Goal: Task Accomplishment & Management: Manage account settings

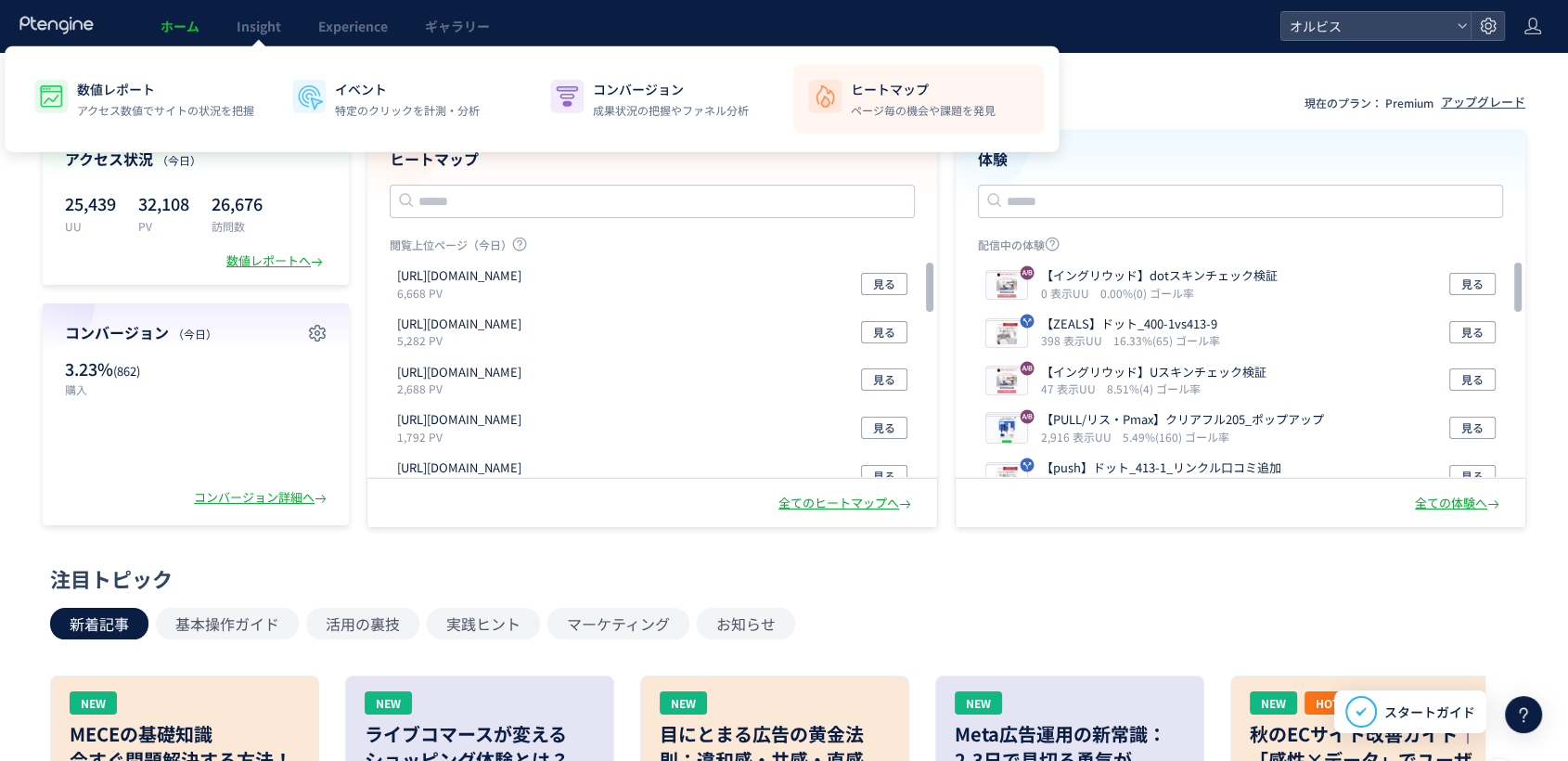
click at [899, 74] on li "ヒートマップ ページ毎の機会や課題を発見" at bounding box center [919, 99] width 251 height 69
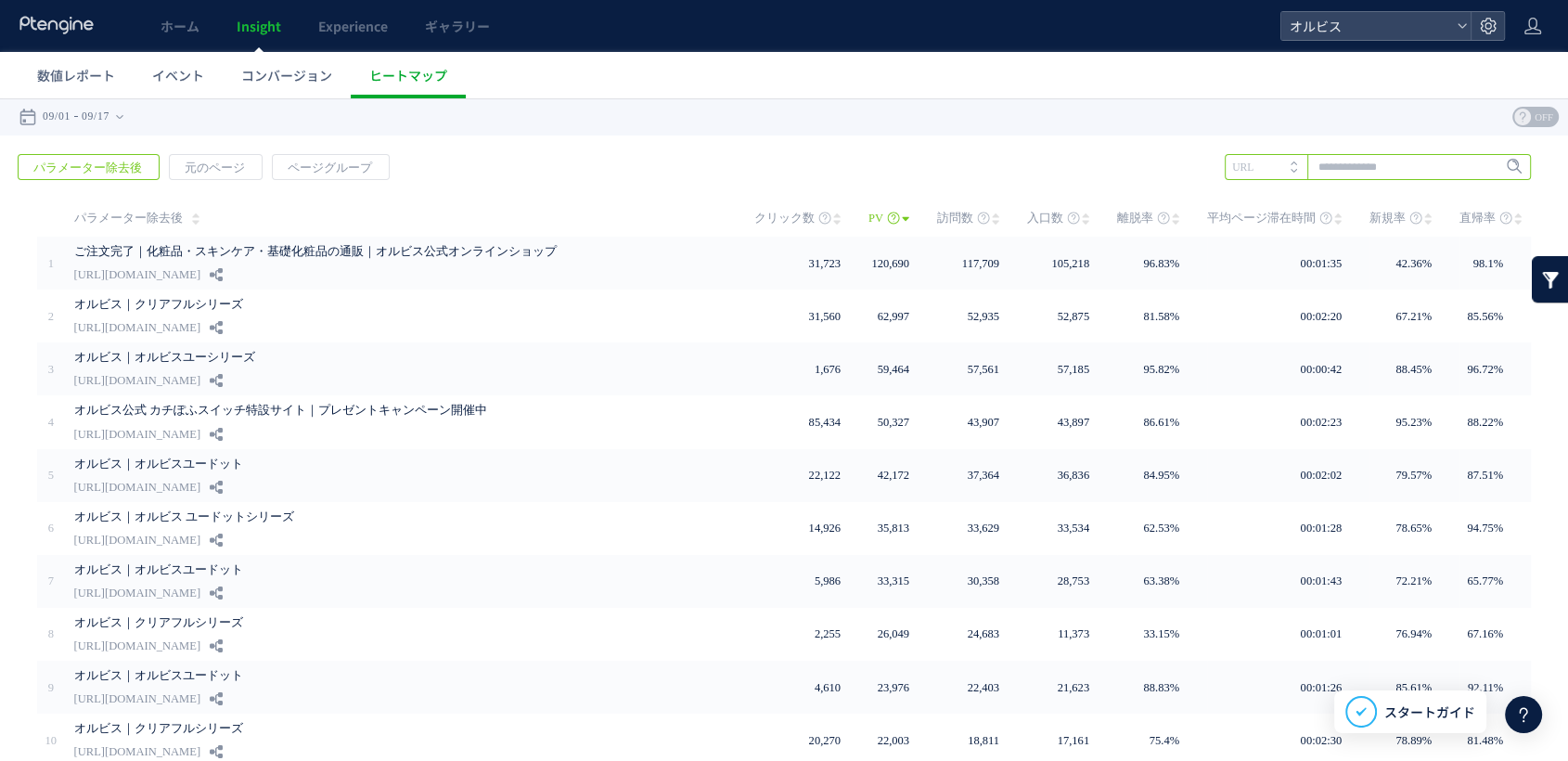
click at [1376, 173] on input "text" at bounding box center [1377, 167] width 306 height 26
type input "*"
type input "***"
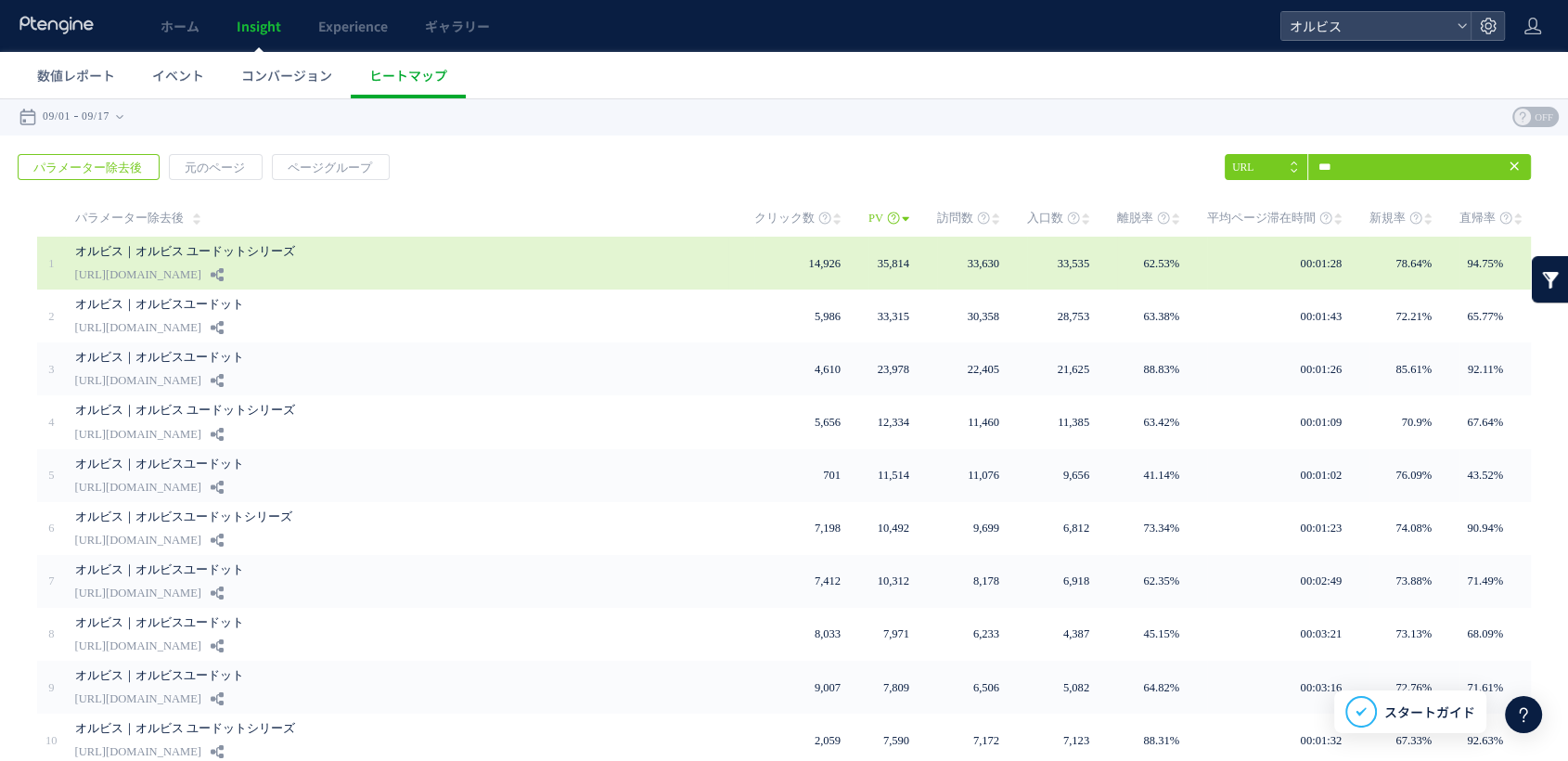
drag, startPoint x: 74, startPoint y: 279, endPoint x: 330, endPoint y: 274, distance: 256.0
click at [202, 274] on link "[URL][DOMAIN_NAME]" at bounding box center [138, 274] width 126 height 23
copy link "[URL][DOMAIN_NAME]"
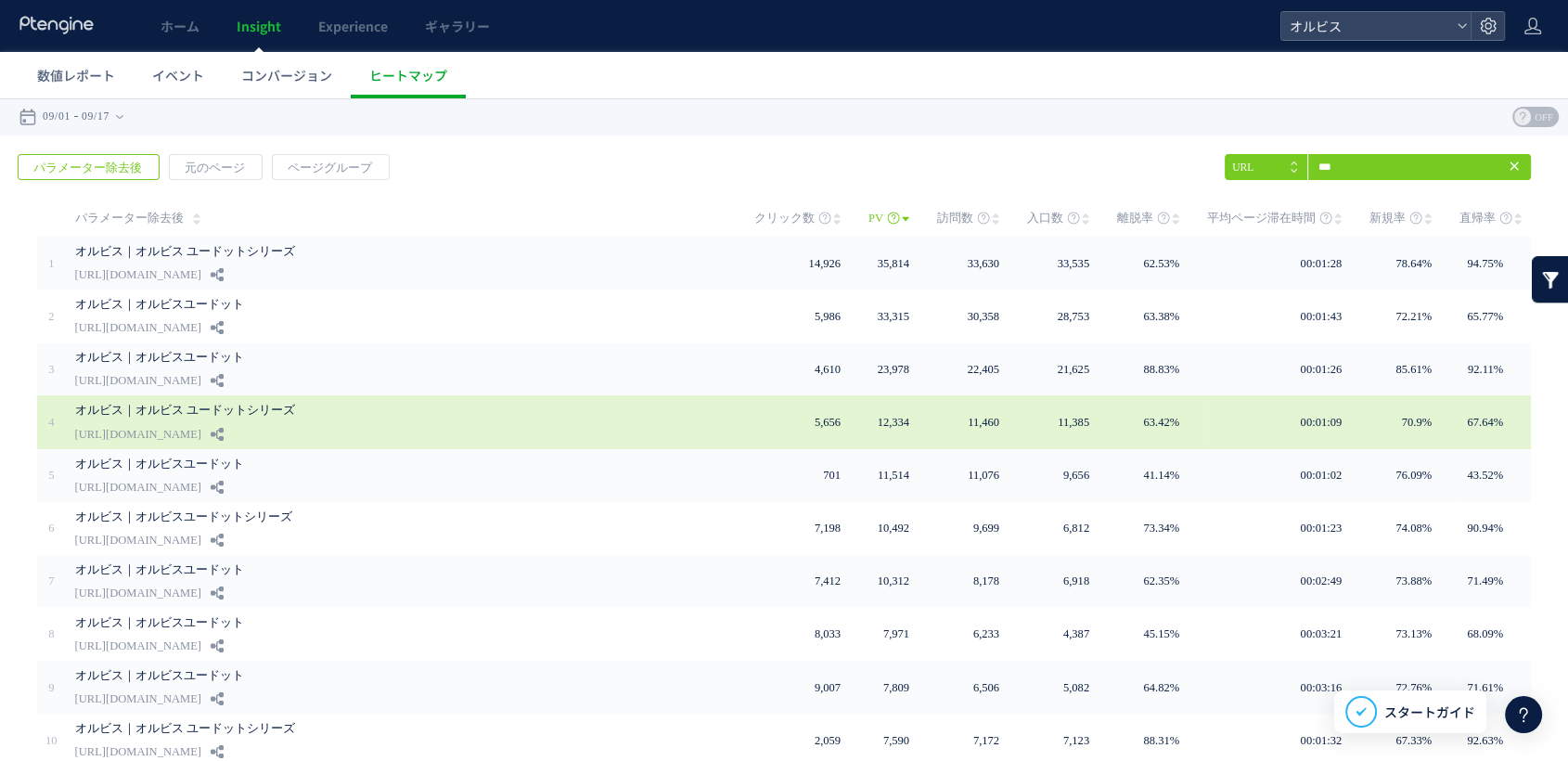
drag, startPoint x: 72, startPoint y: 433, endPoint x: 332, endPoint y: 437, distance: 260.0
click at [332, 437] on td "オルビス｜オルビス ユードットシリーズ https://pr.orbis.co.jp/cosmetics/udot/407-25" at bounding box center [397, 422] width 663 height 53
copy link "[URL][DOMAIN_NAME]"
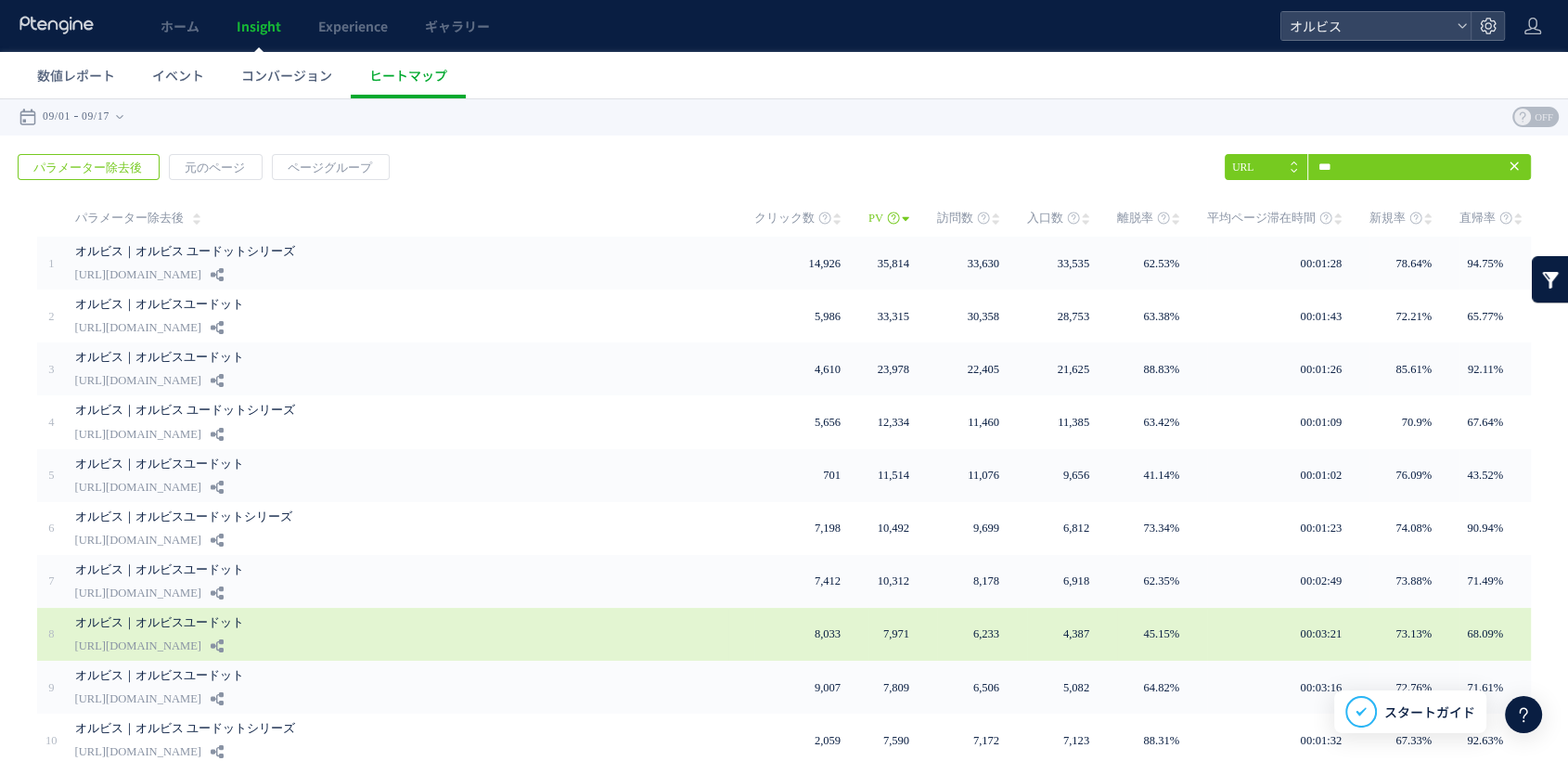
scroll to position [86, 0]
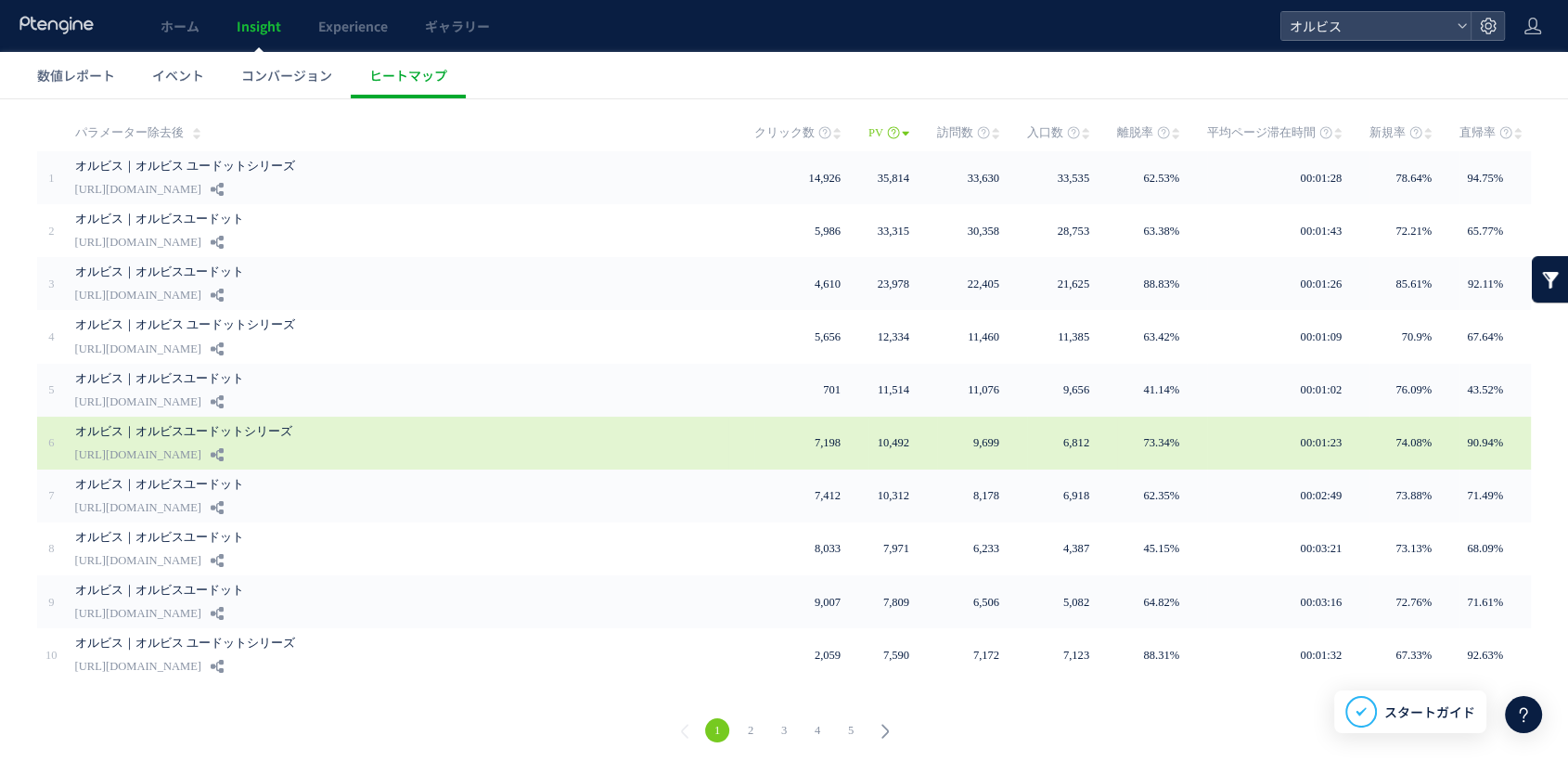
drag, startPoint x: 71, startPoint y: 454, endPoint x: 334, endPoint y: 451, distance: 263.0
click at [334, 451] on td "オルビス｜オルビスユードットシリーズ https://pr.orbis.co.jp/cosmetics/udot/407-37" at bounding box center [397, 443] width 663 height 53
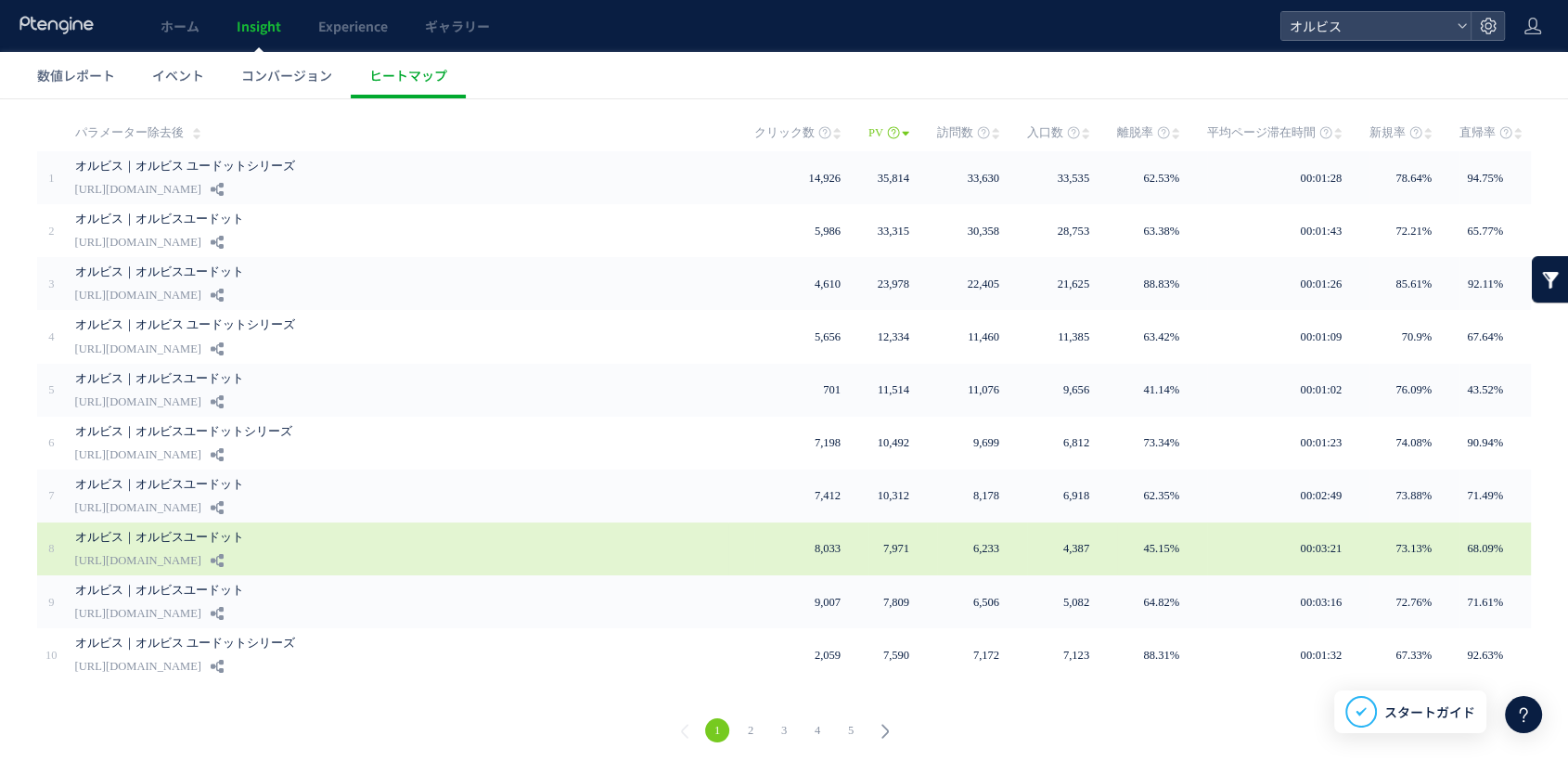
drag, startPoint x: 73, startPoint y: 563, endPoint x: 324, endPoint y: 559, distance: 251.0
click at [324, 559] on td "オルビス｜オルビスユードット https://pr.orbis.co.jp/cosmetics/udot/413-9" at bounding box center [397, 549] width 663 height 53
copy link "[URL][DOMAIN_NAME]"
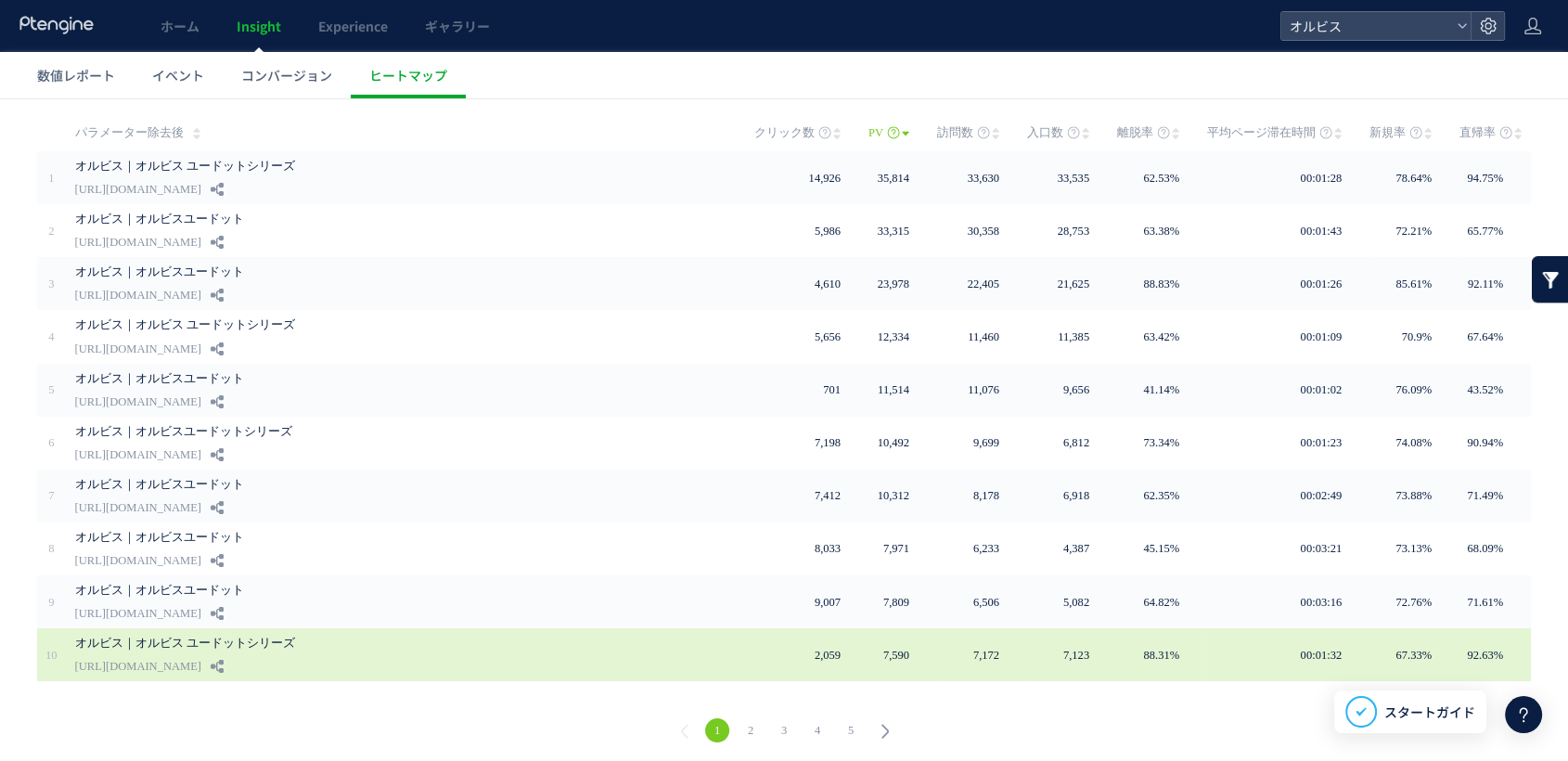
drag, startPoint x: 67, startPoint y: 663, endPoint x: 334, endPoint y: 672, distance: 267.2
click at [334, 672] on td "オルビス｜オルビス ユードットシリーズ https://pr.orbis.co.jp/cosmetics/udot/410-20" at bounding box center [397, 655] width 663 height 53
copy link "[URL][DOMAIN_NAME]"
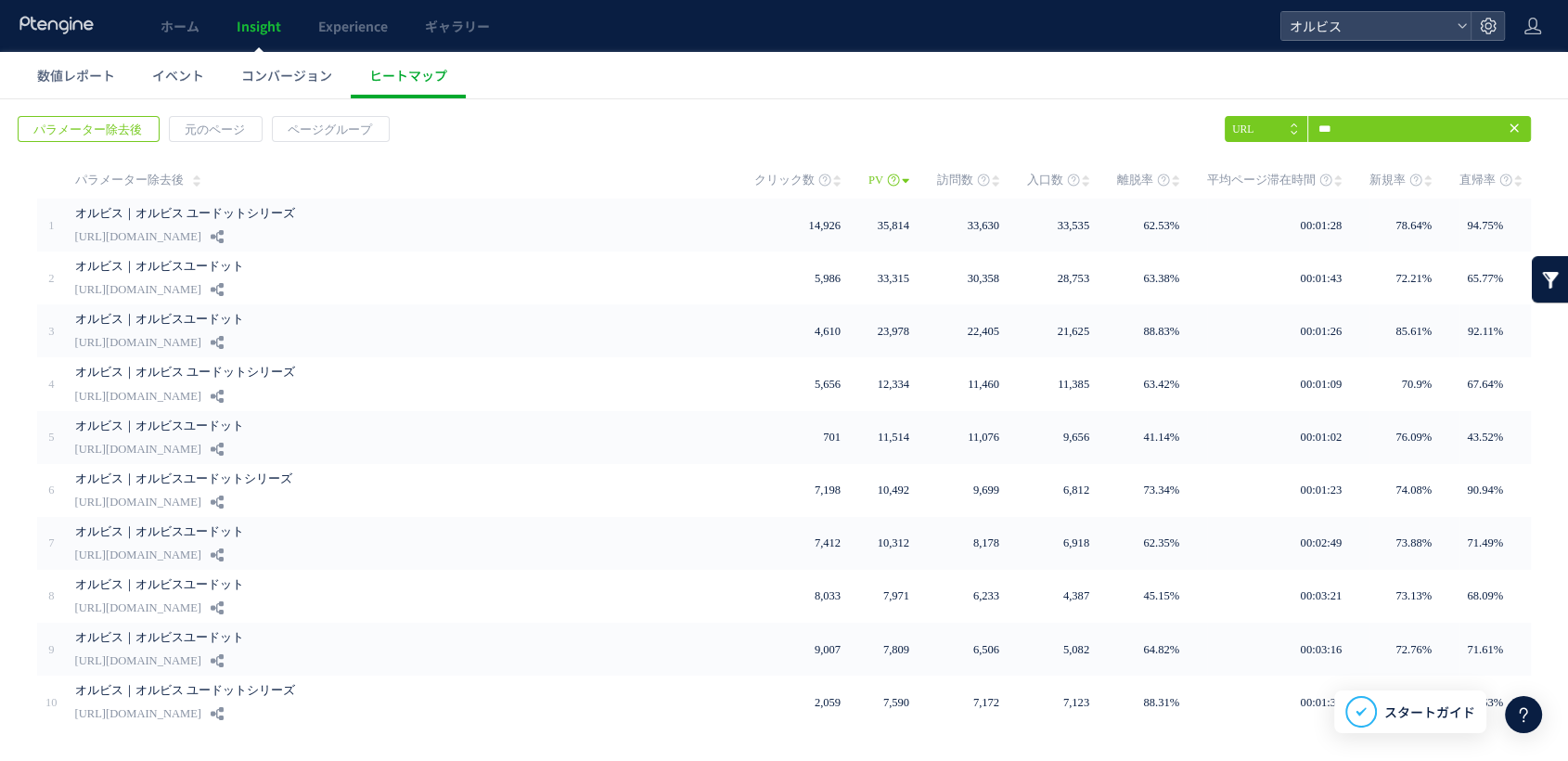
scroll to position [0, 0]
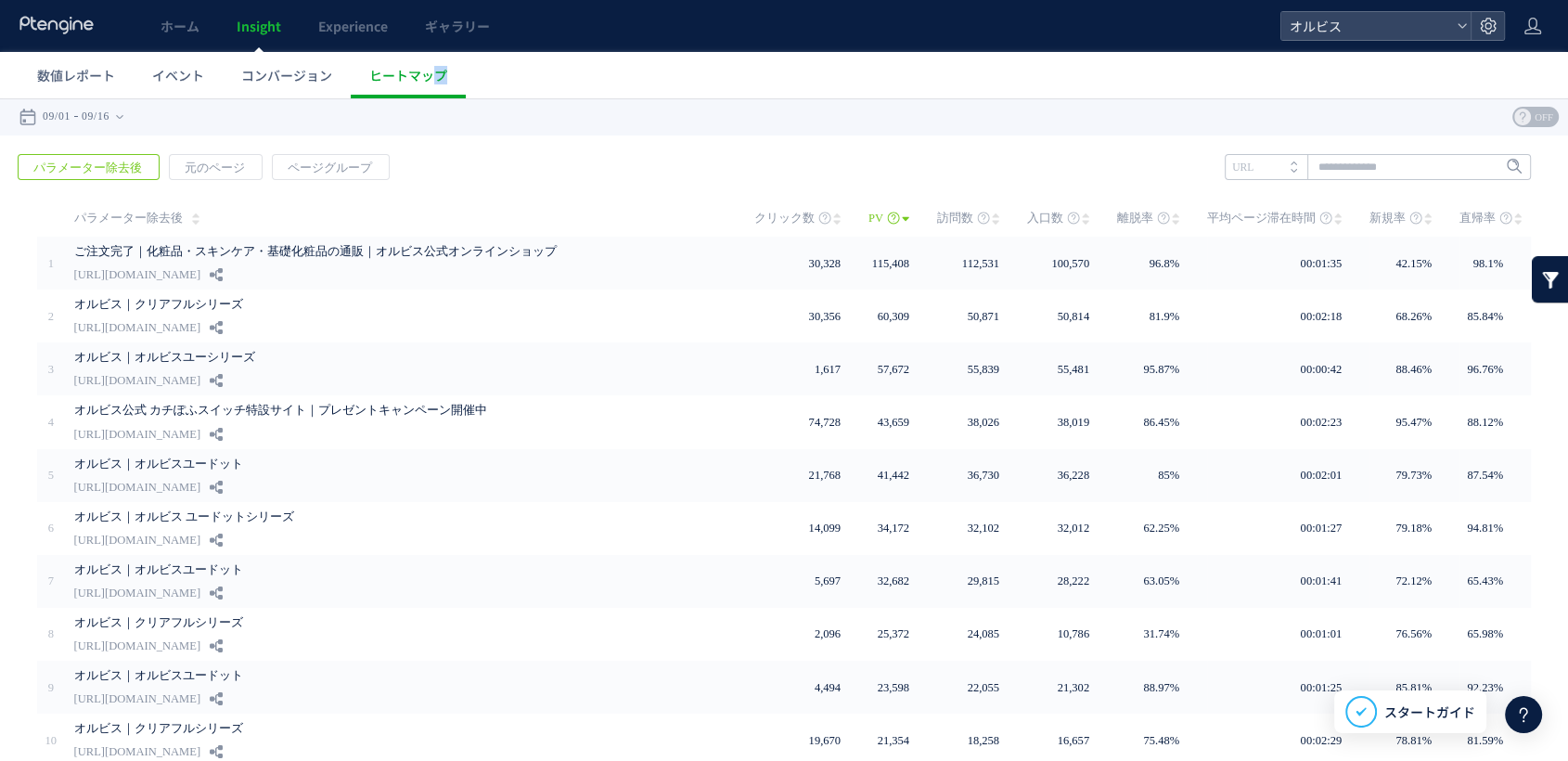
click at [73, 26] on icon at bounding box center [57, 25] width 77 height 19
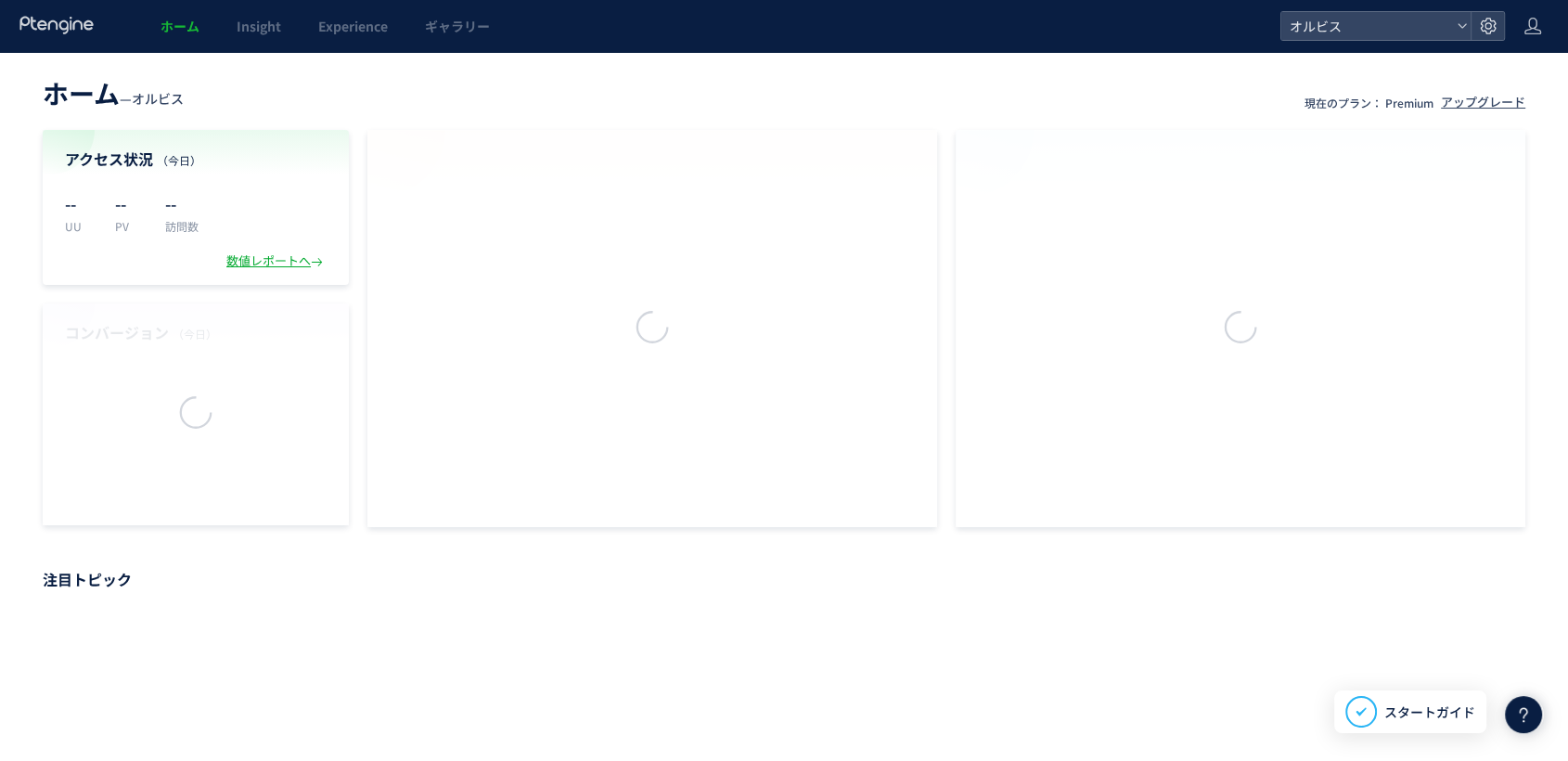
click at [163, 31] on span "ホーム" at bounding box center [180, 26] width 39 height 19
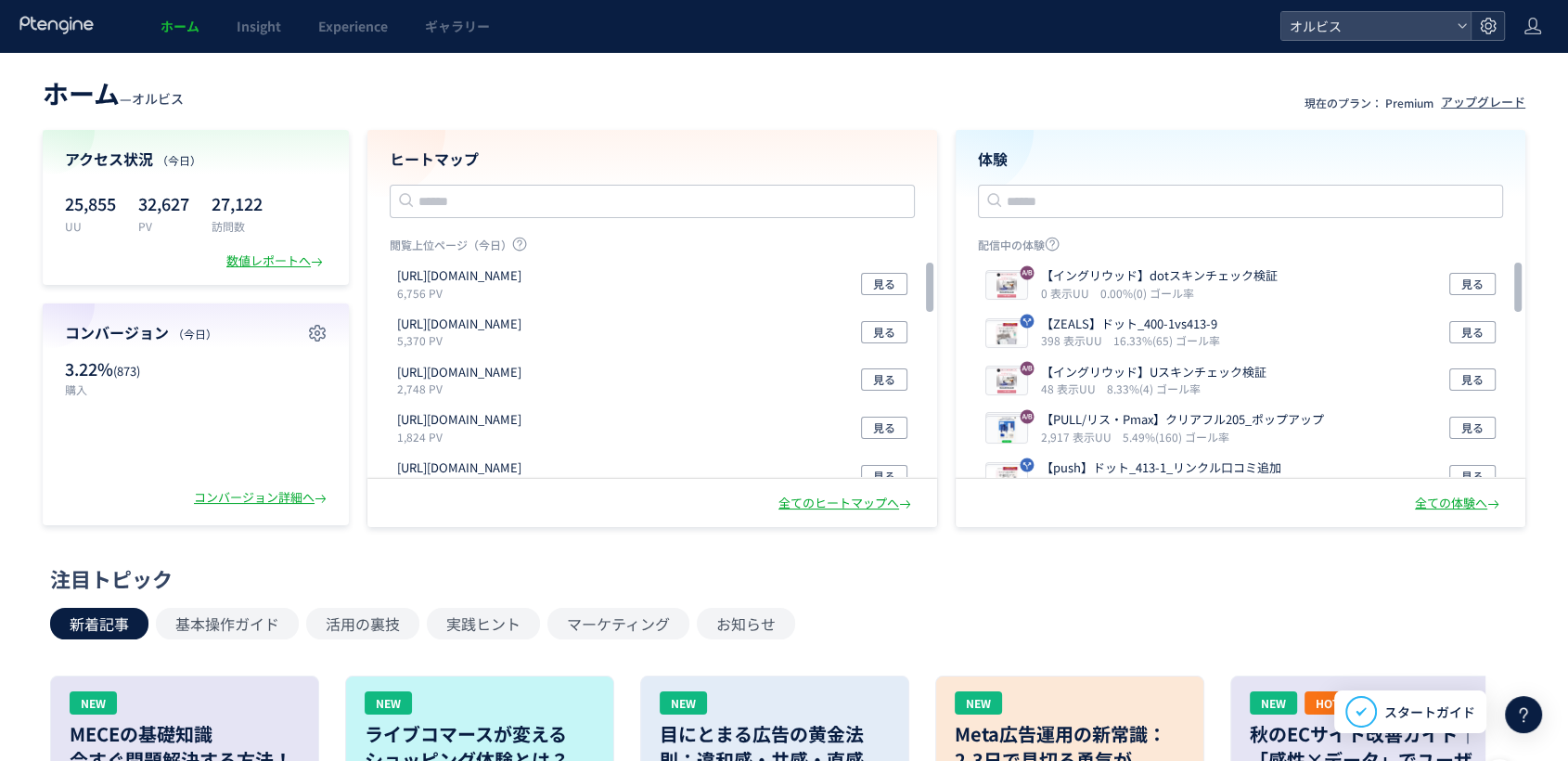
click at [1488, 25] on icon at bounding box center [1488, 26] width 19 height 19
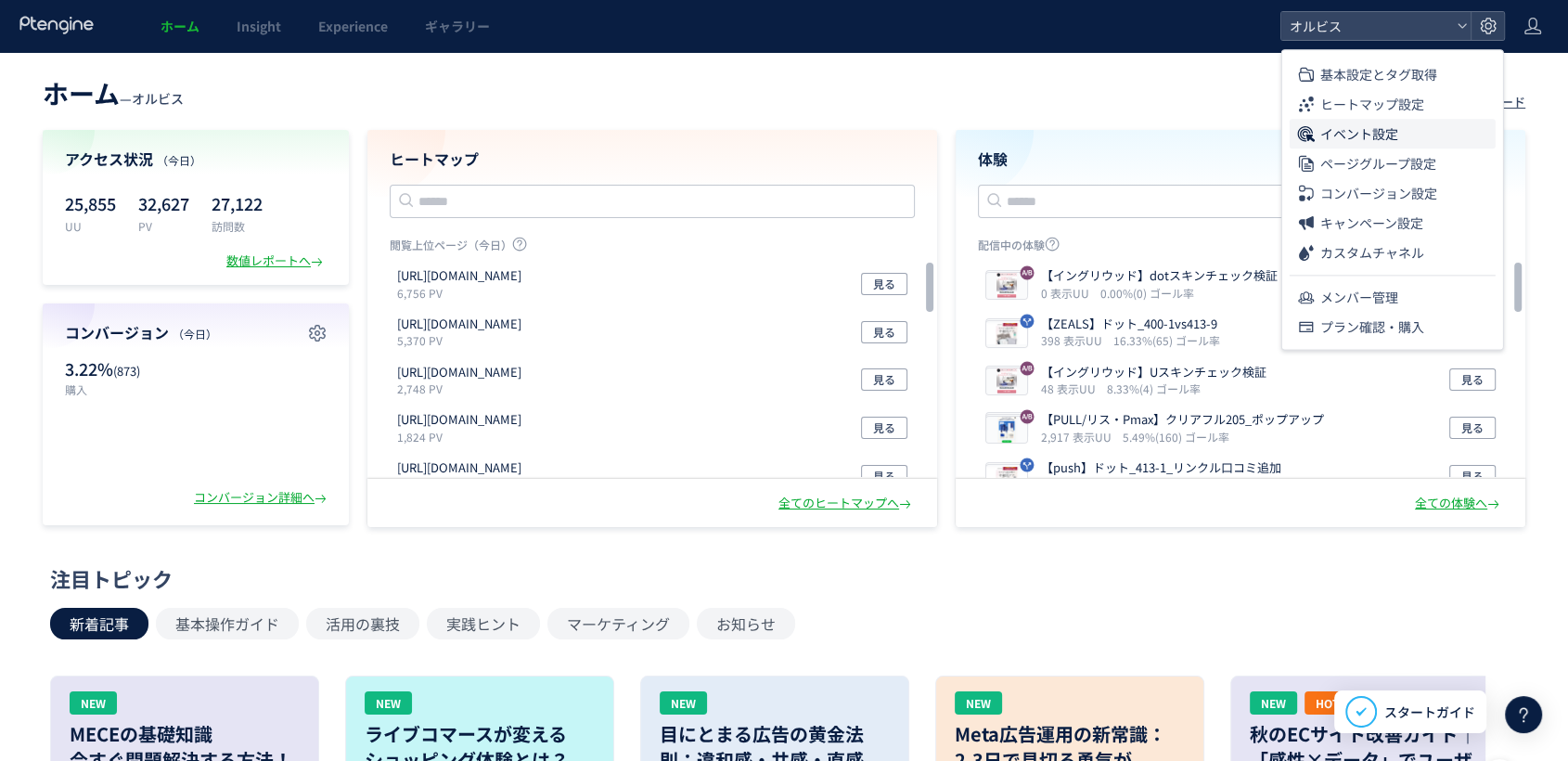
click at [1433, 127] on li "イベント設定" at bounding box center [1392, 134] width 206 height 29
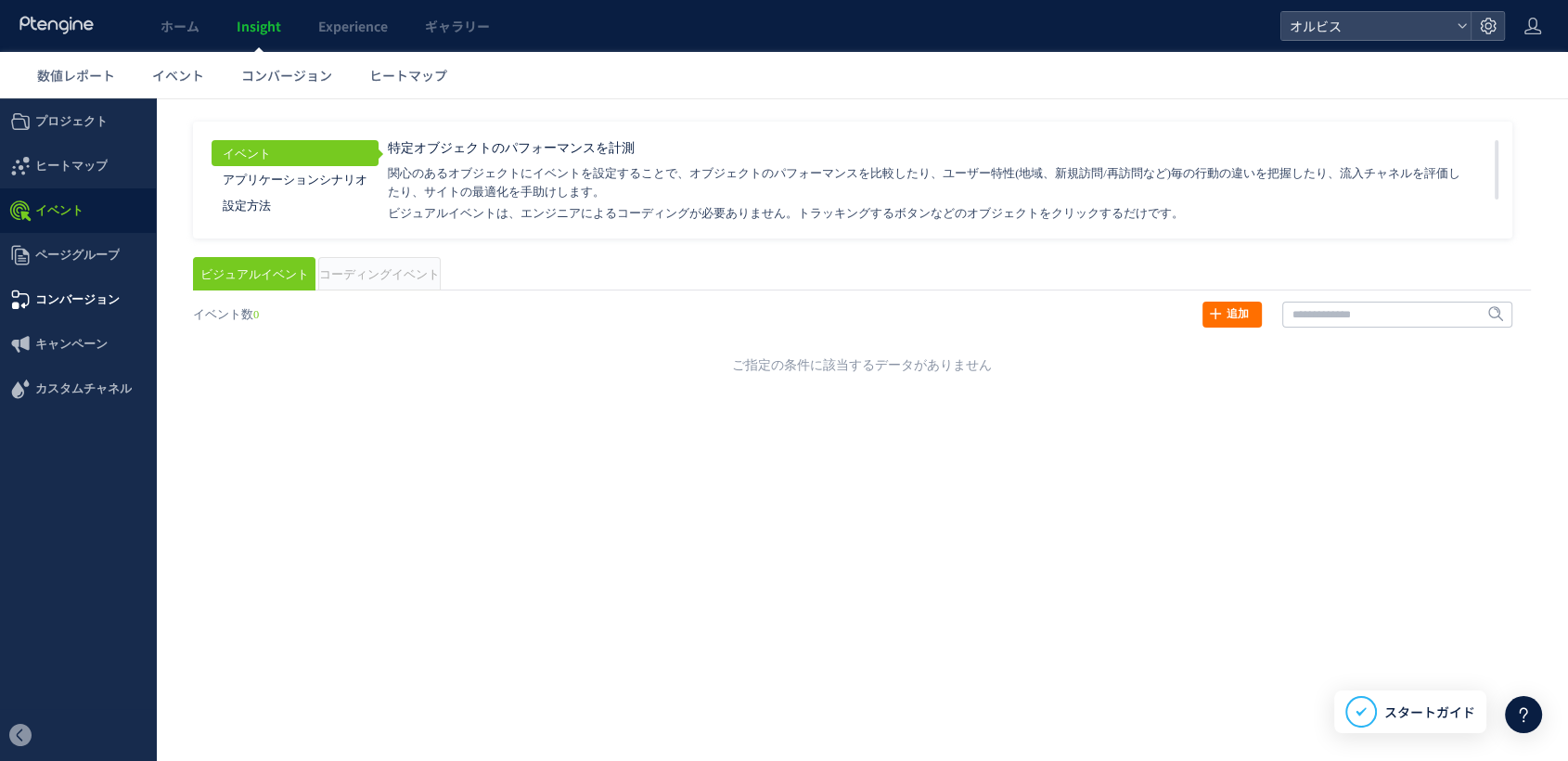
click at [86, 307] on span "コンバージョン" at bounding box center [78, 299] width 85 height 44
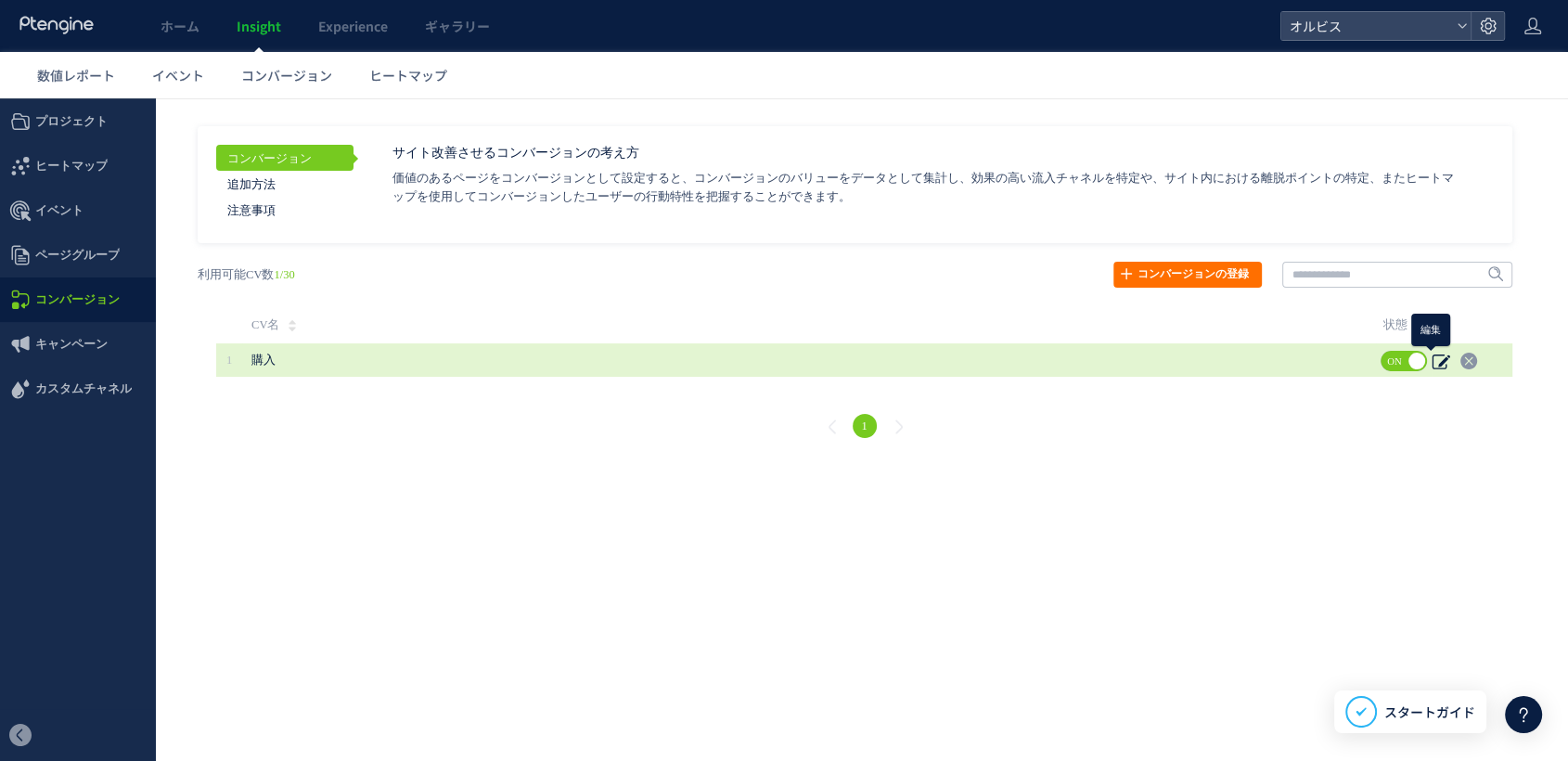
click at [1435, 365] on icon at bounding box center [1441, 361] width 19 height 19
type input "**"
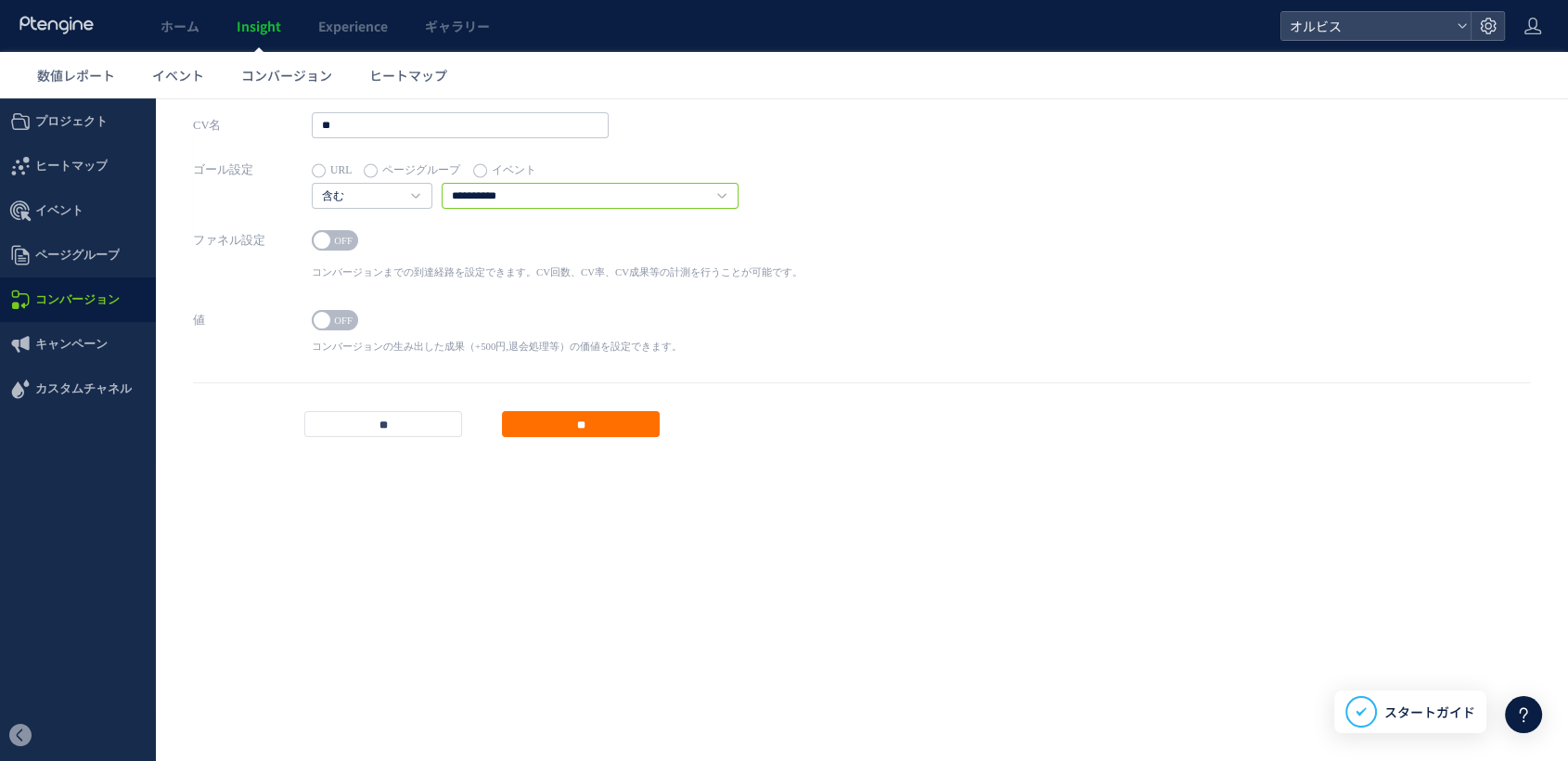
click at [598, 198] on input "**********" at bounding box center [590, 196] width 297 height 26
click at [646, 165] on span "URL ページグループ イベント" at bounding box center [525, 169] width 427 height 26
click at [458, 113] on input "**" at bounding box center [460, 125] width 297 height 26
click at [283, 71] on span "コンバージョン" at bounding box center [286, 75] width 90 height 19
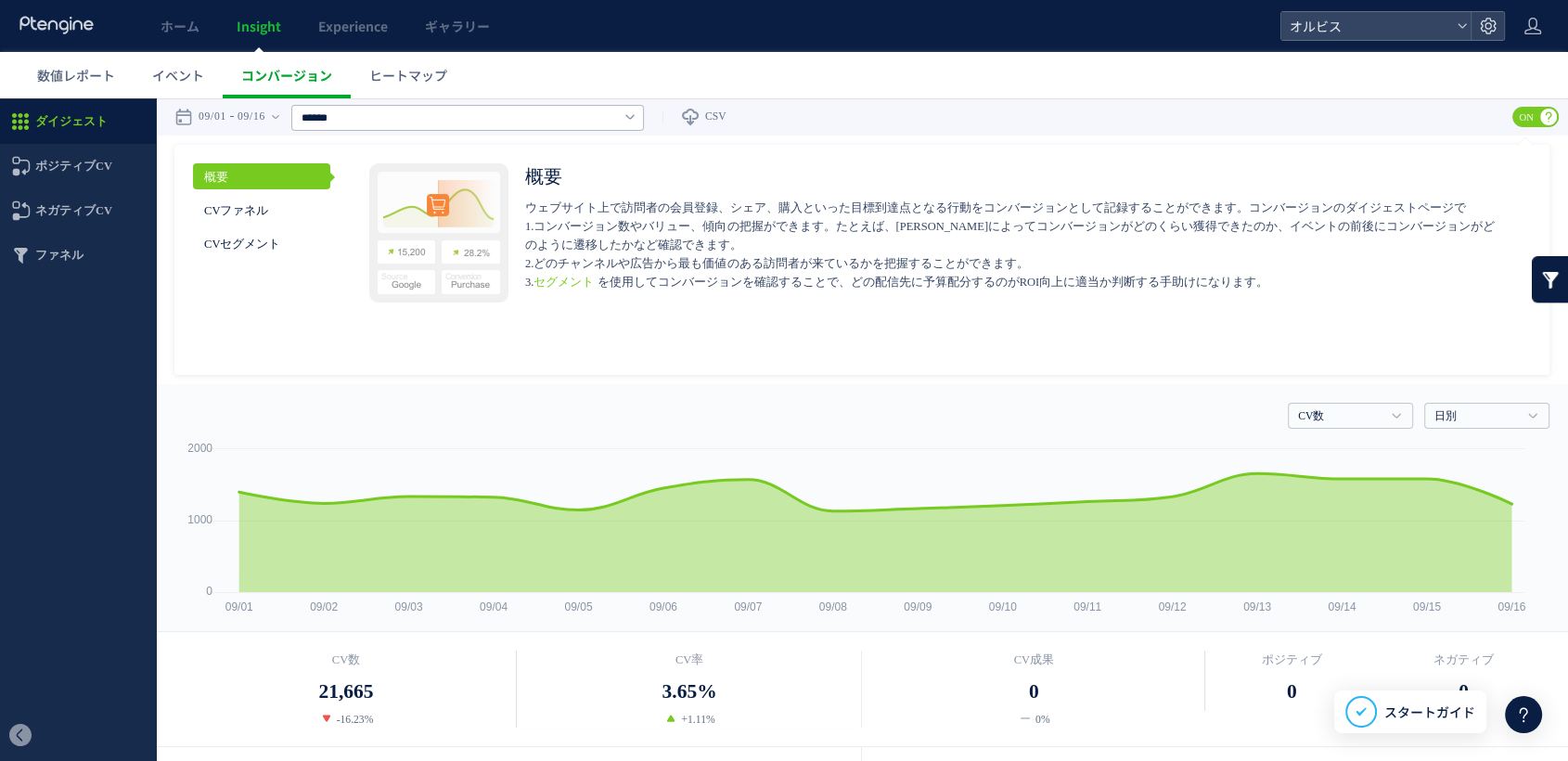
click at [319, 82] on span "コンバージョン" at bounding box center [286, 75] width 90 height 19
click at [75, 157] on span "ポジティブCV" at bounding box center [74, 165] width 77 height 44
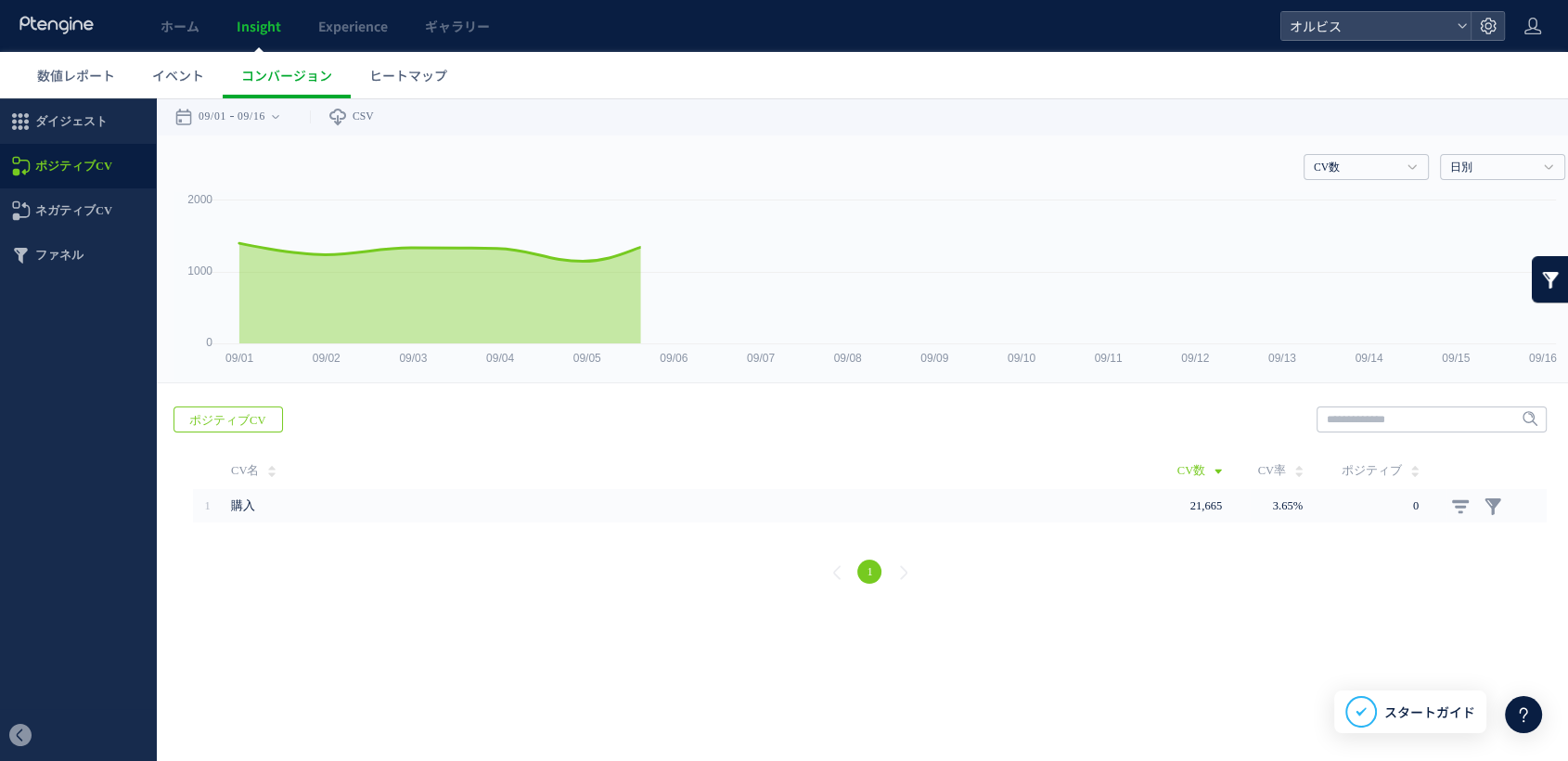
click at [75, 126] on span "ダイジェスト" at bounding box center [72, 121] width 73 height 44
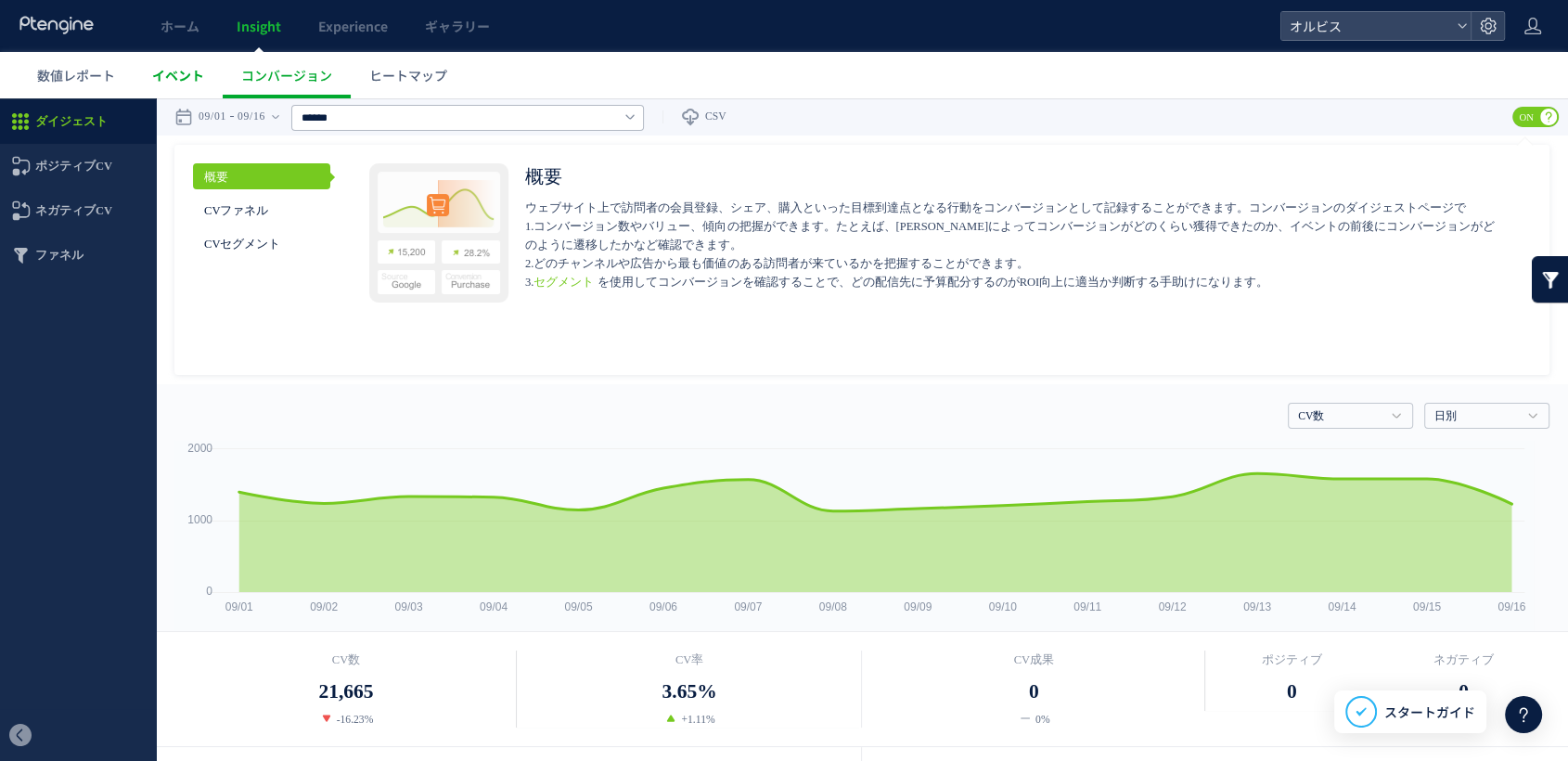
click at [165, 76] on span "イベント" at bounding box center [178, 75] width 52 height 19
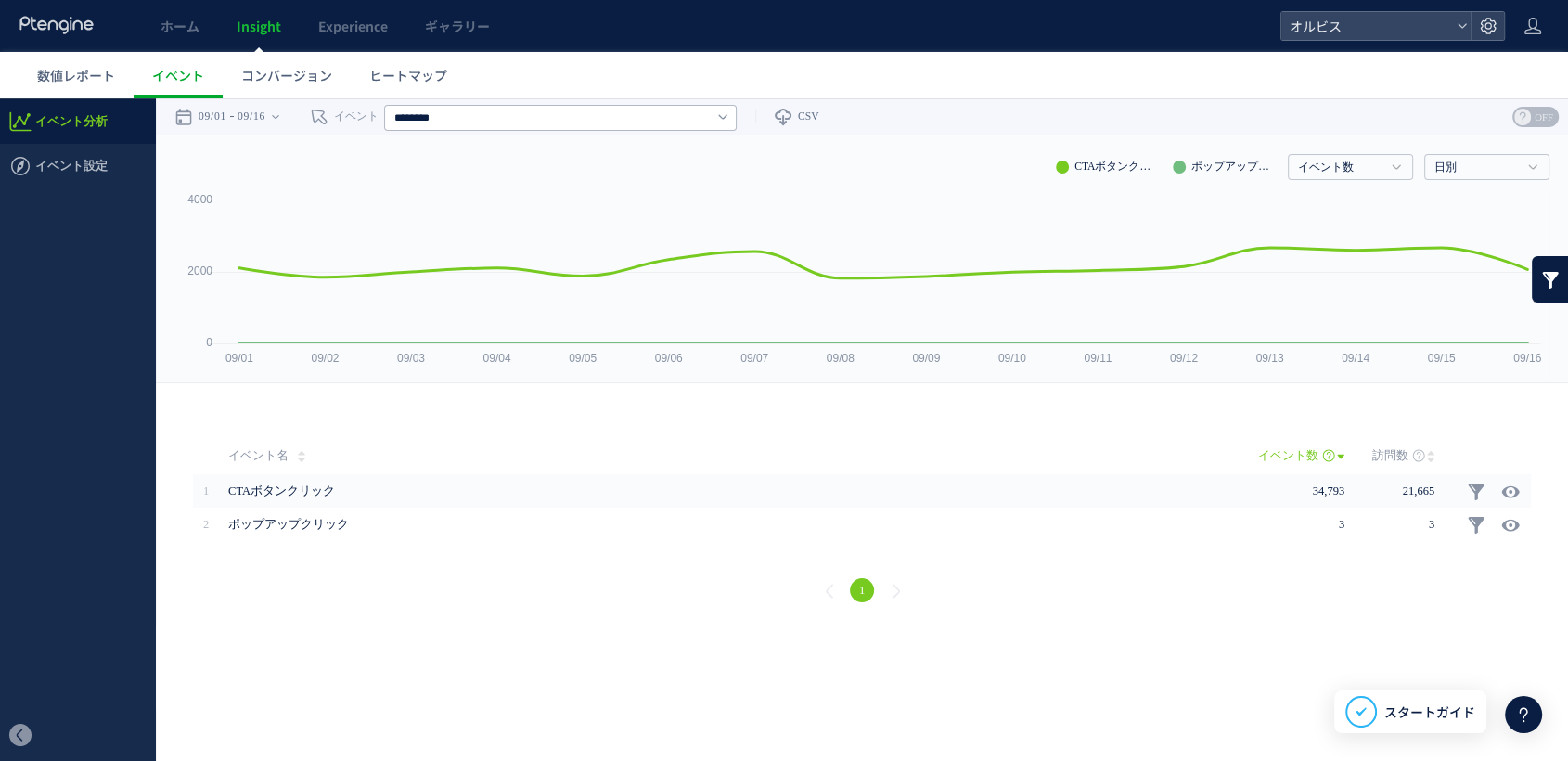
click at [68, 166] on span "イベント設定" at bounding box center [72, 165] width 73 height 44
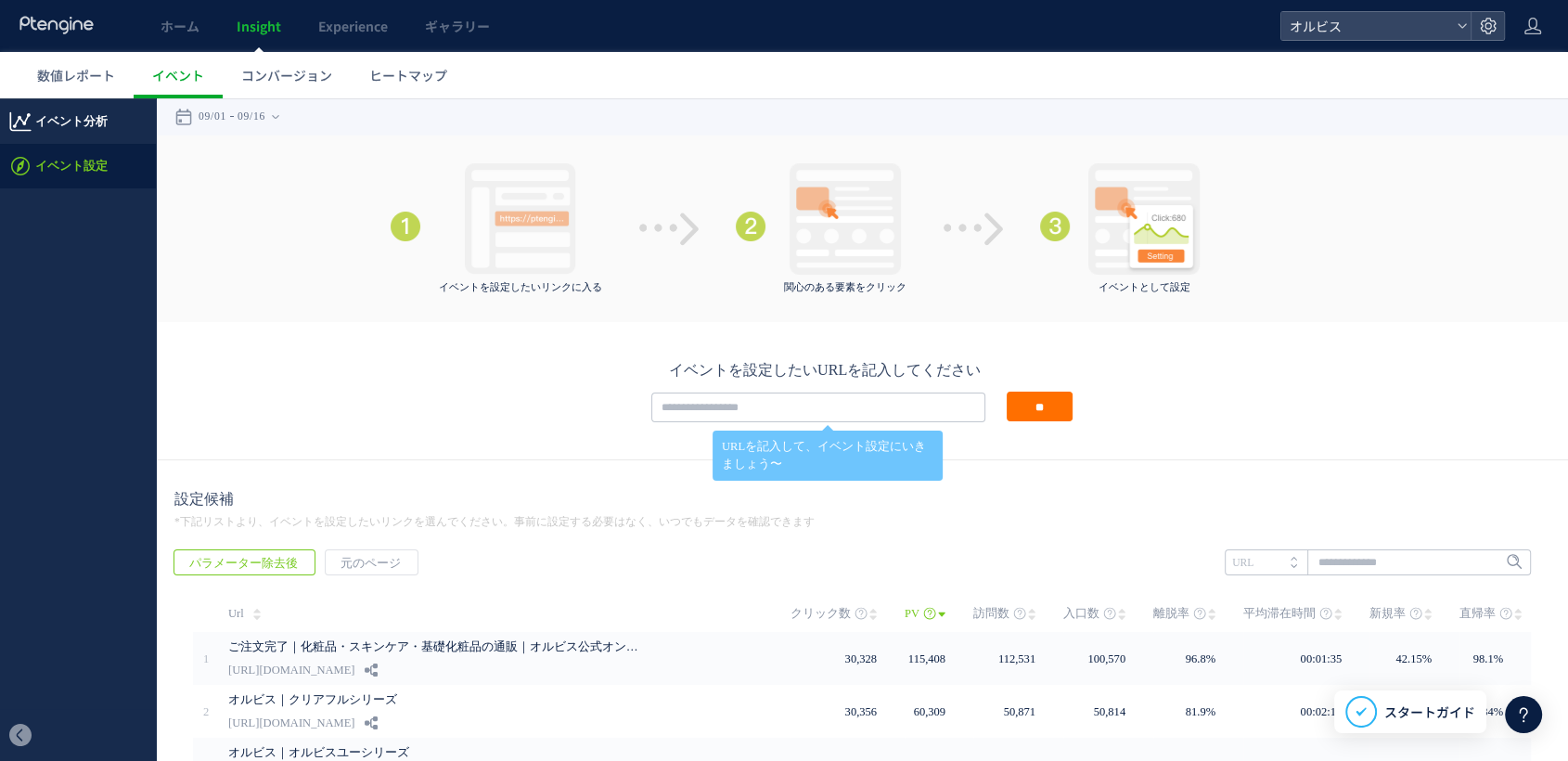
drag, startPoint x: 74, startPoint y: 226, endPoint x: 74, endPoint y: 128, distance: 98.0
click at [65, 119] on span "イベント分析" at bounding box center [72, 121] width 73 height 44
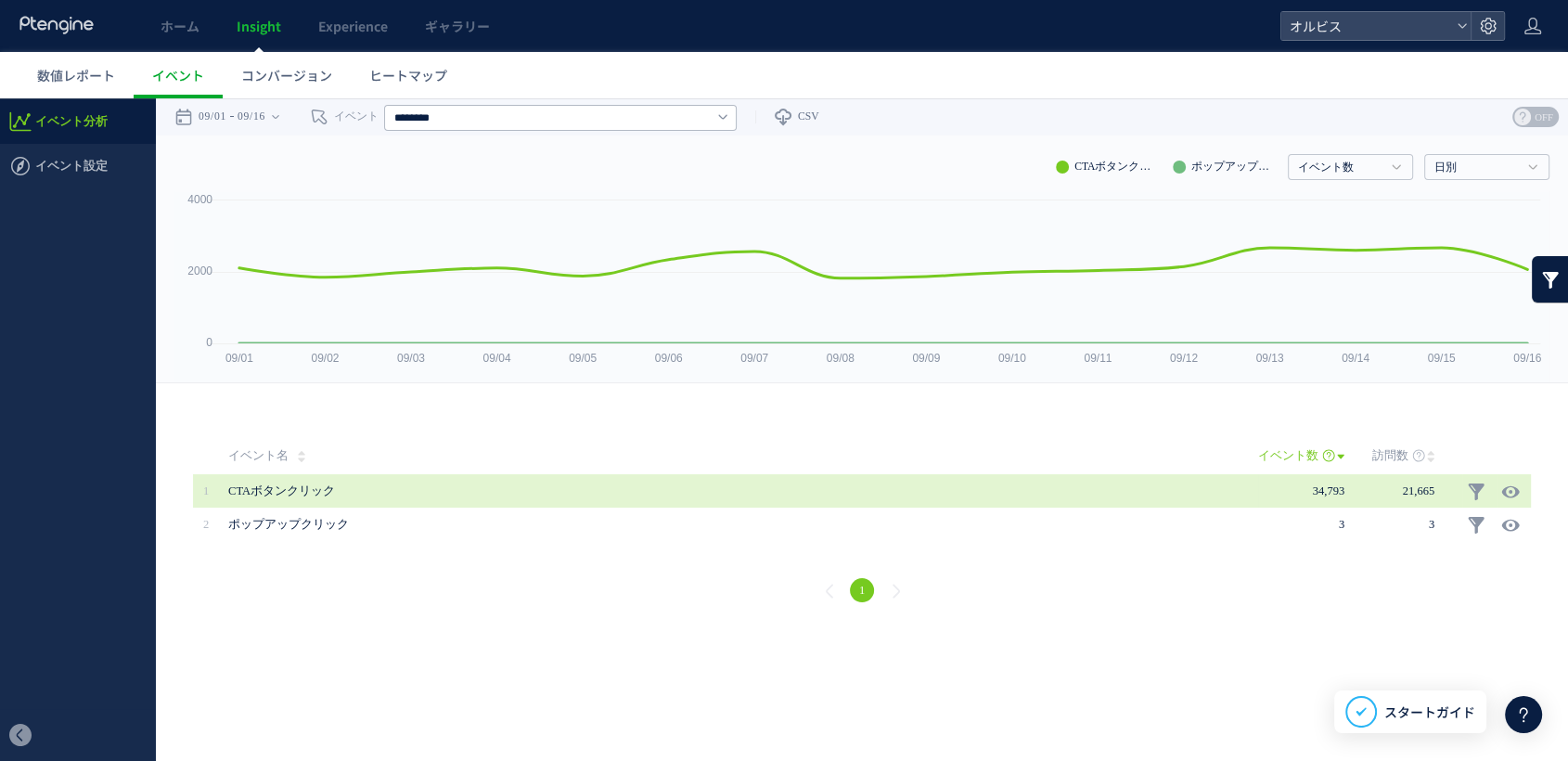
click at [291, 486] on span "CTAボタンクリック" at bounding box center [734, 491] width 1011 height 33
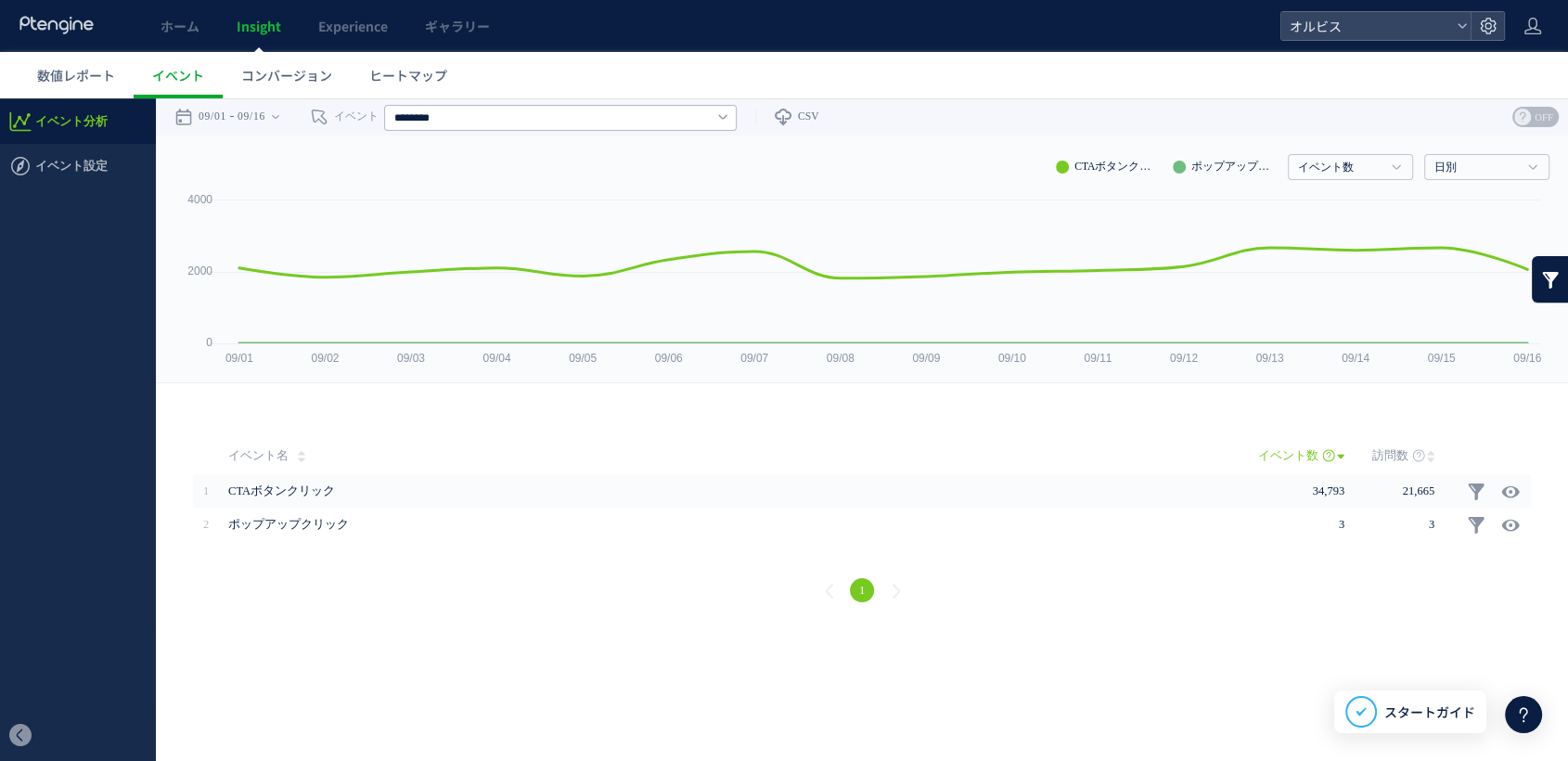
click at [1233, 160] on li "ポップアップクリック" at bounding box center [1224, 167] width 102 height 26
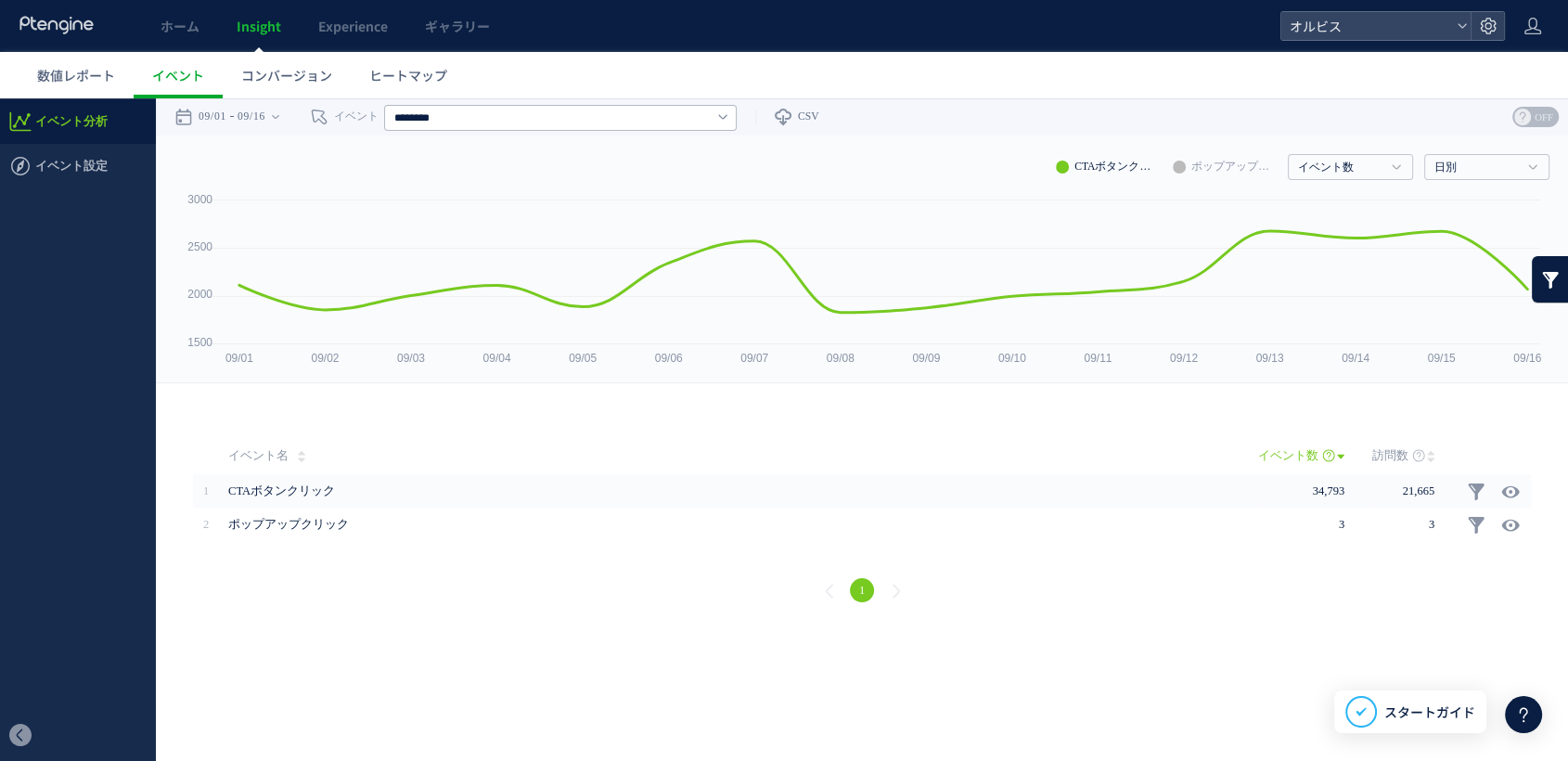
click at [1114, 175] on li "CTAボタンクリック" at bounding box center [1108, 167] width 102 height 26
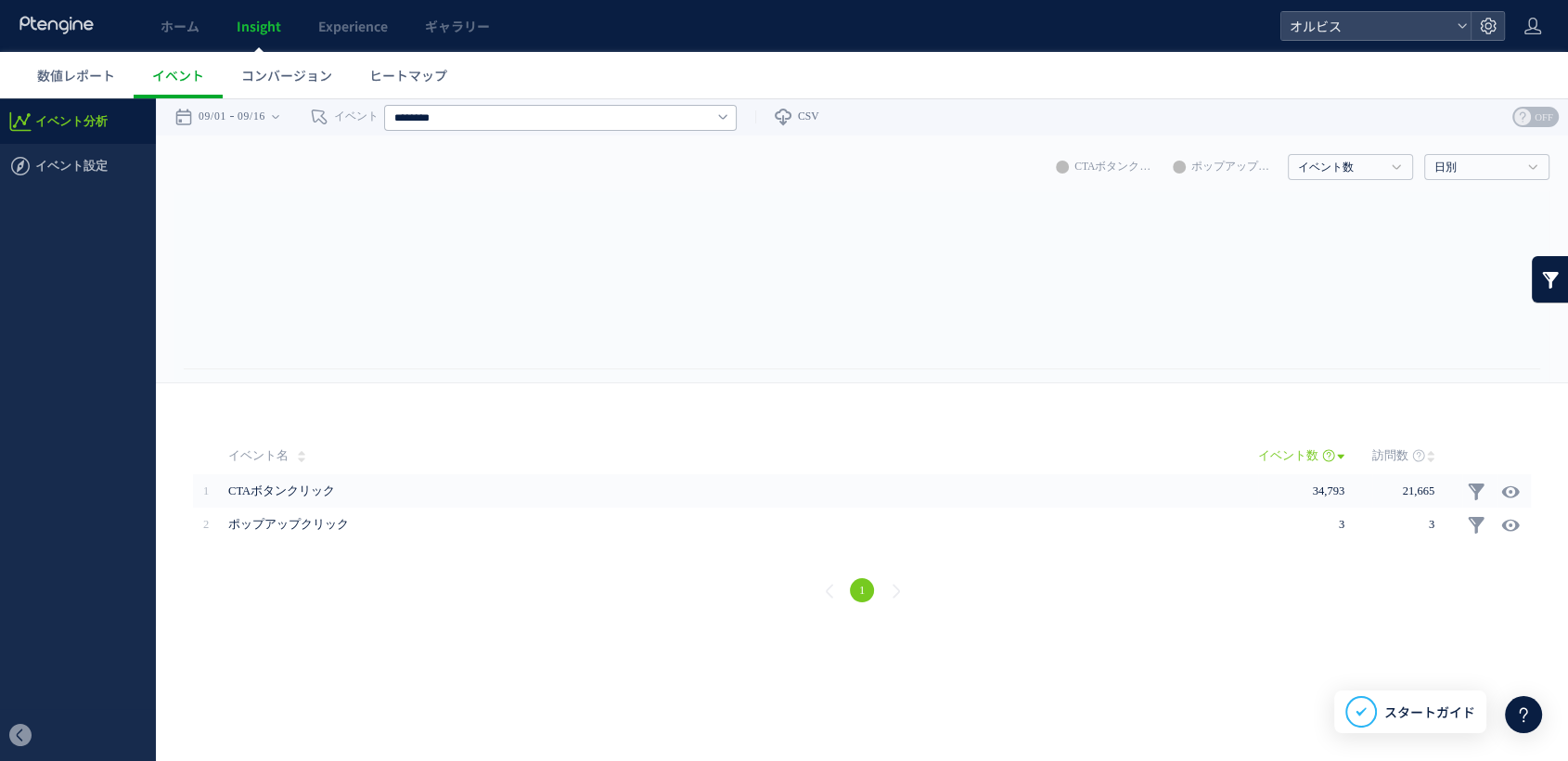
click at [1108, 169] on li "CTAボタンクリック" at bounding box center [1108, 167] width 102 height 26
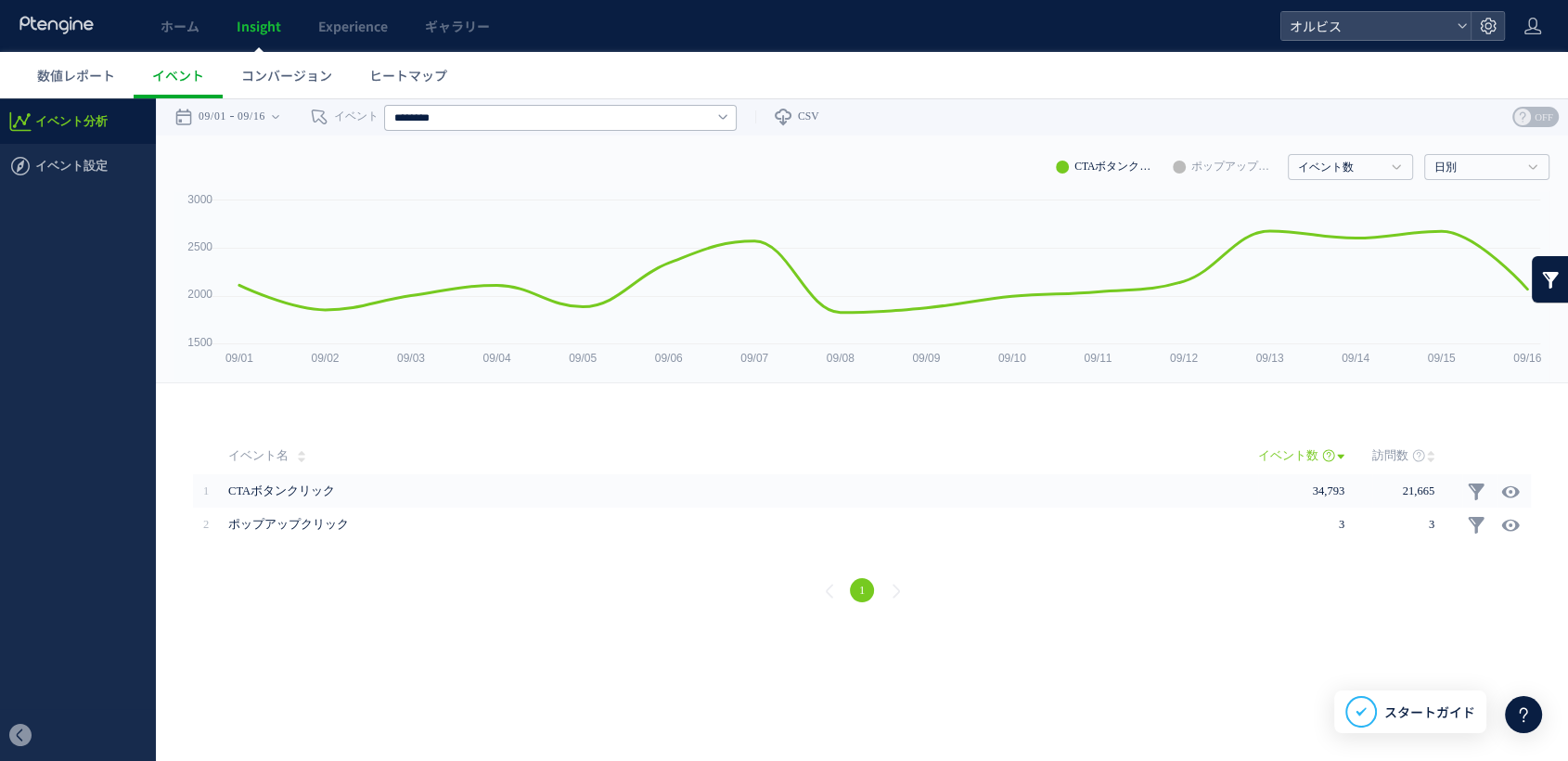
click at [1219, 158] on li "ポップアップクリック" at bounding box center [1224, 167] width 102 height 26
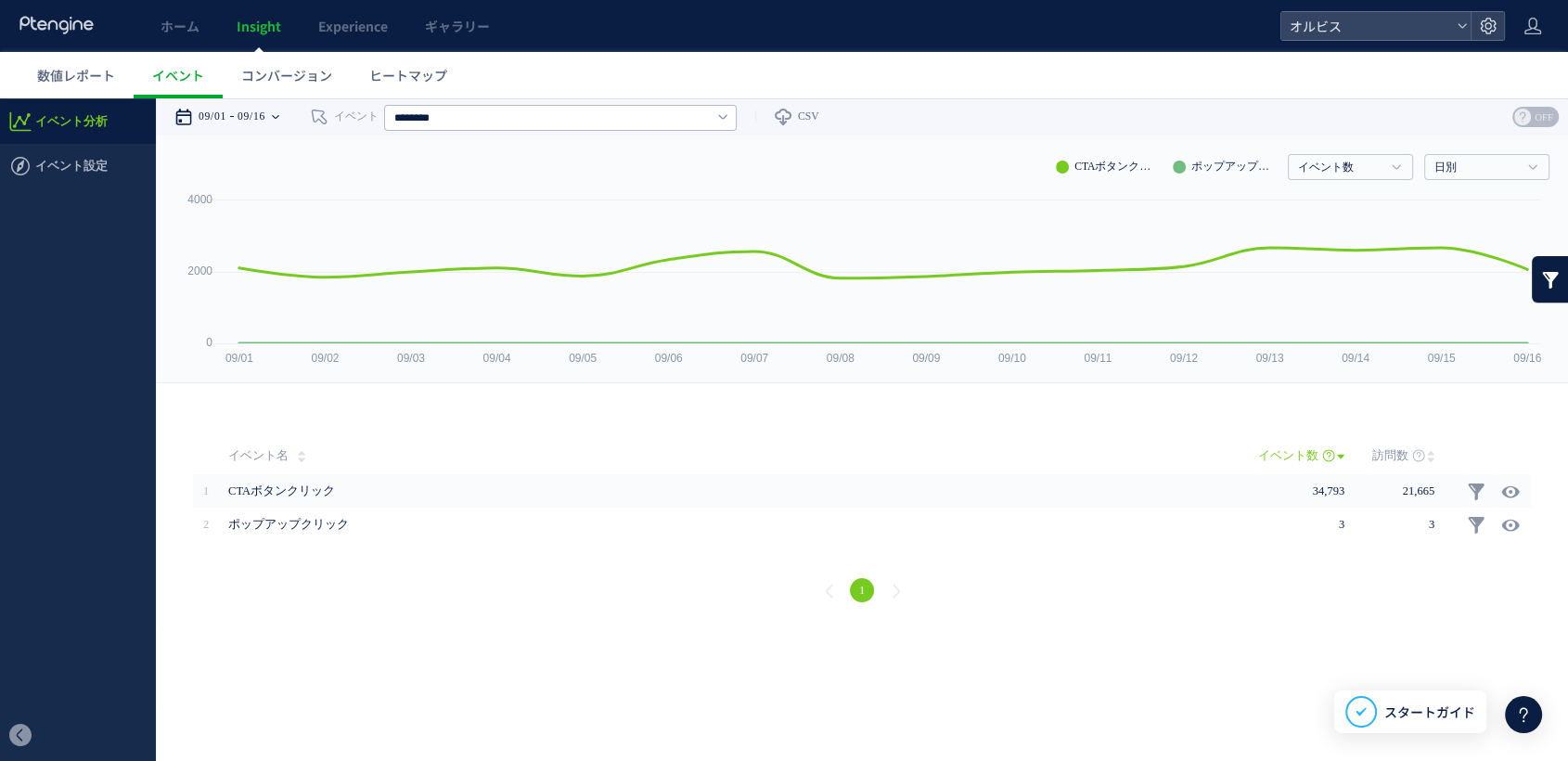
click at [291, 113] on div "09/01 09/16" at bounding box center [232, 117] width 117 height 37
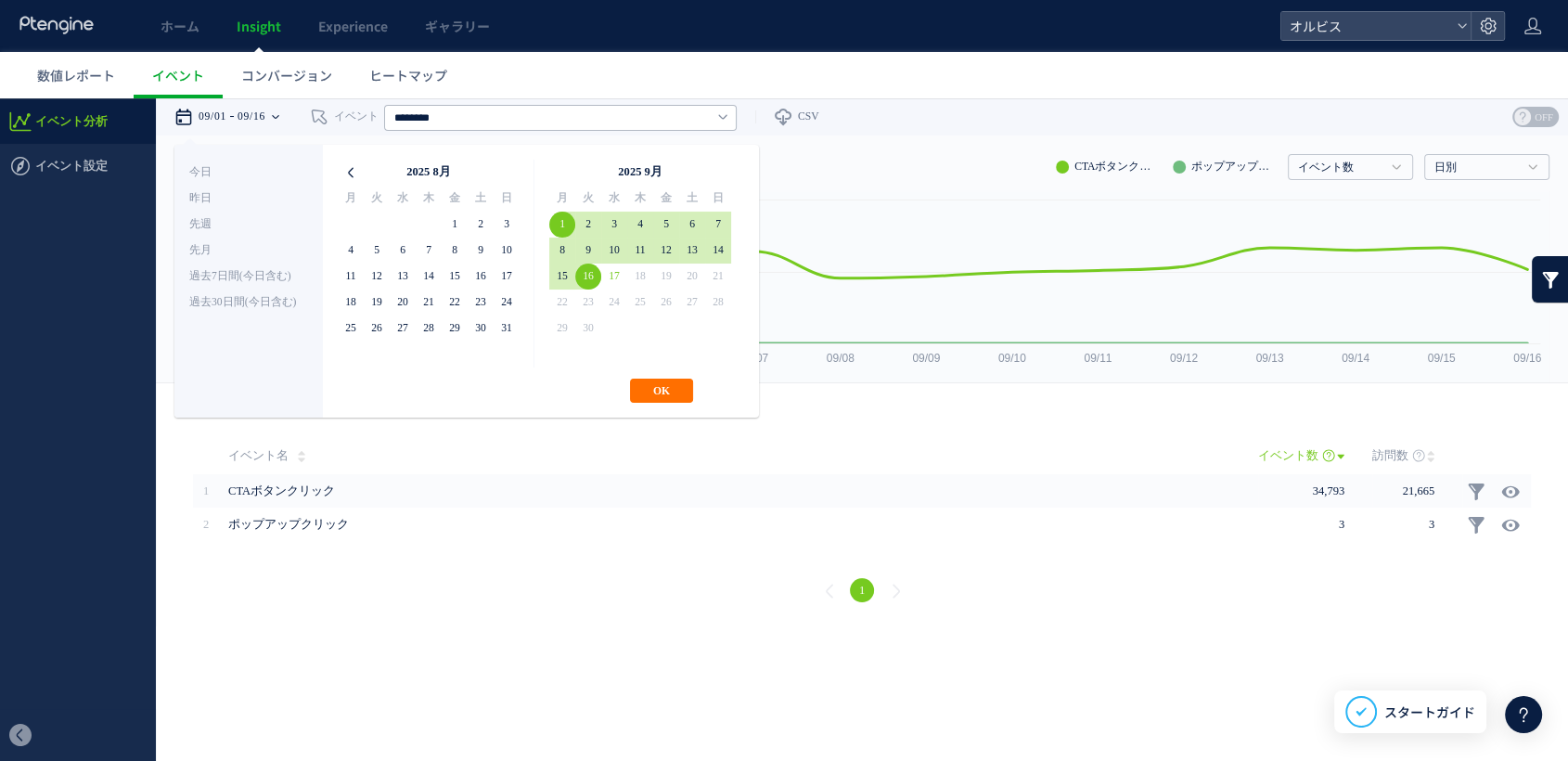
click at [352, 172] on icon at bounding box center [350, 172] width 26 height 26
click at [351, 172] on icon at bounding box center [350, 172] width 26 height 26
click at [356, 172] on icon at bounding box center [350, 172] width 26 height 26
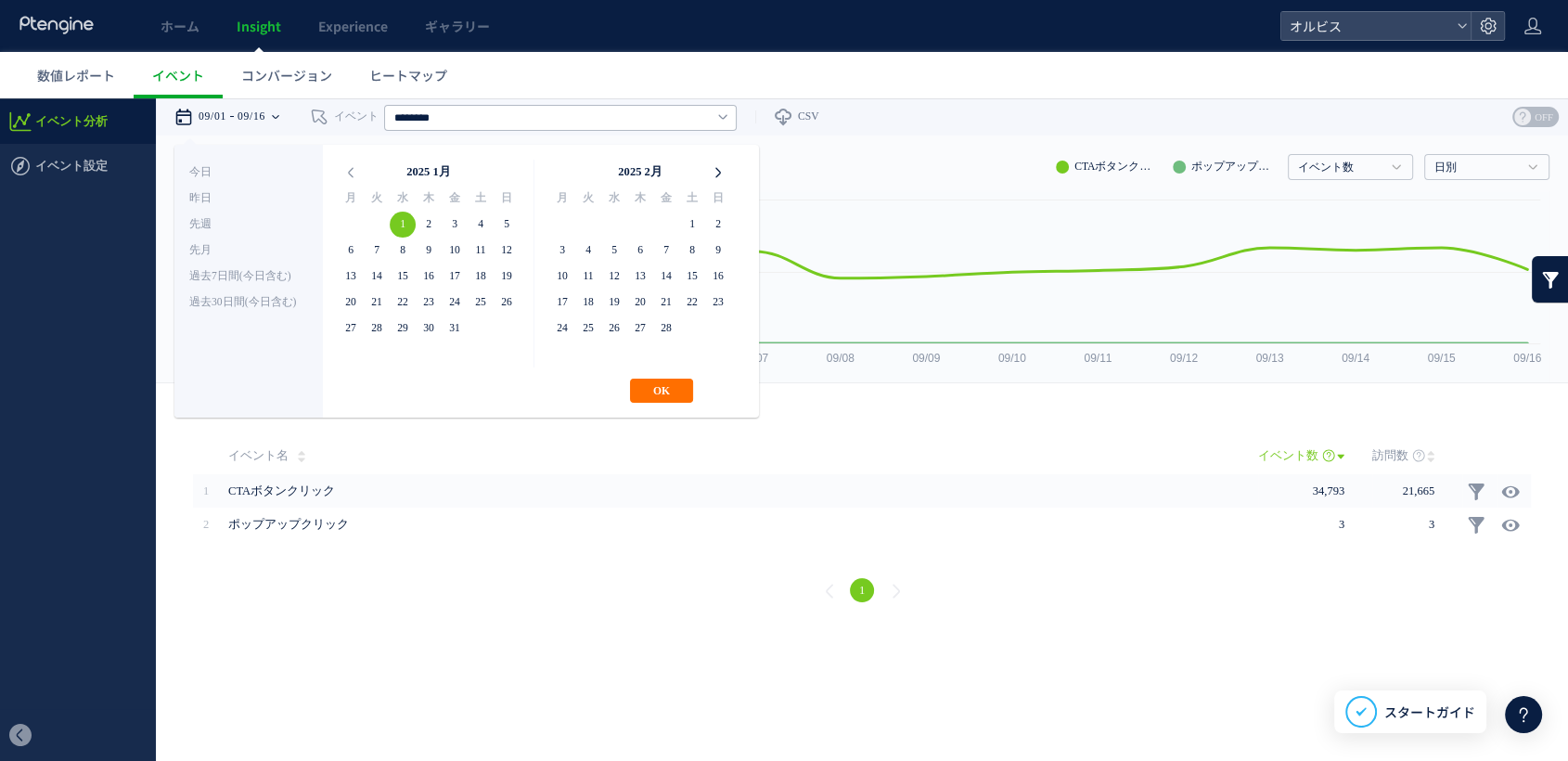
click at [720, 172] on icon at bounding box center [718, 172] width 26 height 26
click at [714, 172] on icon at bounding box center [718, 172] width 26 height 26
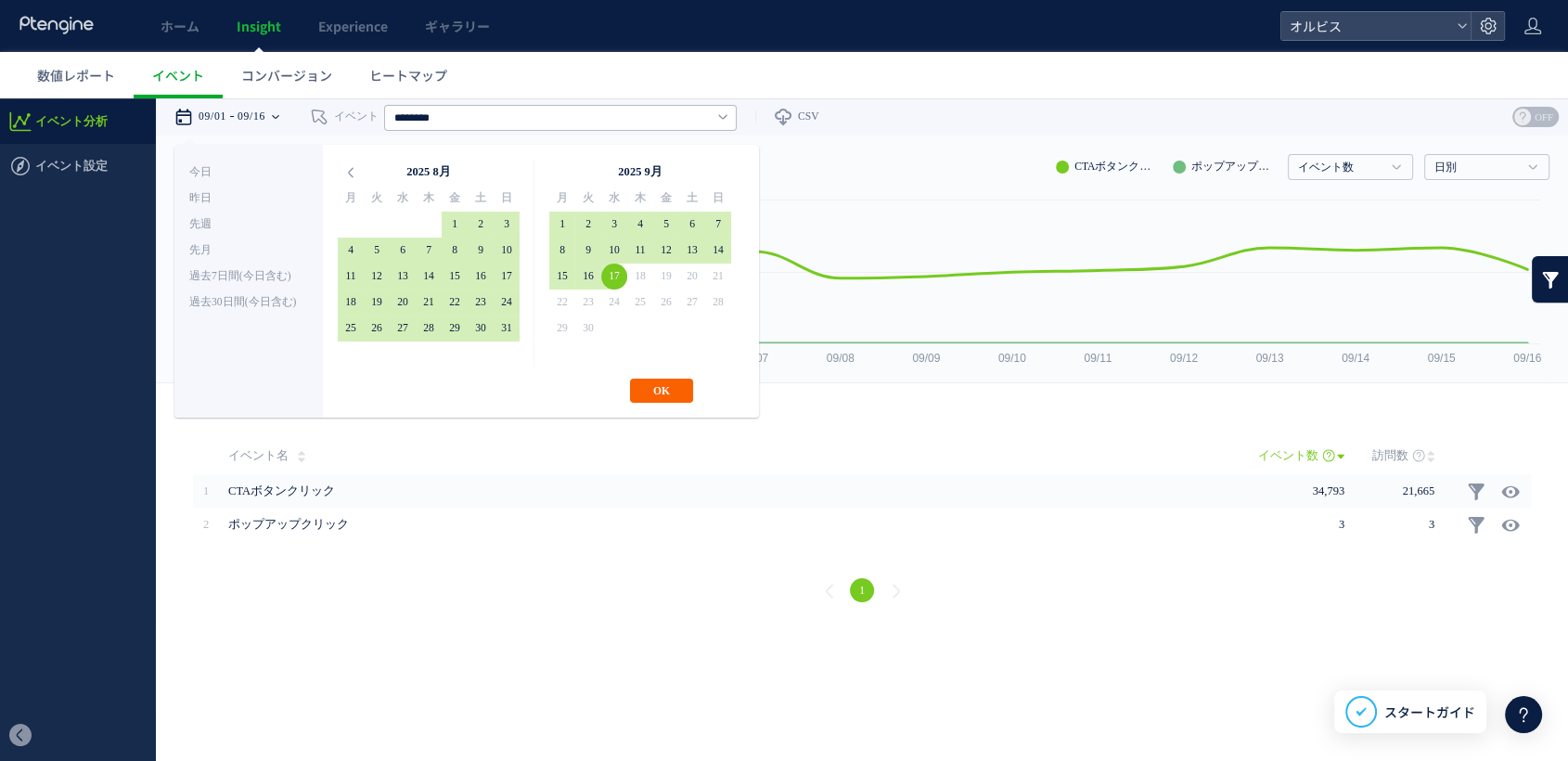
click at [653, 390] on button "OK" at bounding box center [662, 390] width 63 height 25
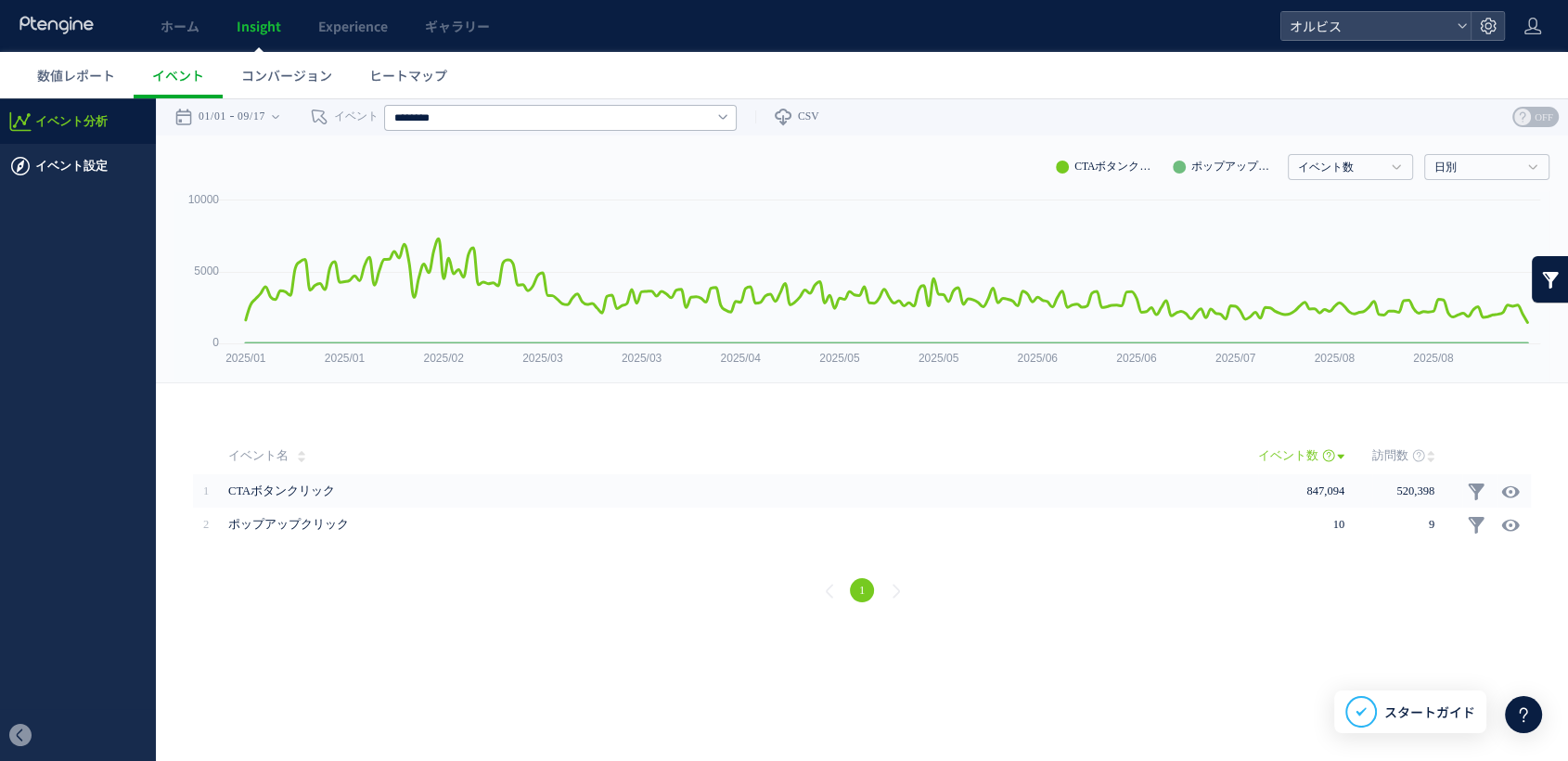
click at [67, 173] on span "イベント設定" at bounding box center [72, 165] width 73 height 44
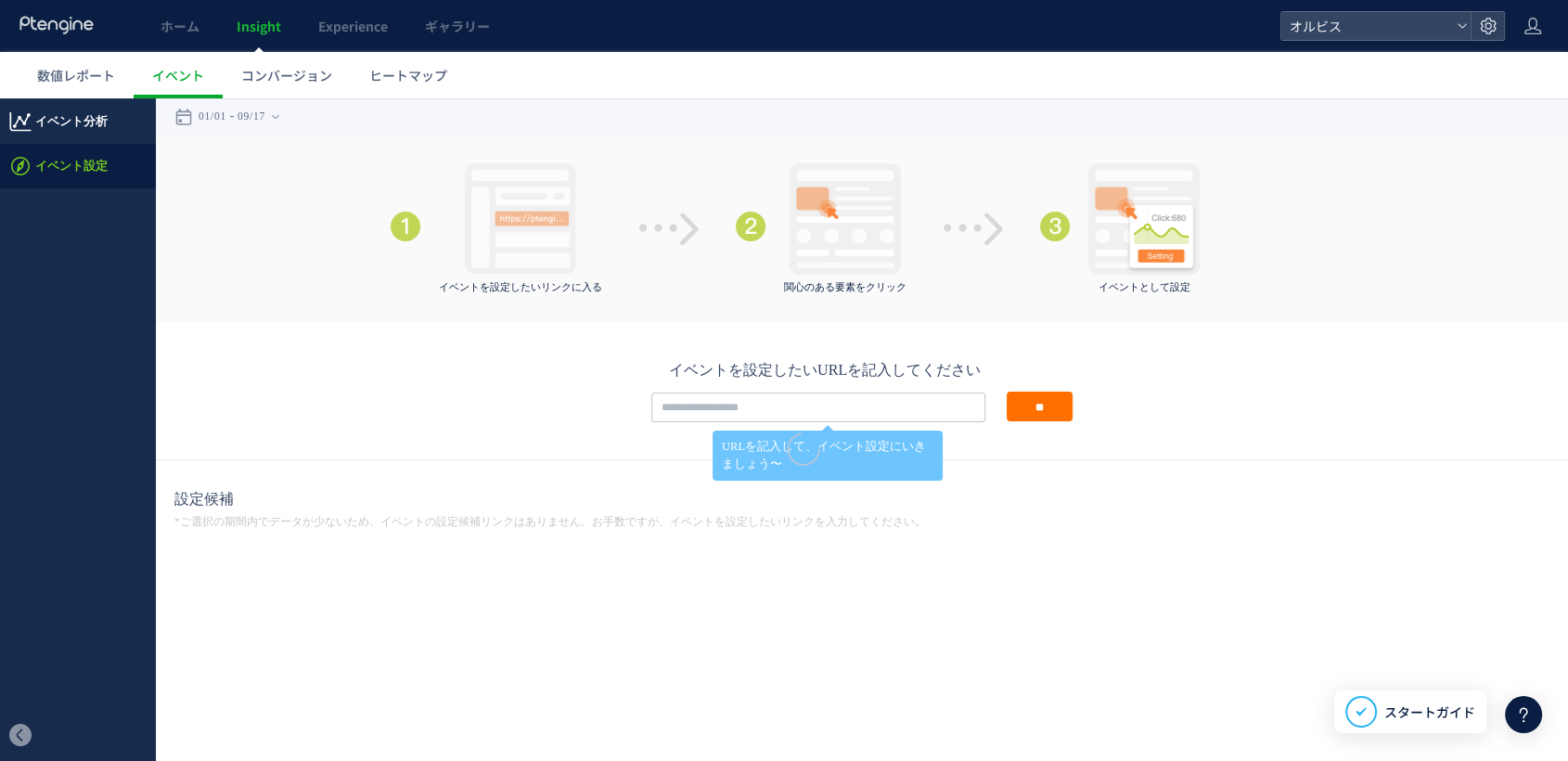
click at [74, 113] on span "イベント分析" at bounding box center [72, 121] width 73 height 44
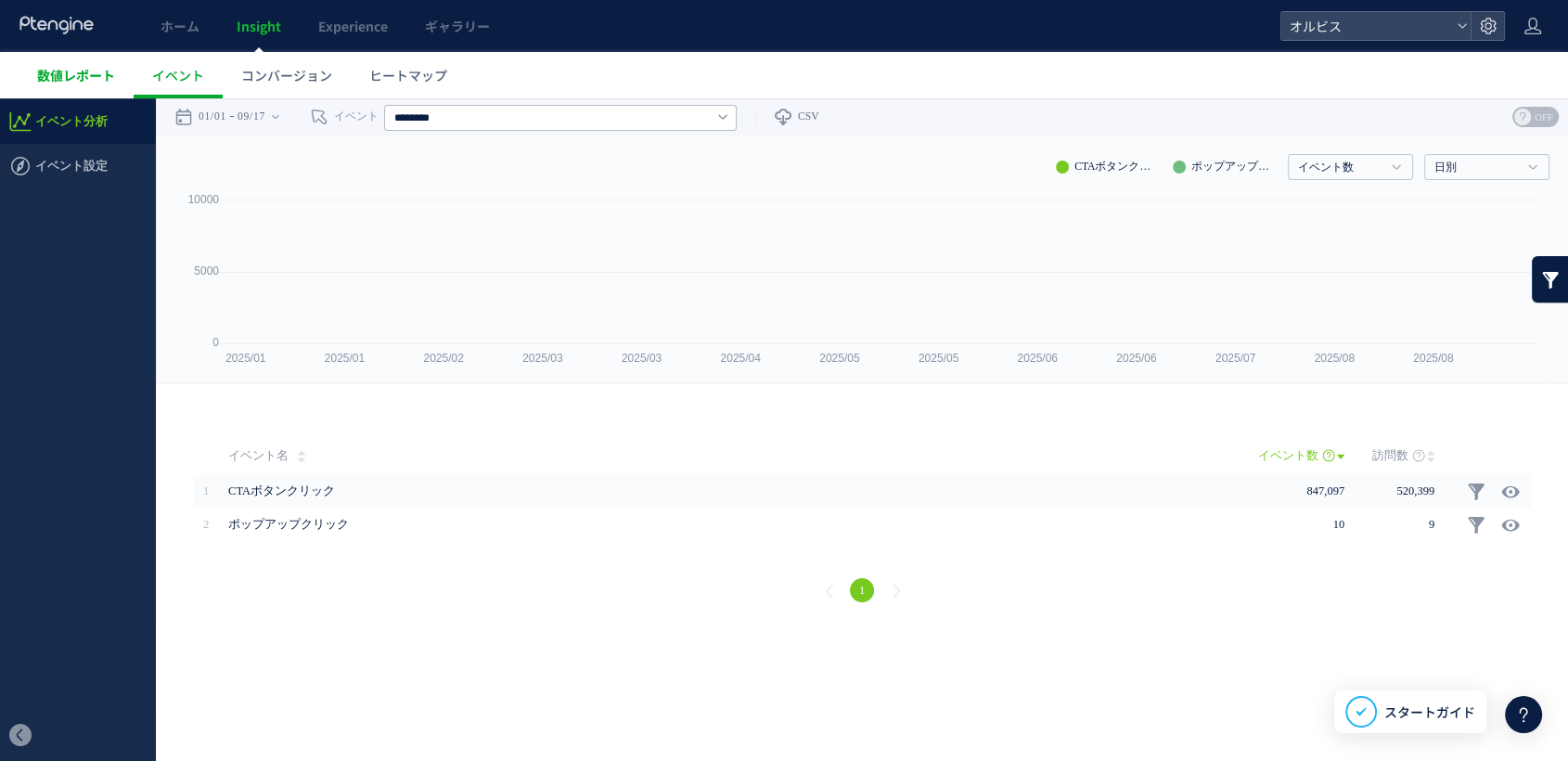
click at [73, 77] on span "数値レポート" at bounding box center [76, 75] width 78 height 19
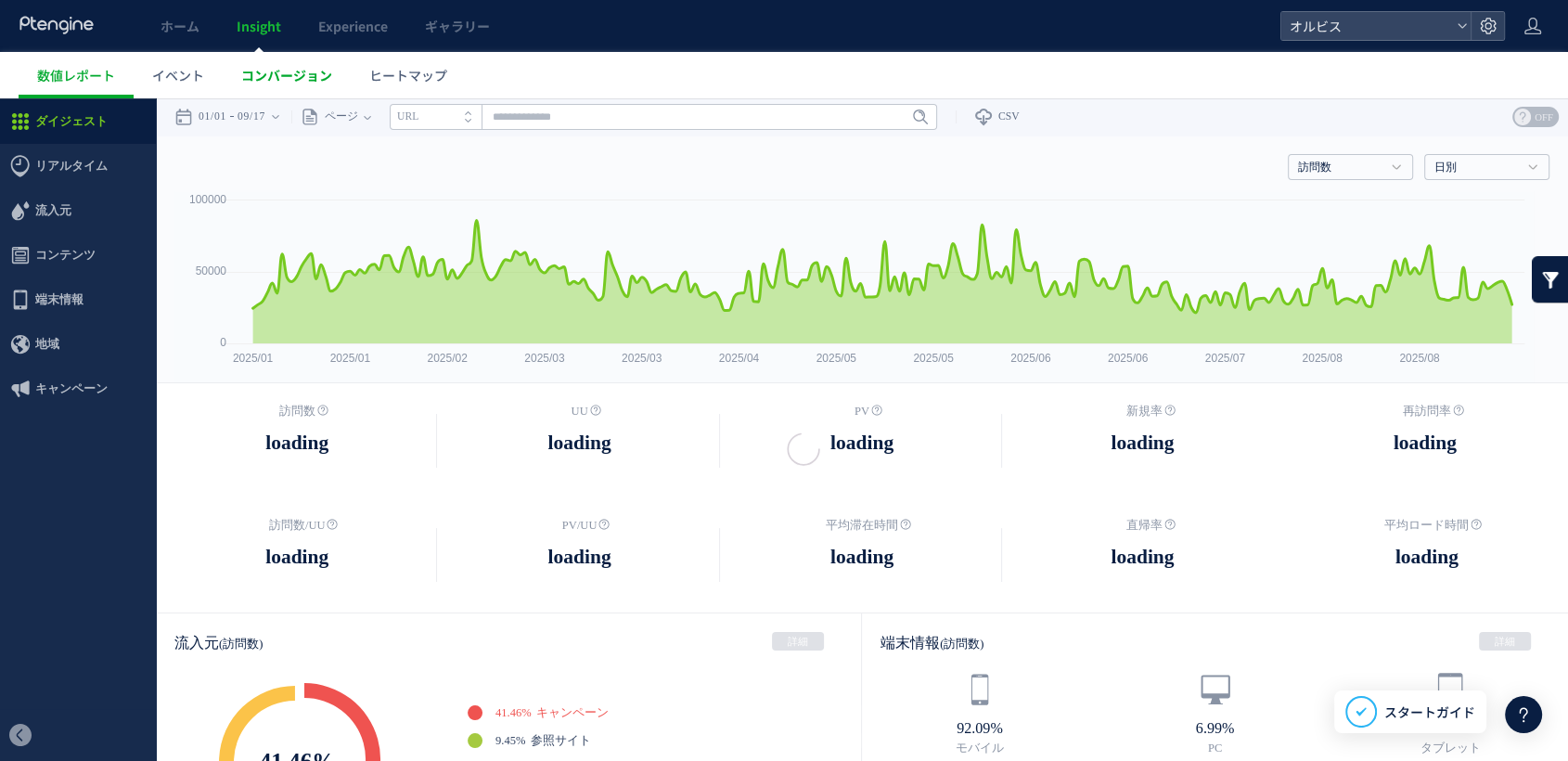
click at [279, 74] on span "コンバージョン" at bounding box center [286, 75] width 90 height 19
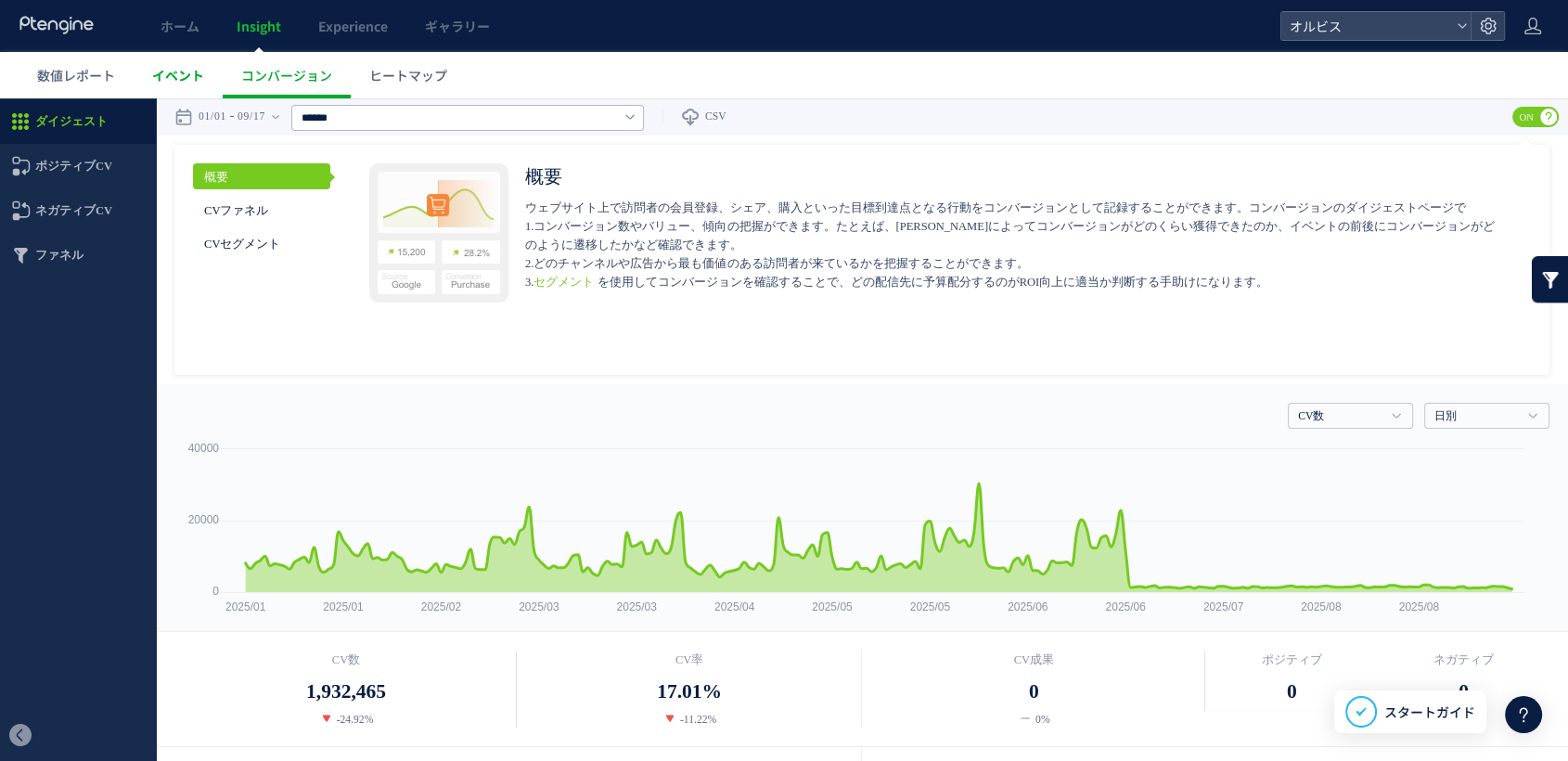
click at [163, 77] on span "イベント" at bounding box center [178, 75] width 52 height 19
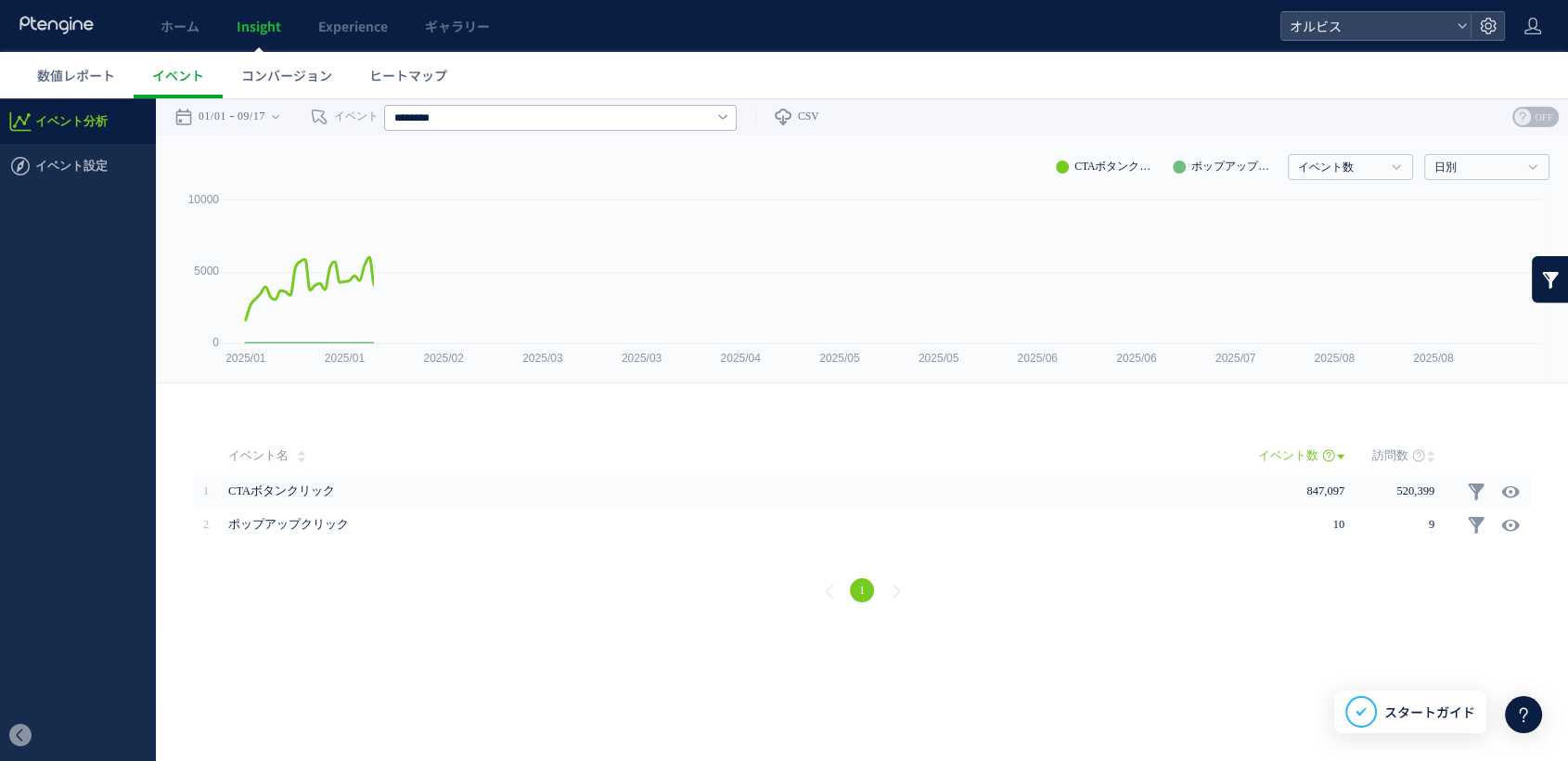
click at [90, 138] on span "イベント分析" at bounding box center [72, 121] width 73 height 44
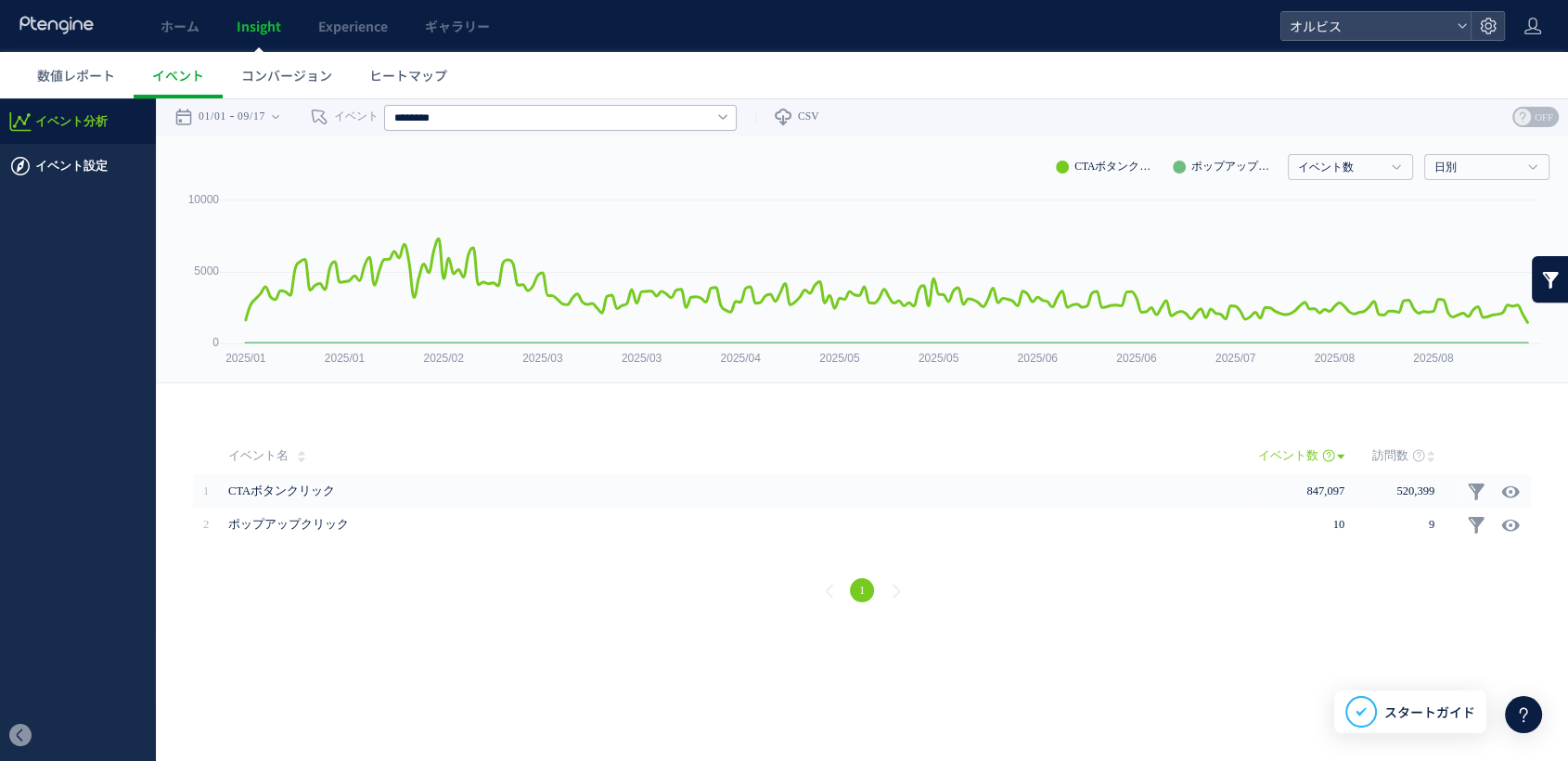
click at [91, 163] on span "イベント設定" at bounding box center [72, 165] width 73 height 44
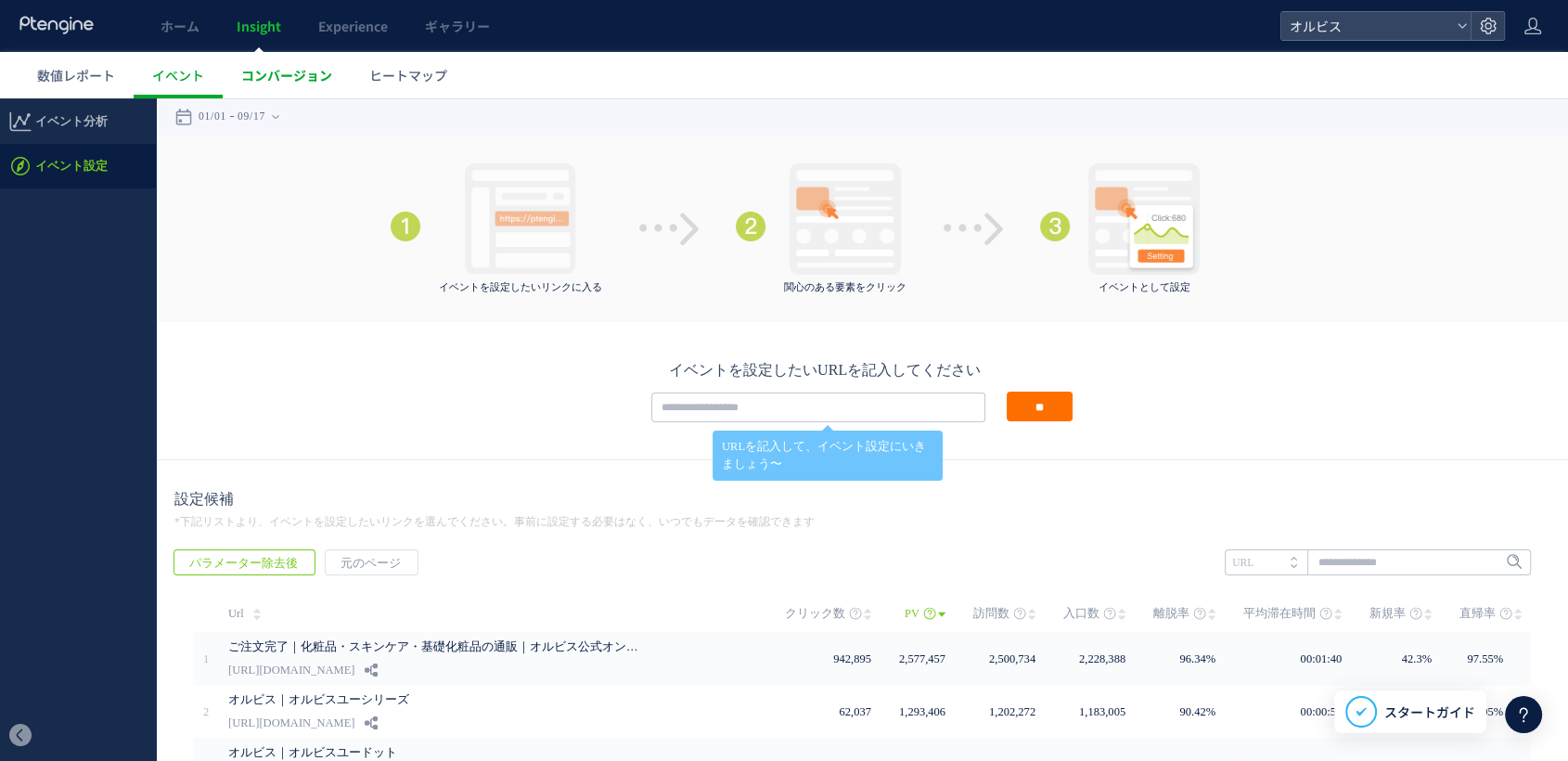
click at [260, 69] on span "コンバージョン" at bounding box center [286, 75] width 90 height 19
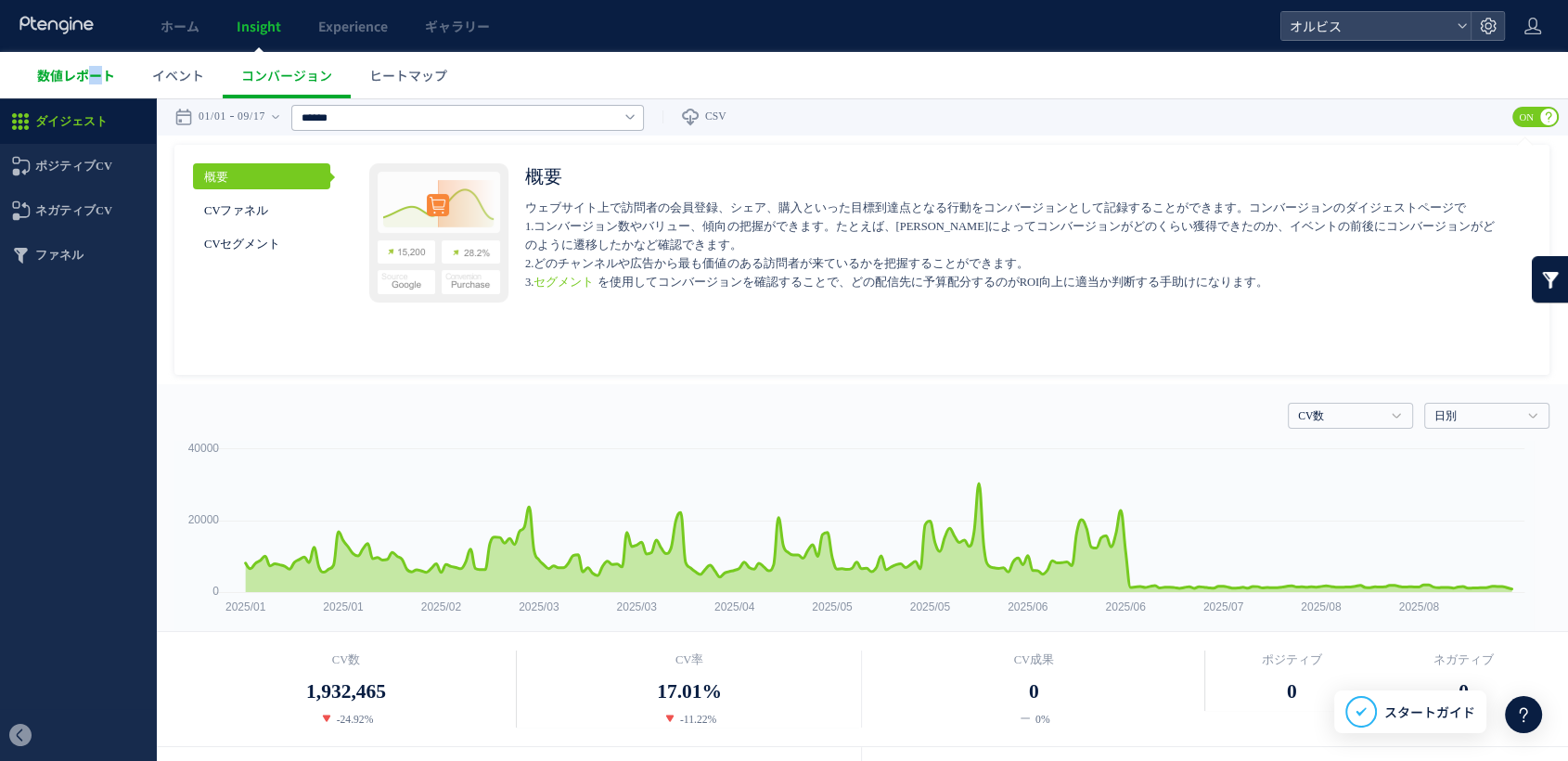
click at [90, 71] on span "数値レポート" at bounding box center [76, 75] width 78 height 19
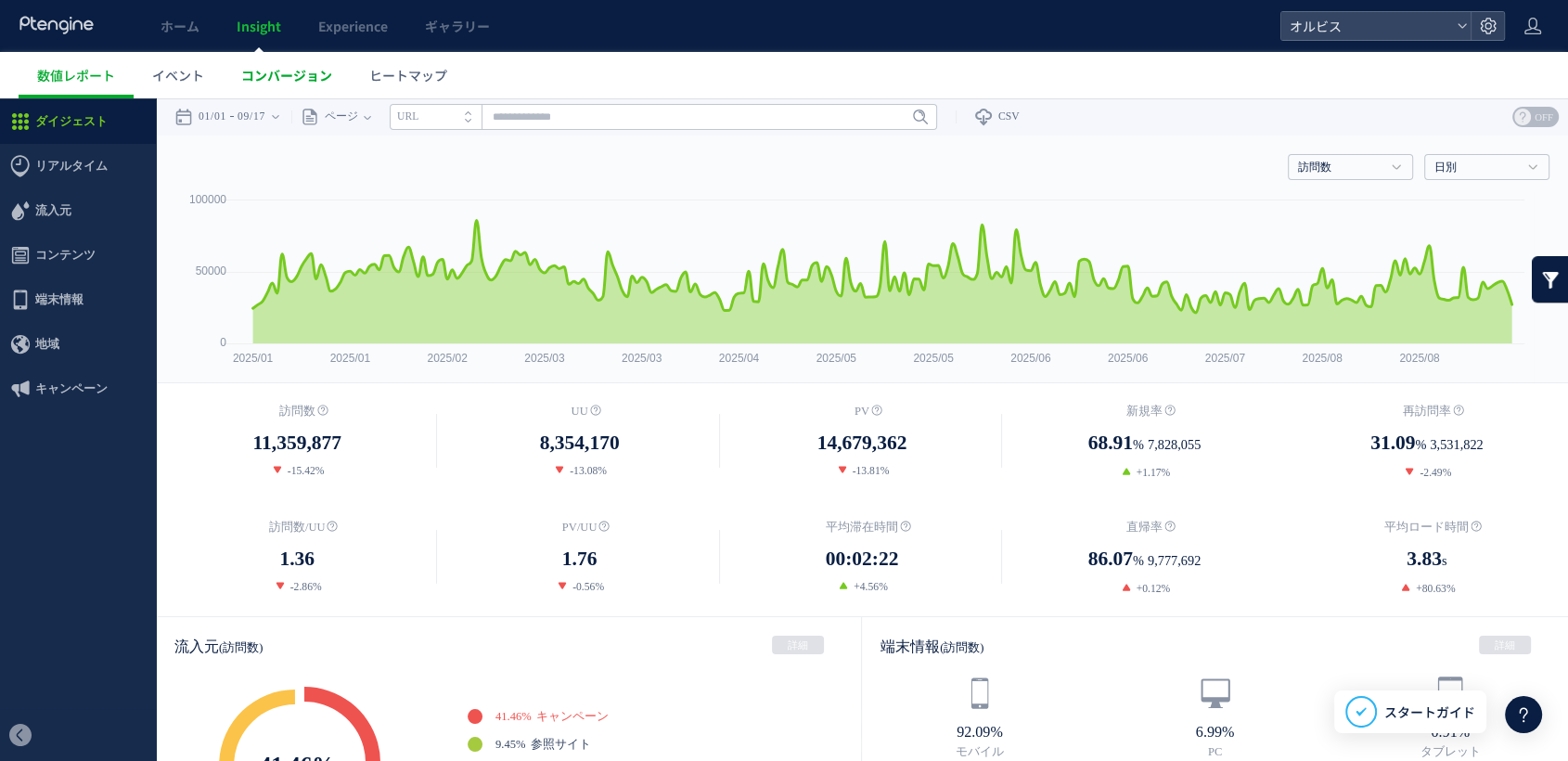
click at [259, 74] on span "コンバージョン" at bounding box center [286, 75] width 90 height 19
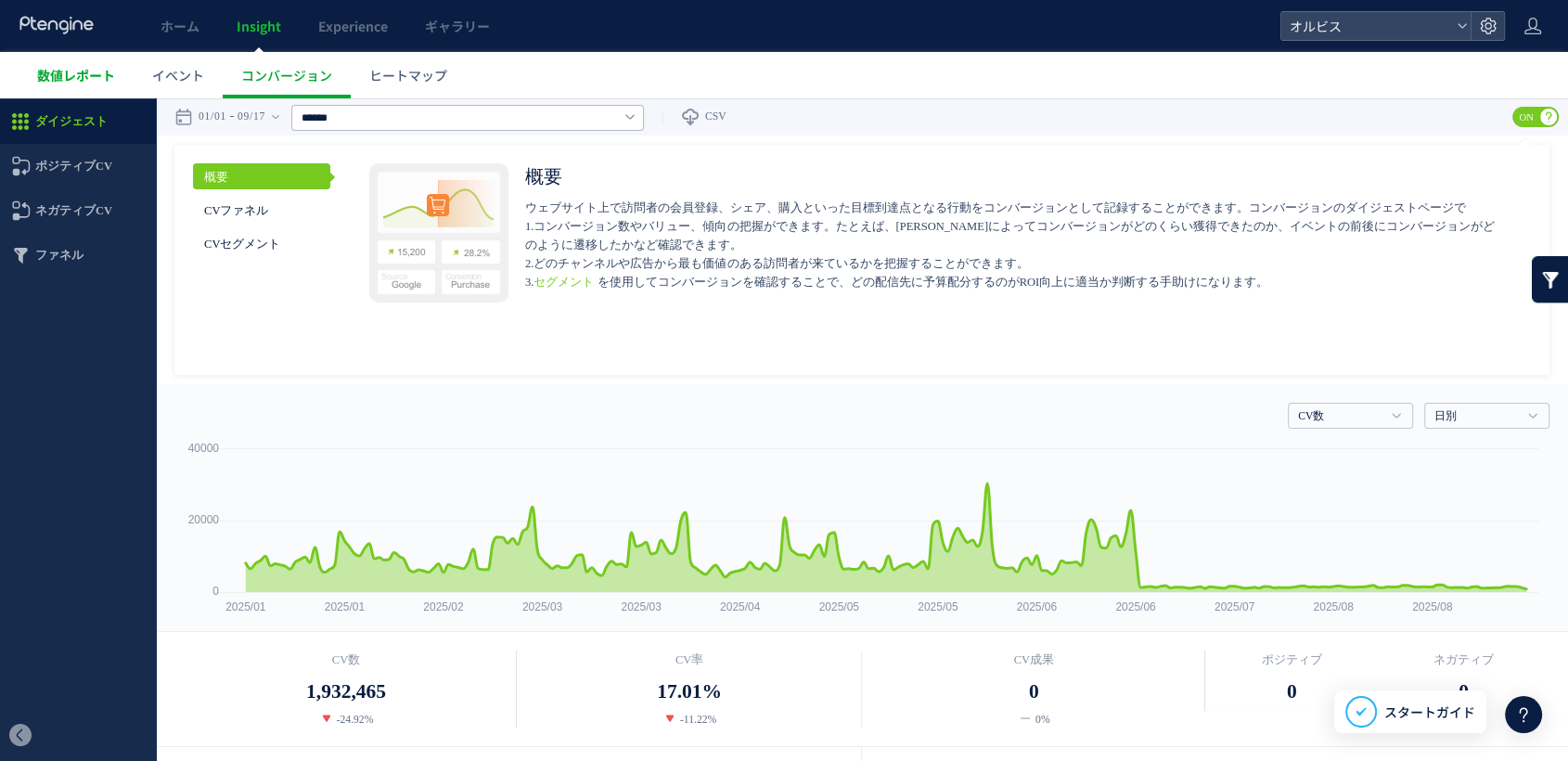
click at [97, 75] on span "数値レポート" at bounding box center [76, 75] width 78 height 19
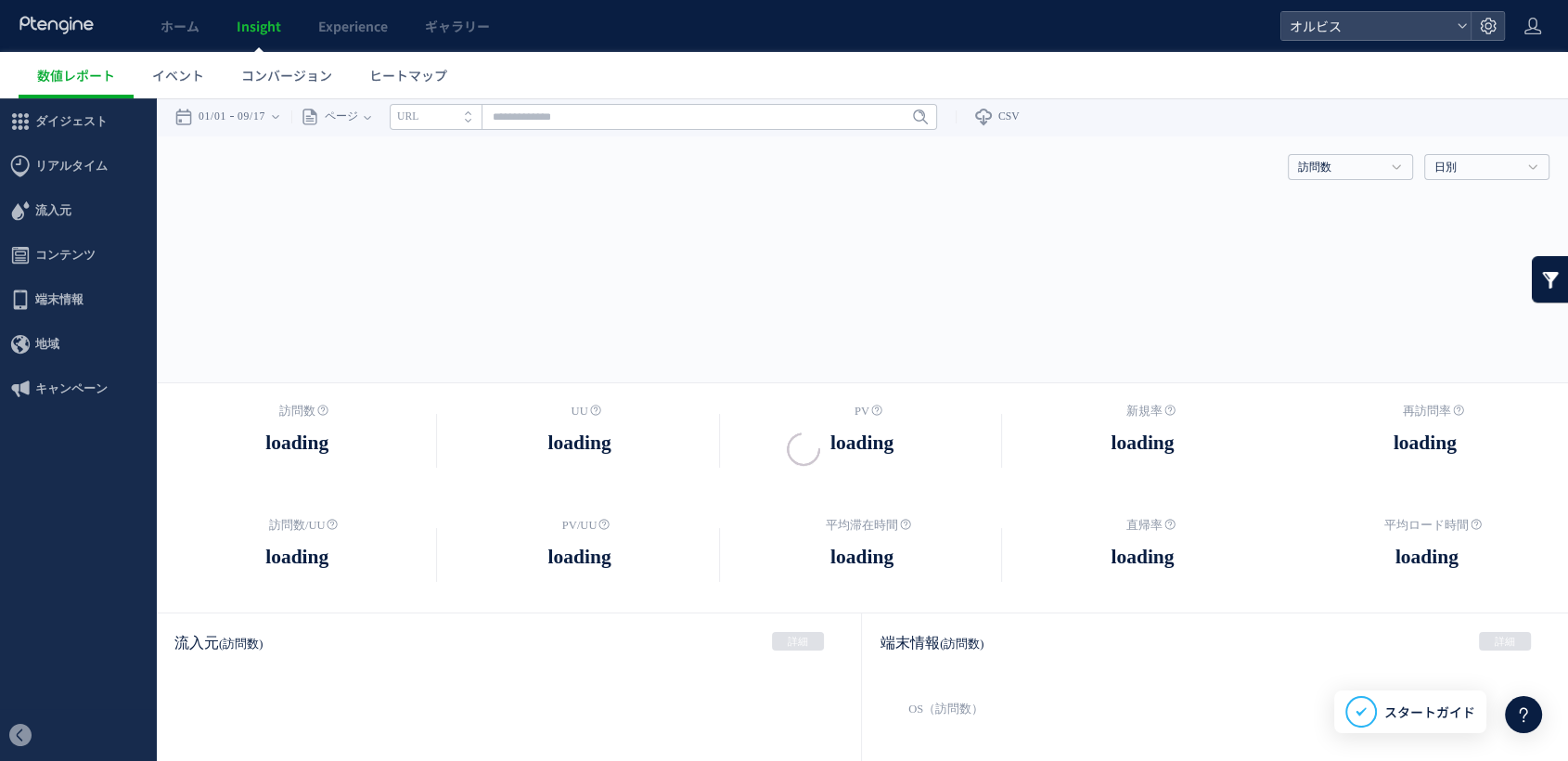
click at [84, 171] on div at bounding box center [784, 380] width 1568 height 761
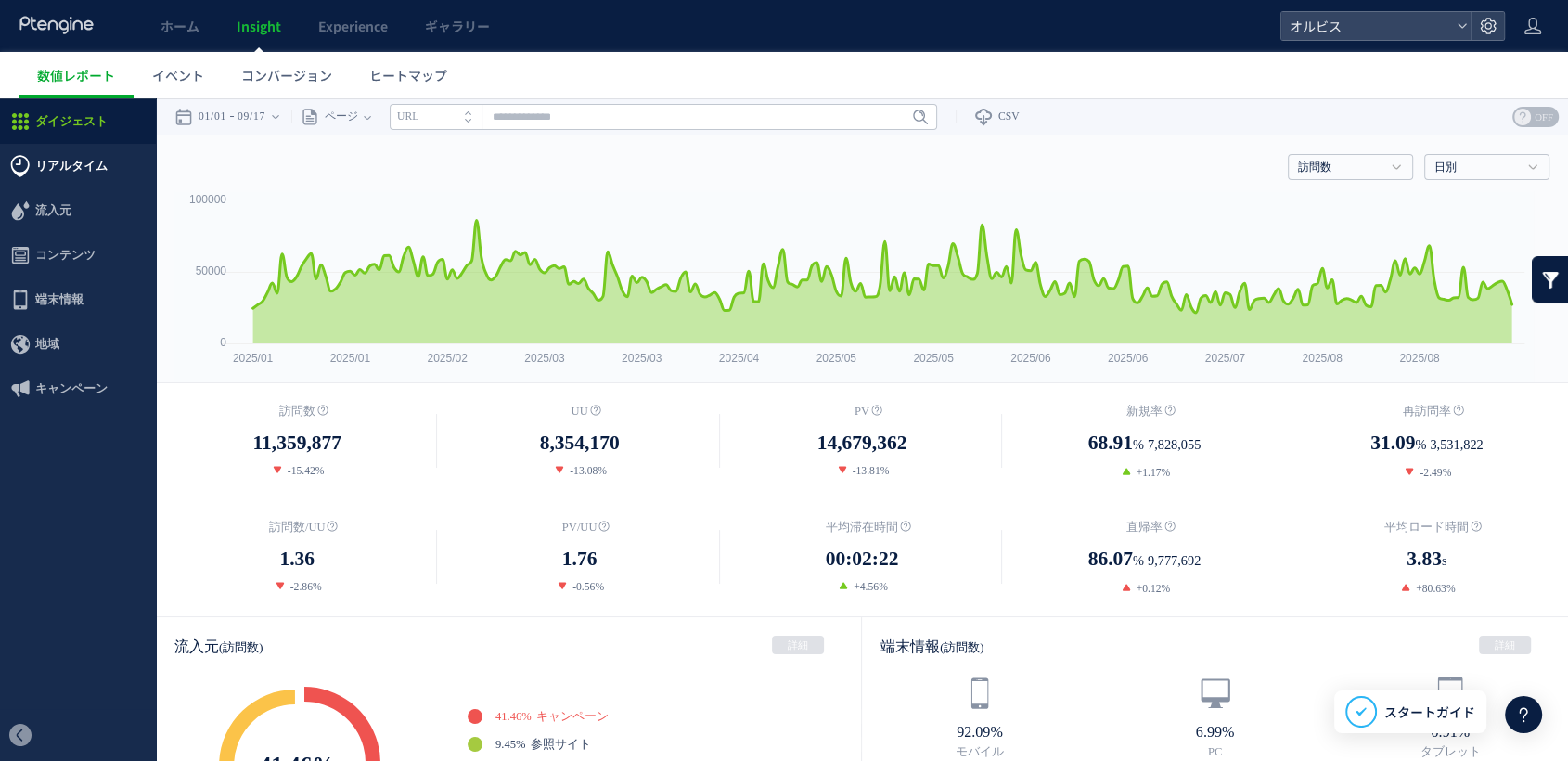
click at [59, 164] on span "リアルタイム" at bounding box center [72, 165] width 73 height 44
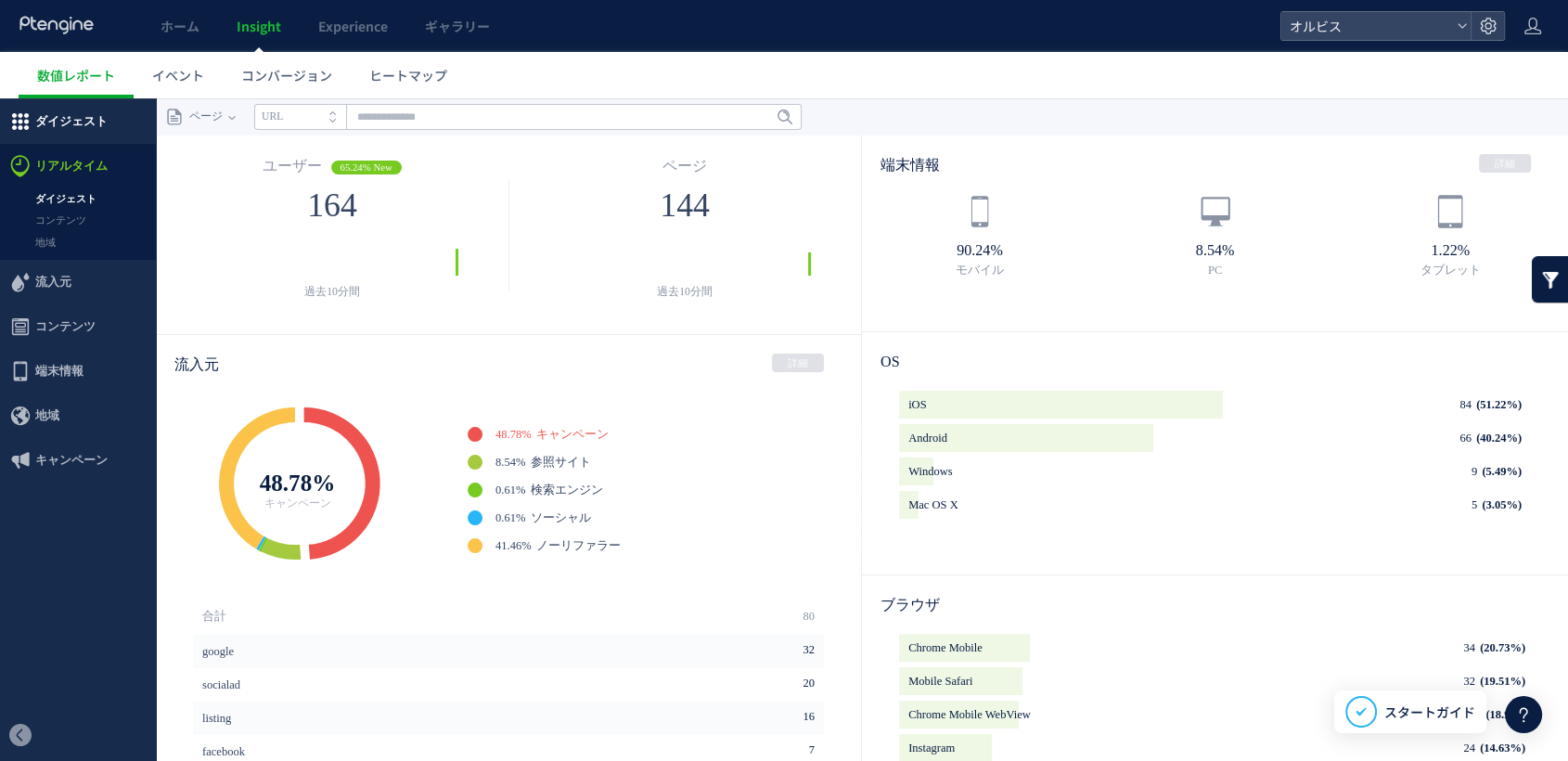
click at [53, 128] on span "ダイジェスト" at bounding box center [72, 121] width 73 height 44
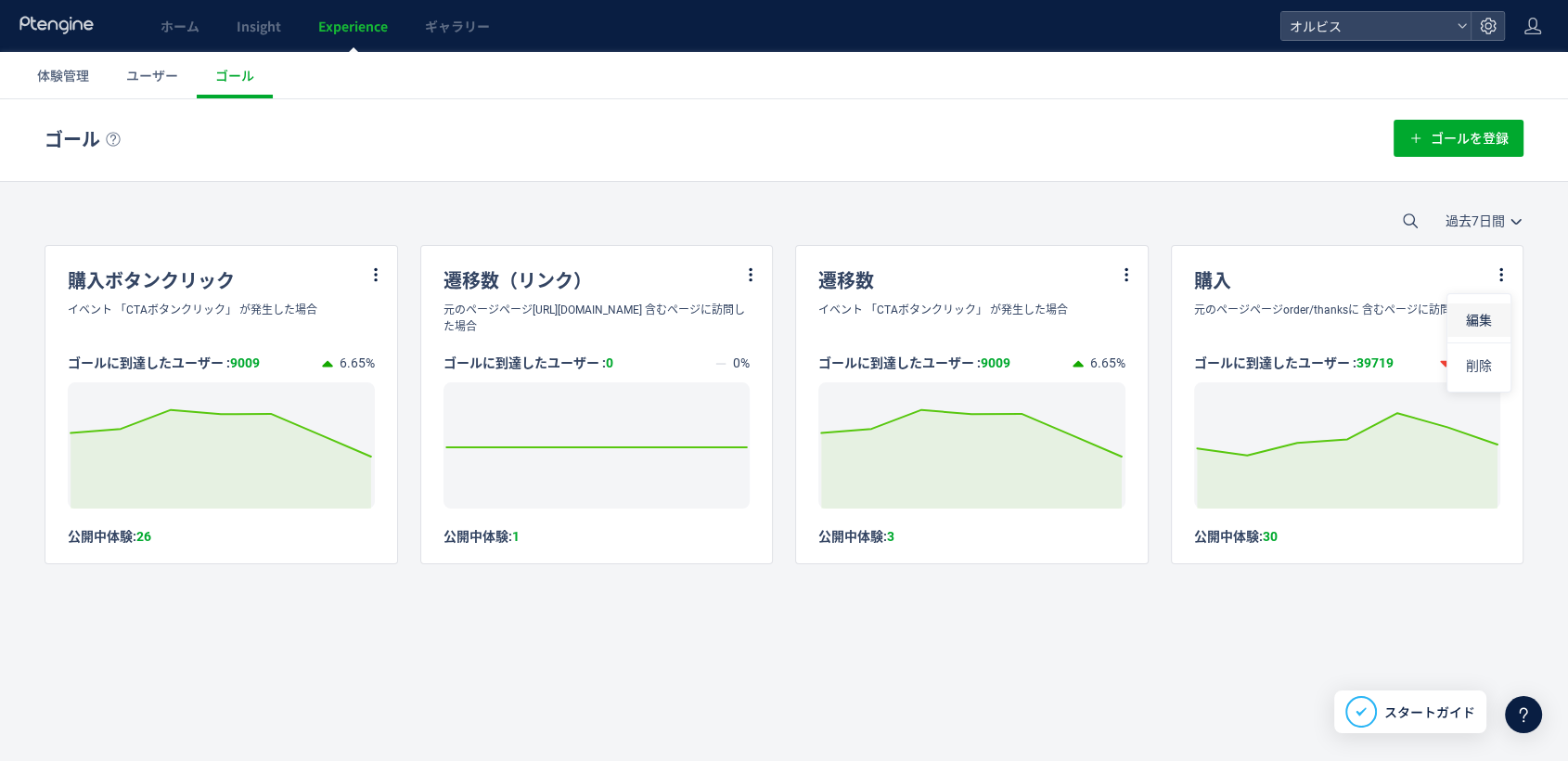
click at [1466, 322] on li "編集" at bounding box center [1479, 320] width 63 height 33
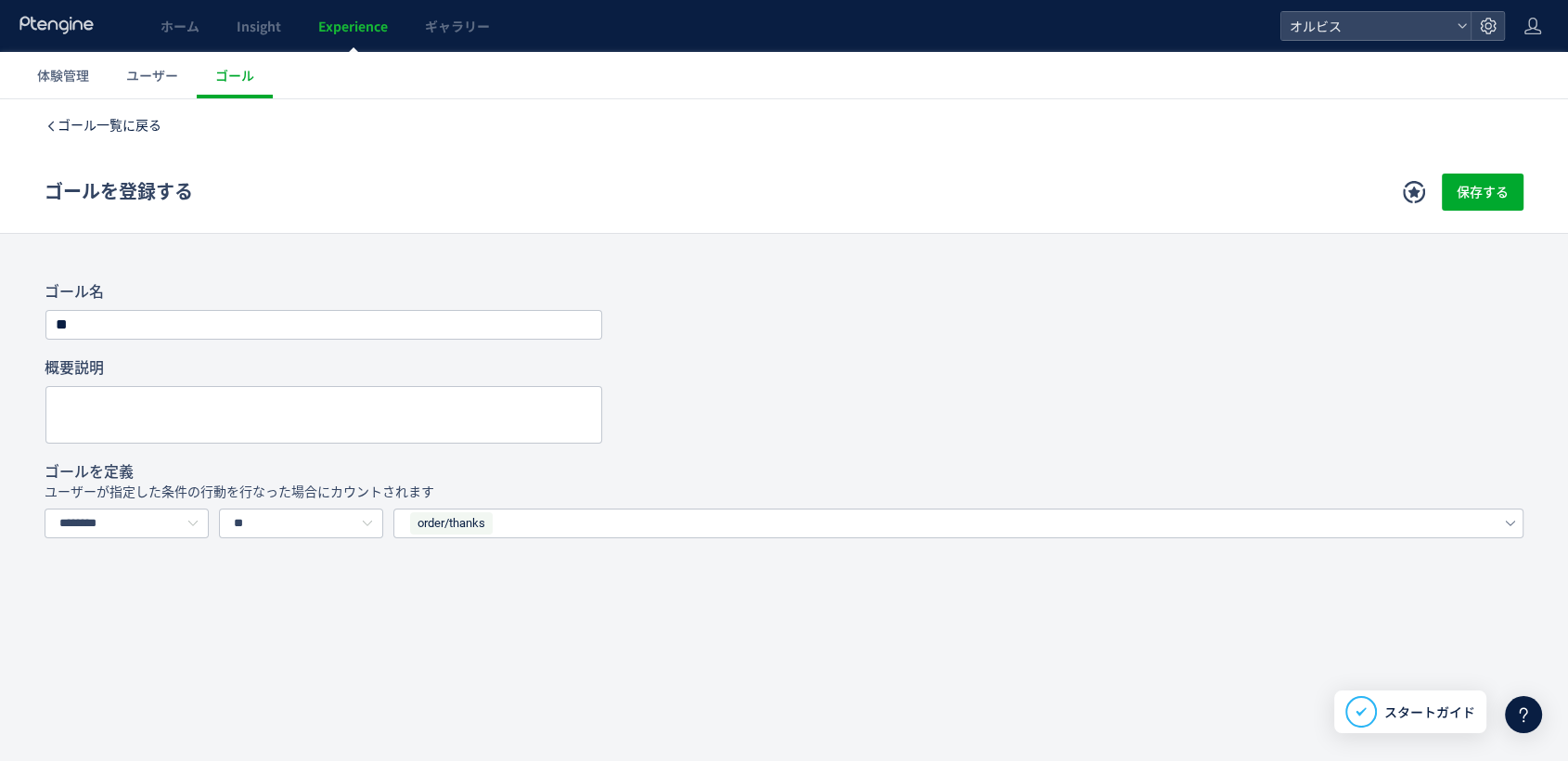
click at [113, 118] on span "ゴール一覧に戻る" at bounding box center [109, 125] width 104 height 15
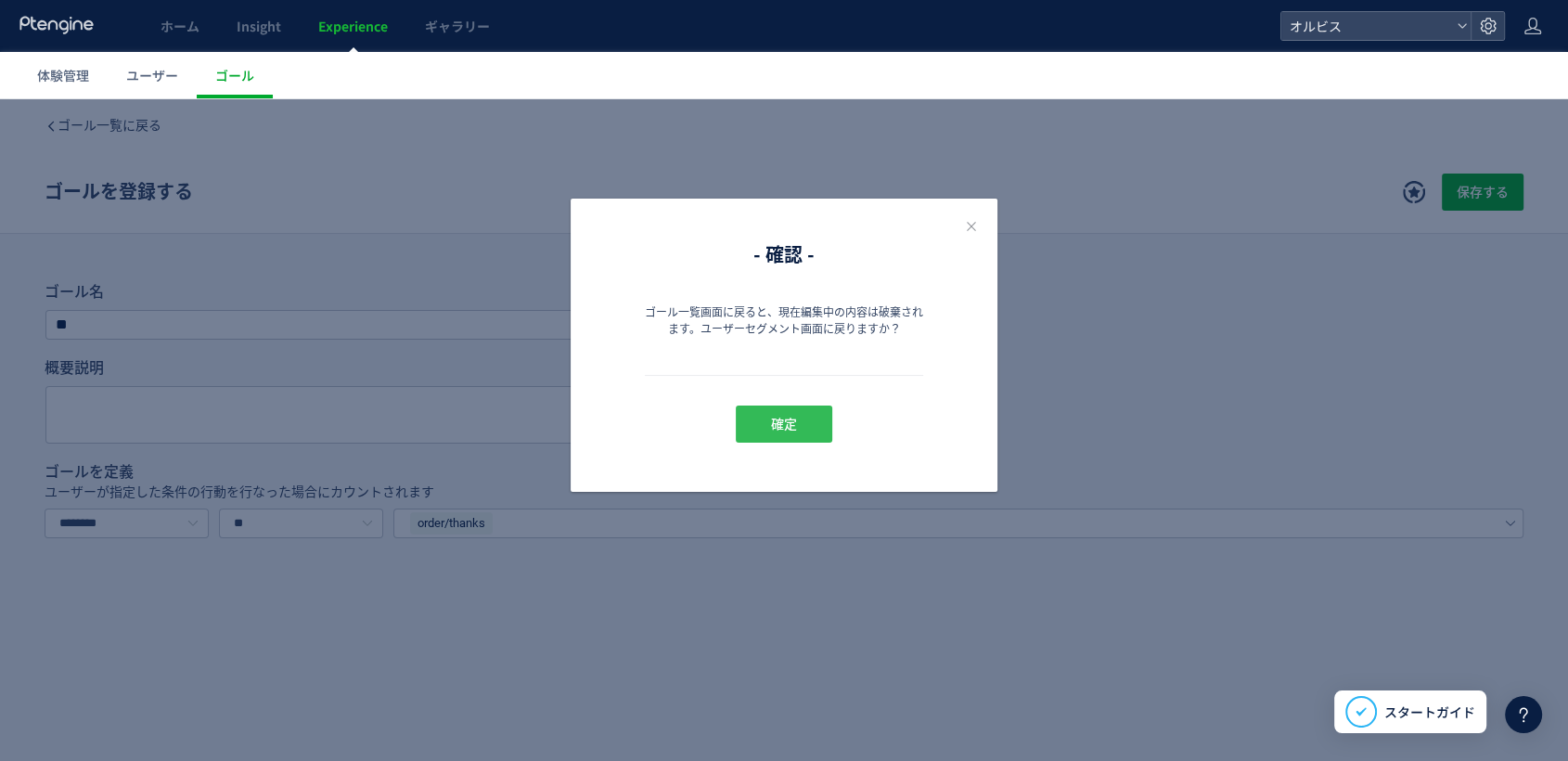
click at [793, 431] on span "確定" at bounding box center [784, 424] width 26 height 37
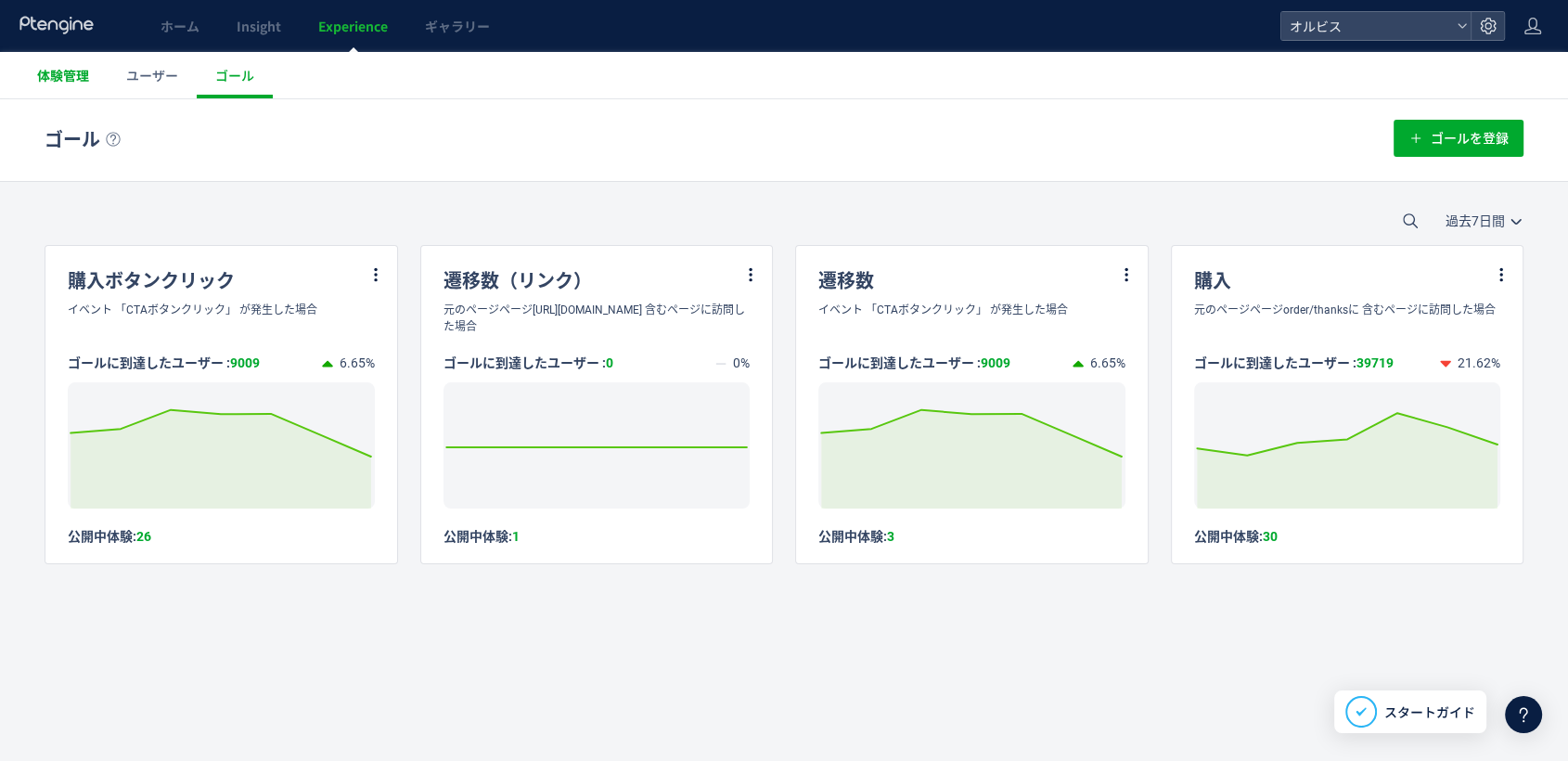
click at [74, 85] on link "体験管理" at bounding box center [63, 75] width 90 height 46
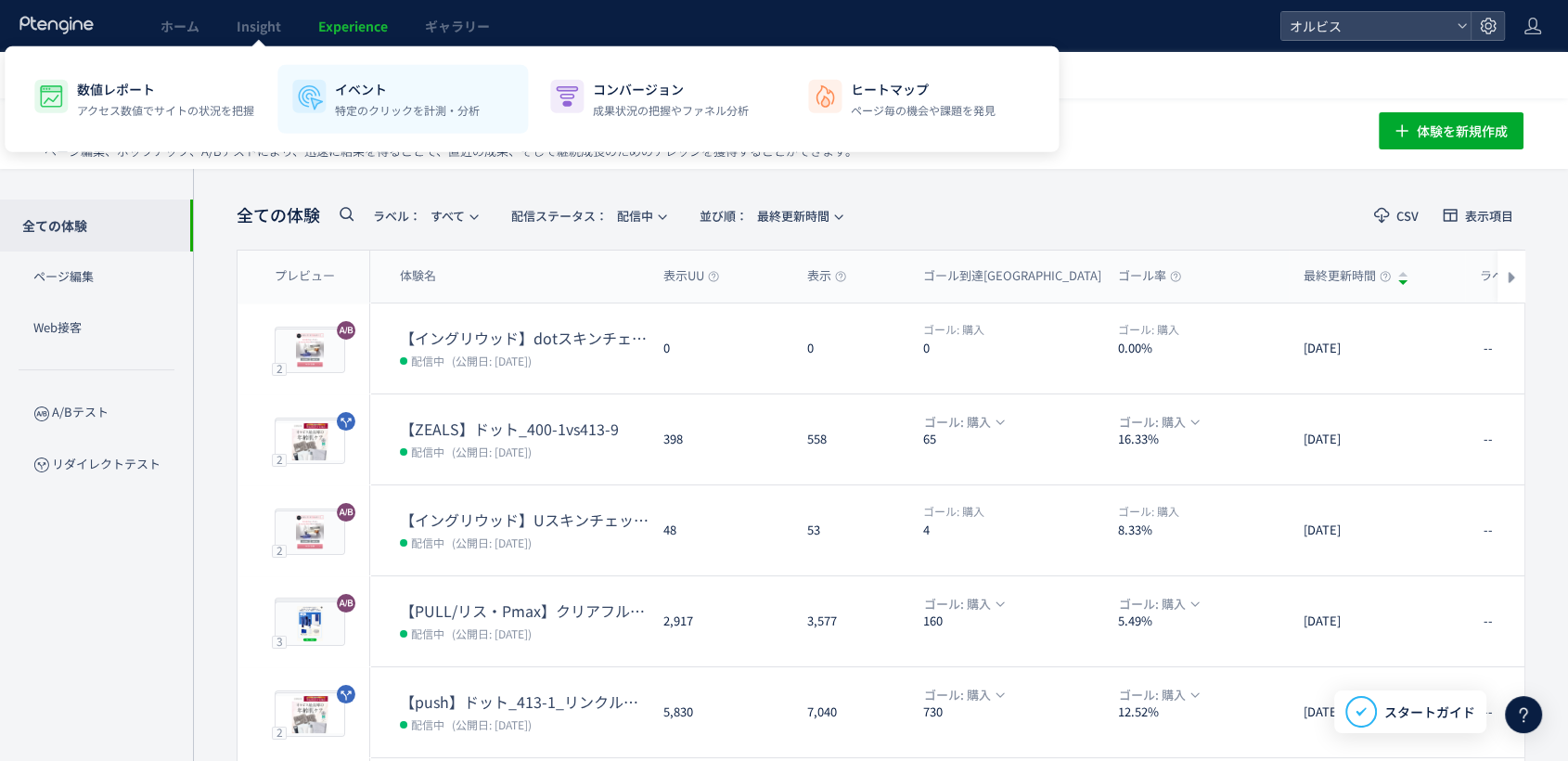
click at [335, 90] on p "イベント" at bounding box center [407, 88] width 145 height 19
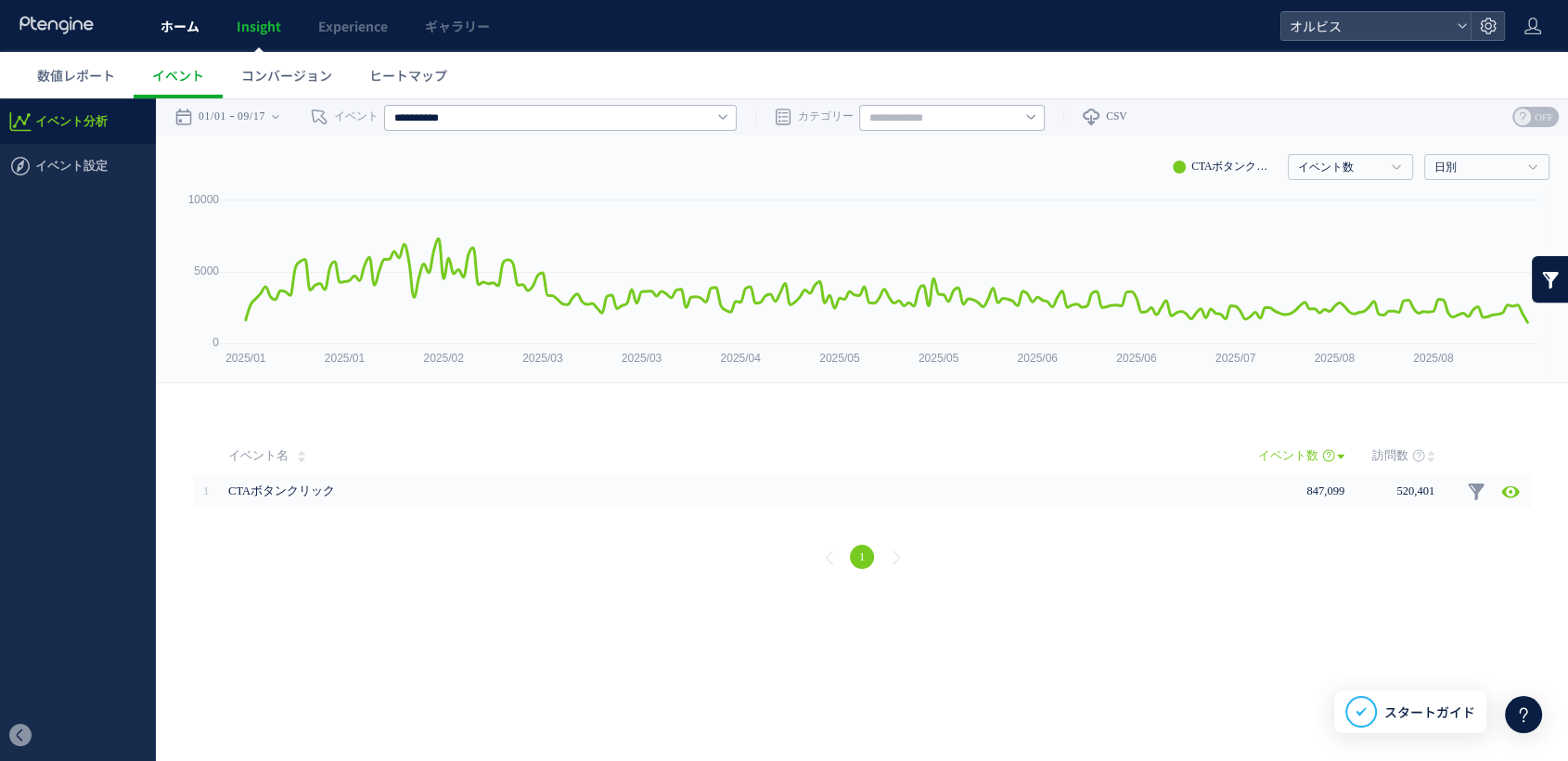
click at [205, 18] on link "ホーム" at bounding box center [179, 26] width 76 height 52
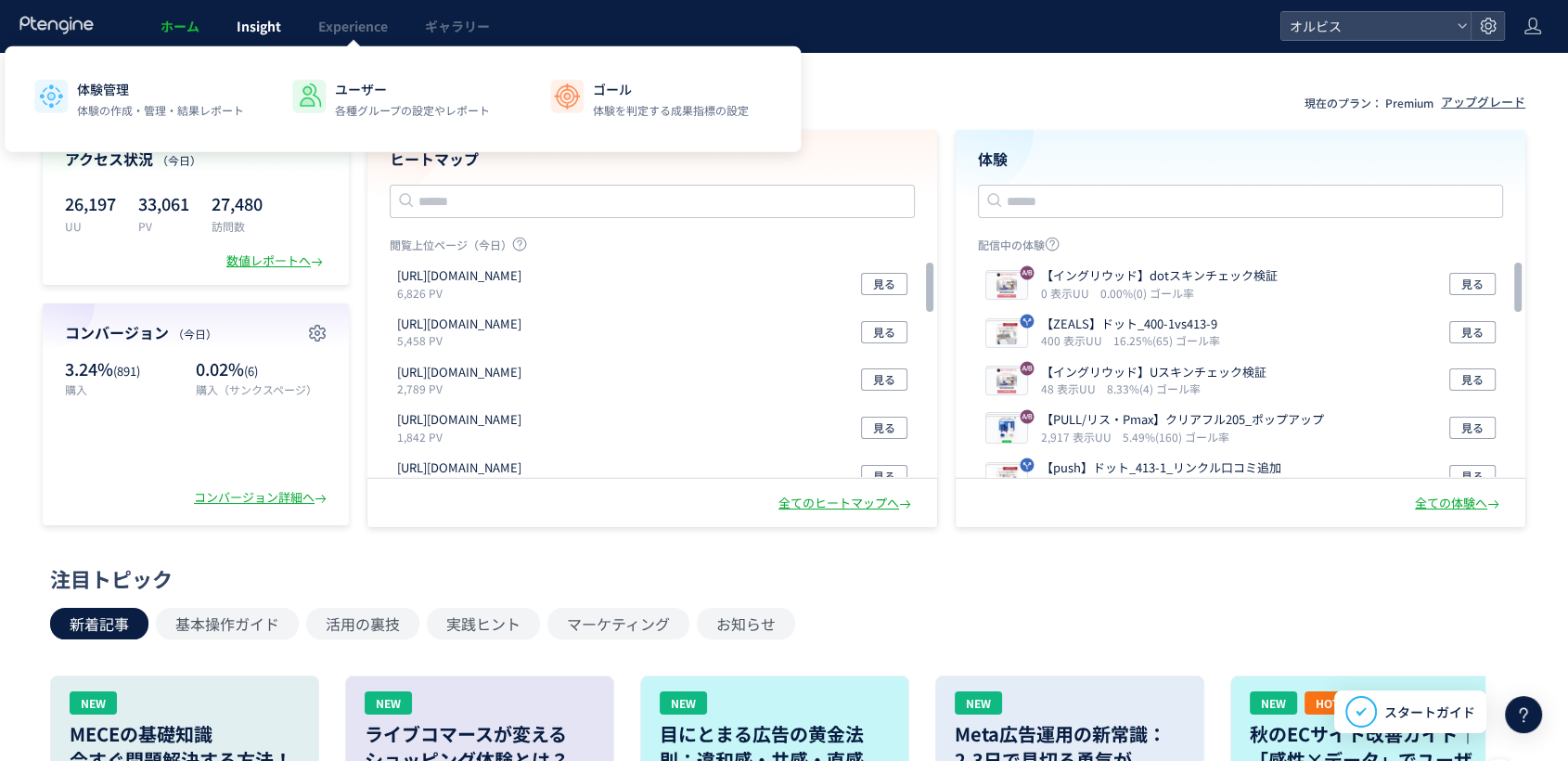
click at [263, 29] on span "Insight" at bounding box center [259, 26] width 44 height 19
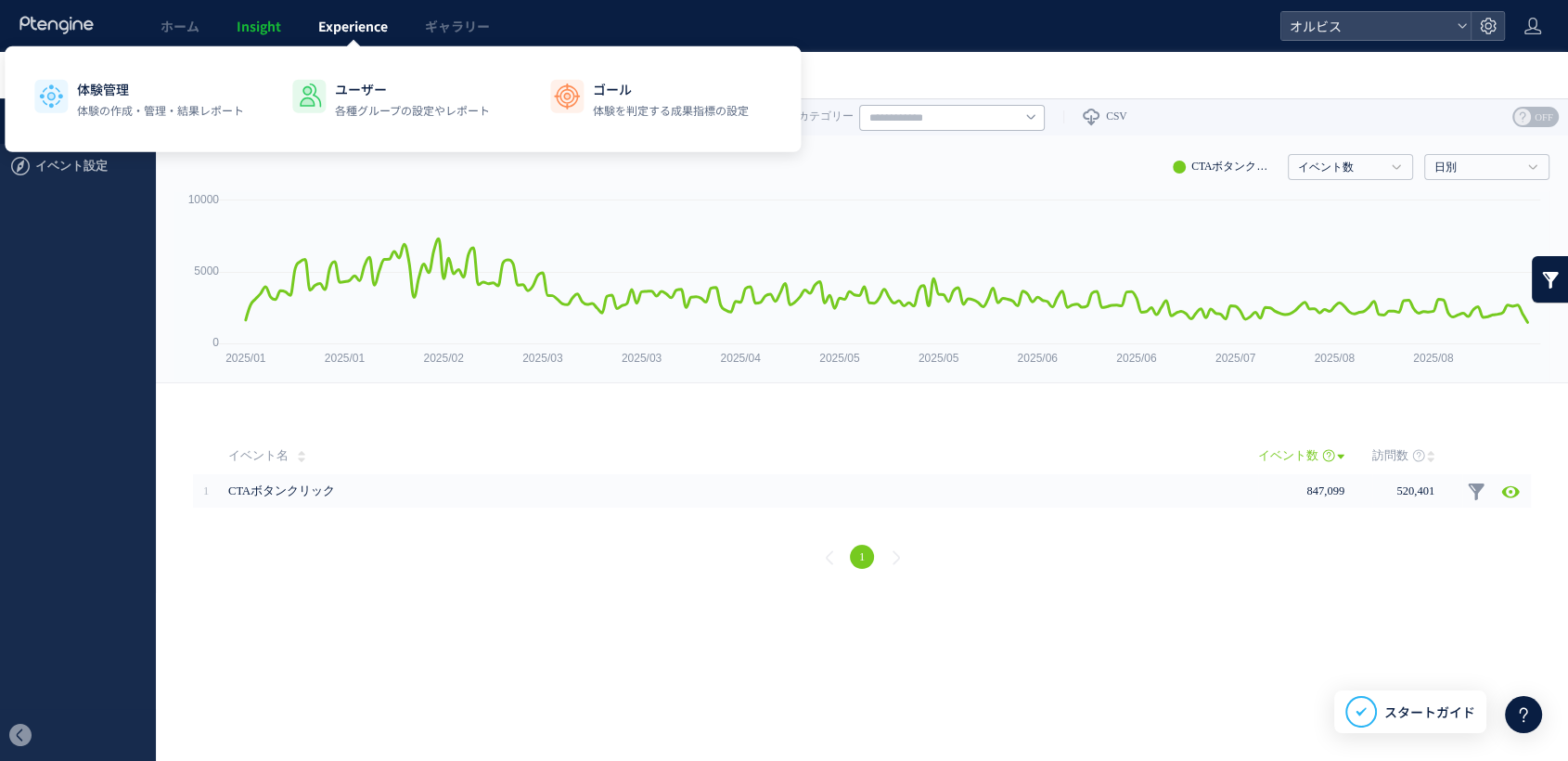
click at [340, 27] on span "Experience" at bounding box center [353, 26] width 70 height 19
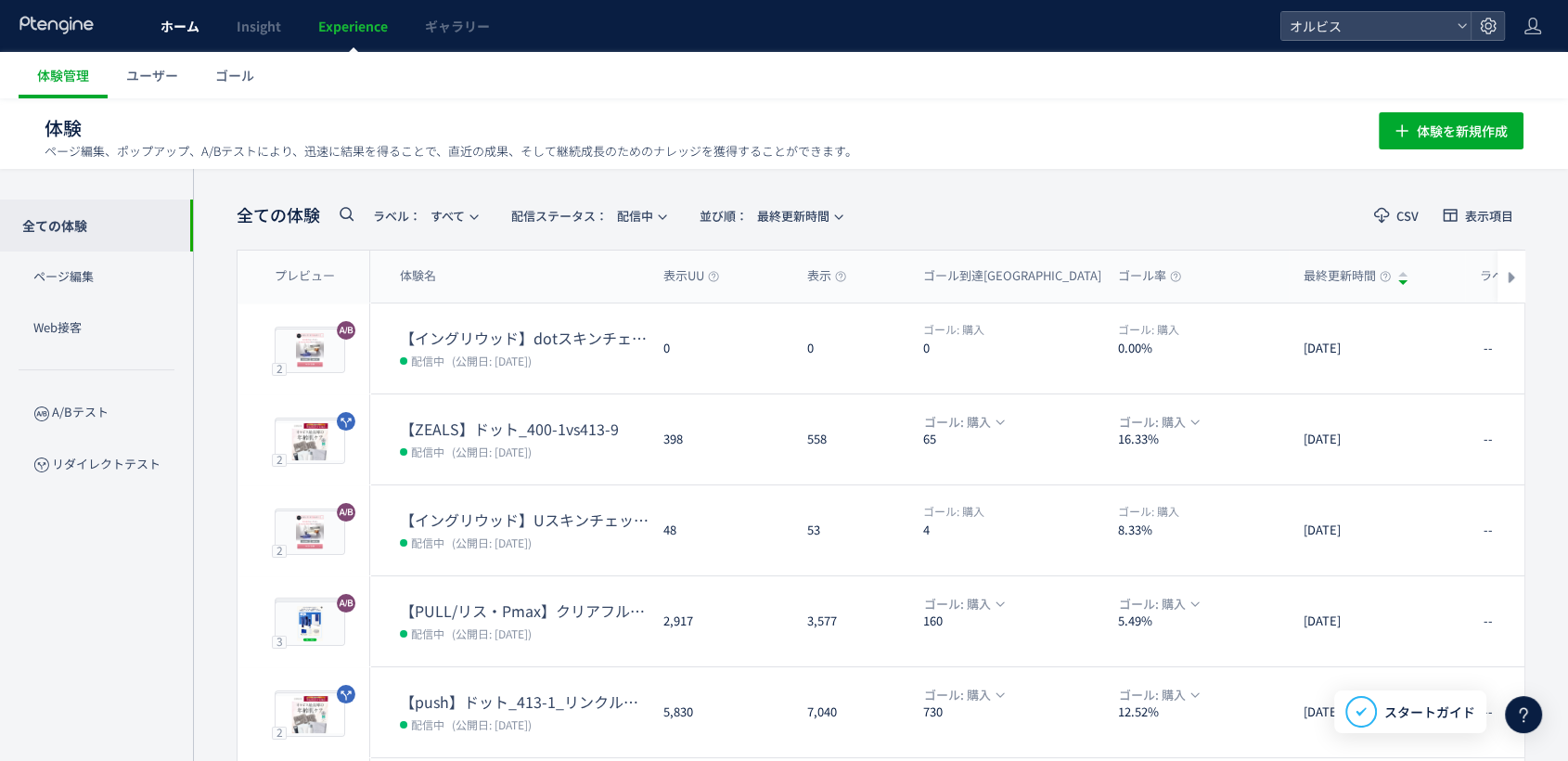
click at [184, 25] on span "ホーム" at bounding box center [180, 26] width 39 height 19
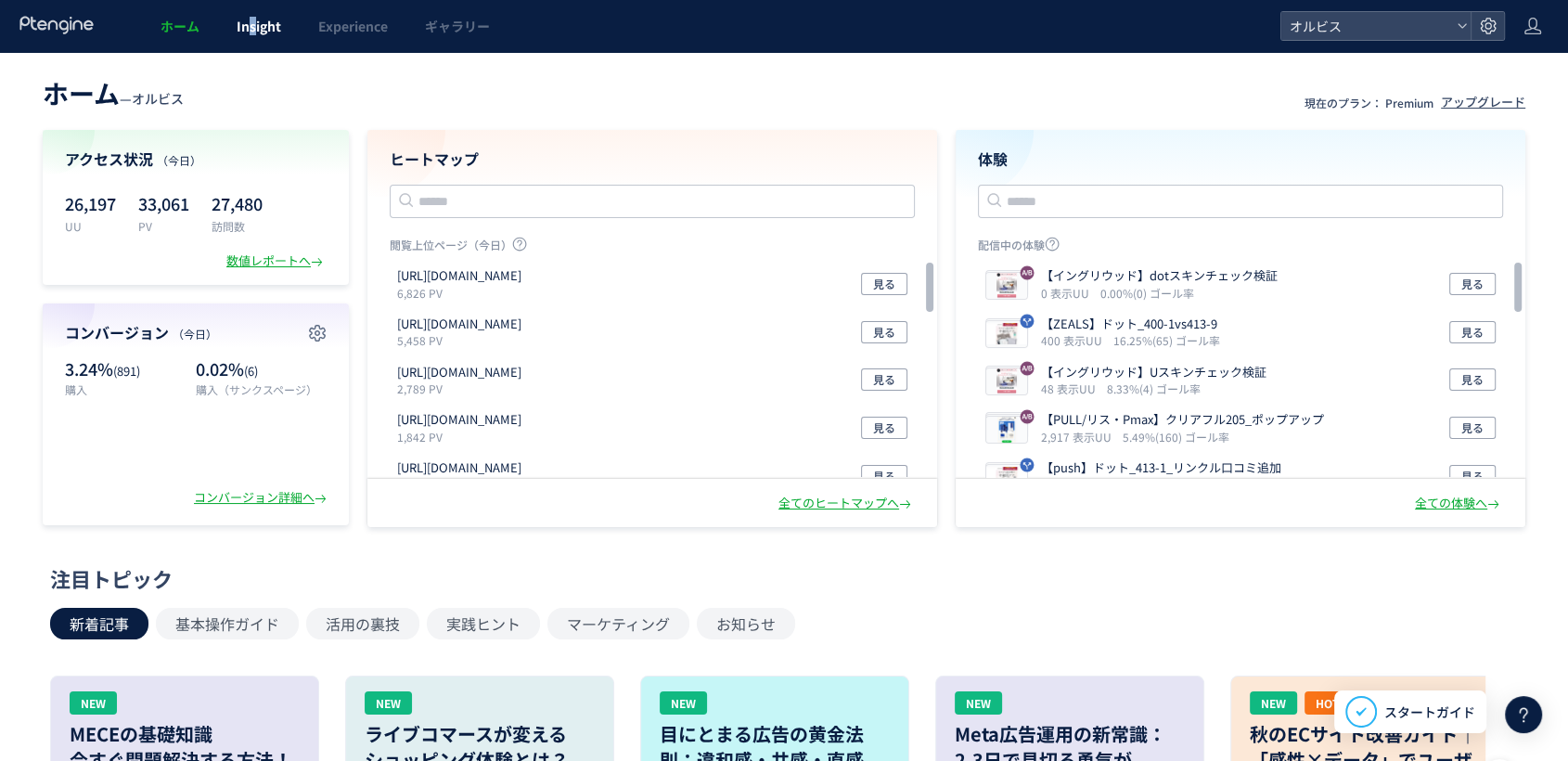
click at [251, 25] on span "Insight" at bounding box center [259, 26] width 44 height 19
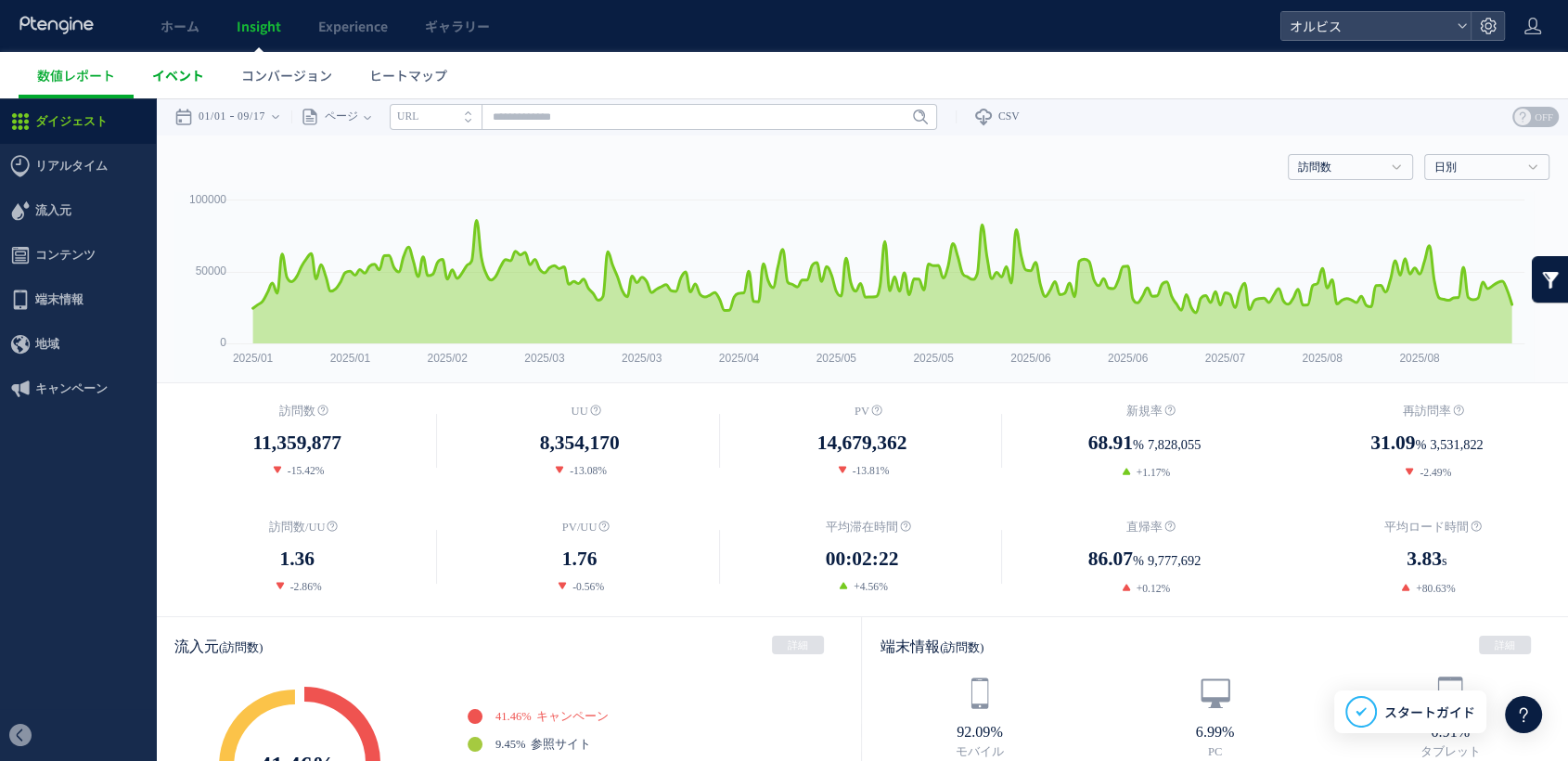
click at [196, 69] on span "イベント" at bounding box center [178, 75] width 52 height 19
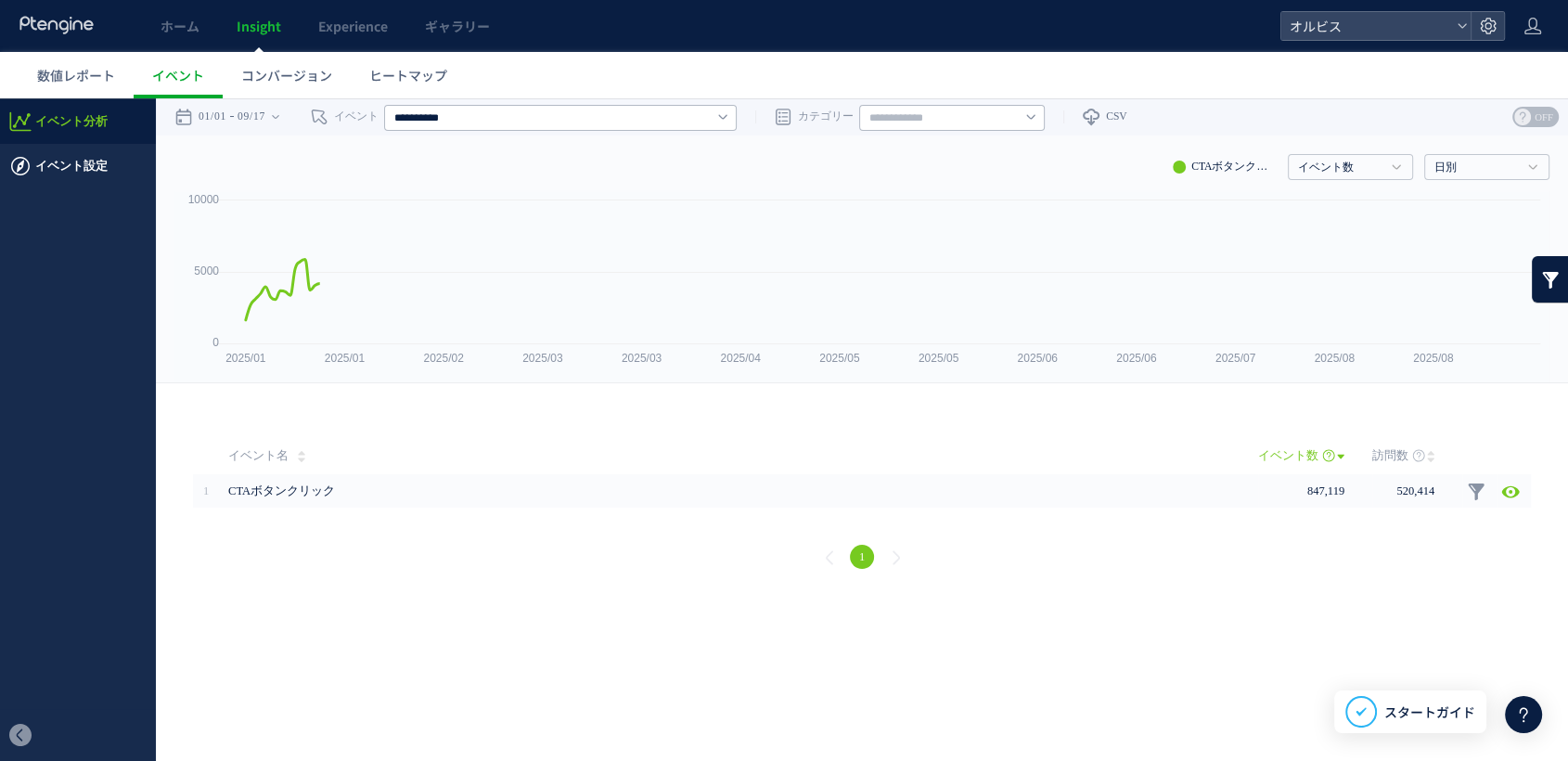
click at [100, 170] on span "イベント設定" at bounding box center [72, 165] width 73 height 44
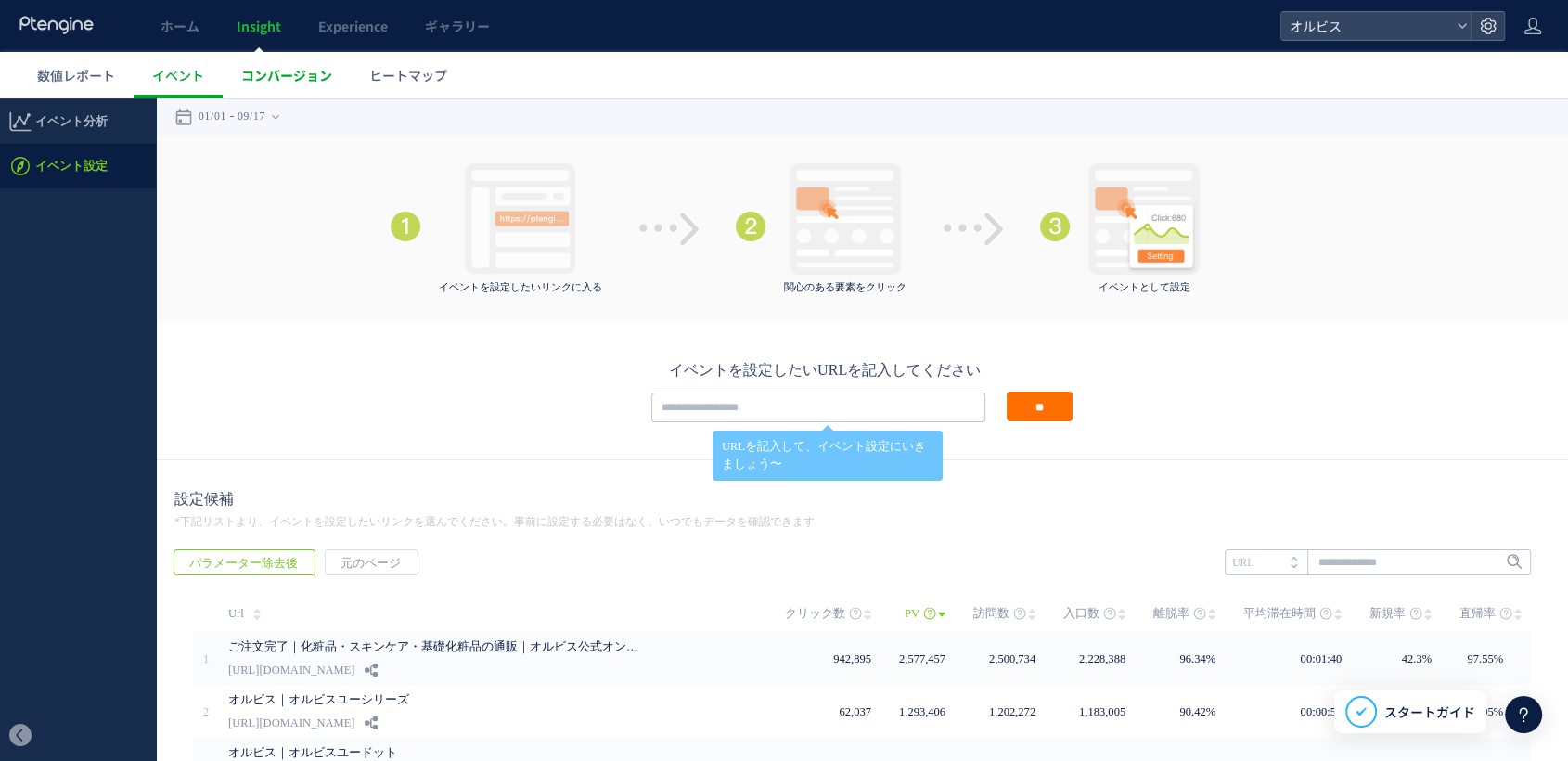
click at [262, 69] on span "コンバージョン" at bounding box center [286, 75] width 90 height 19
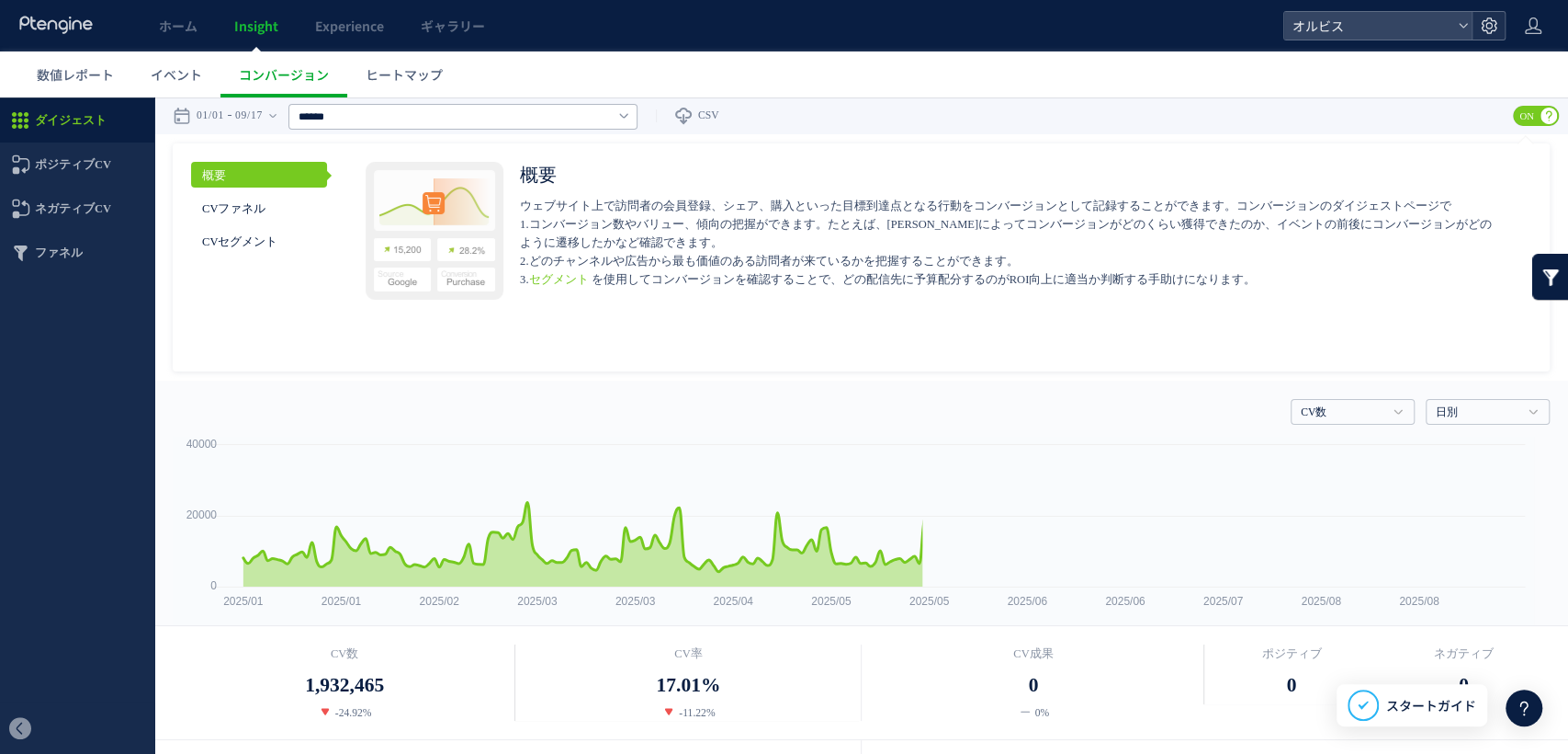
click at [1483, 24] on div at bounding box center [1488, 25] width 33 height 27
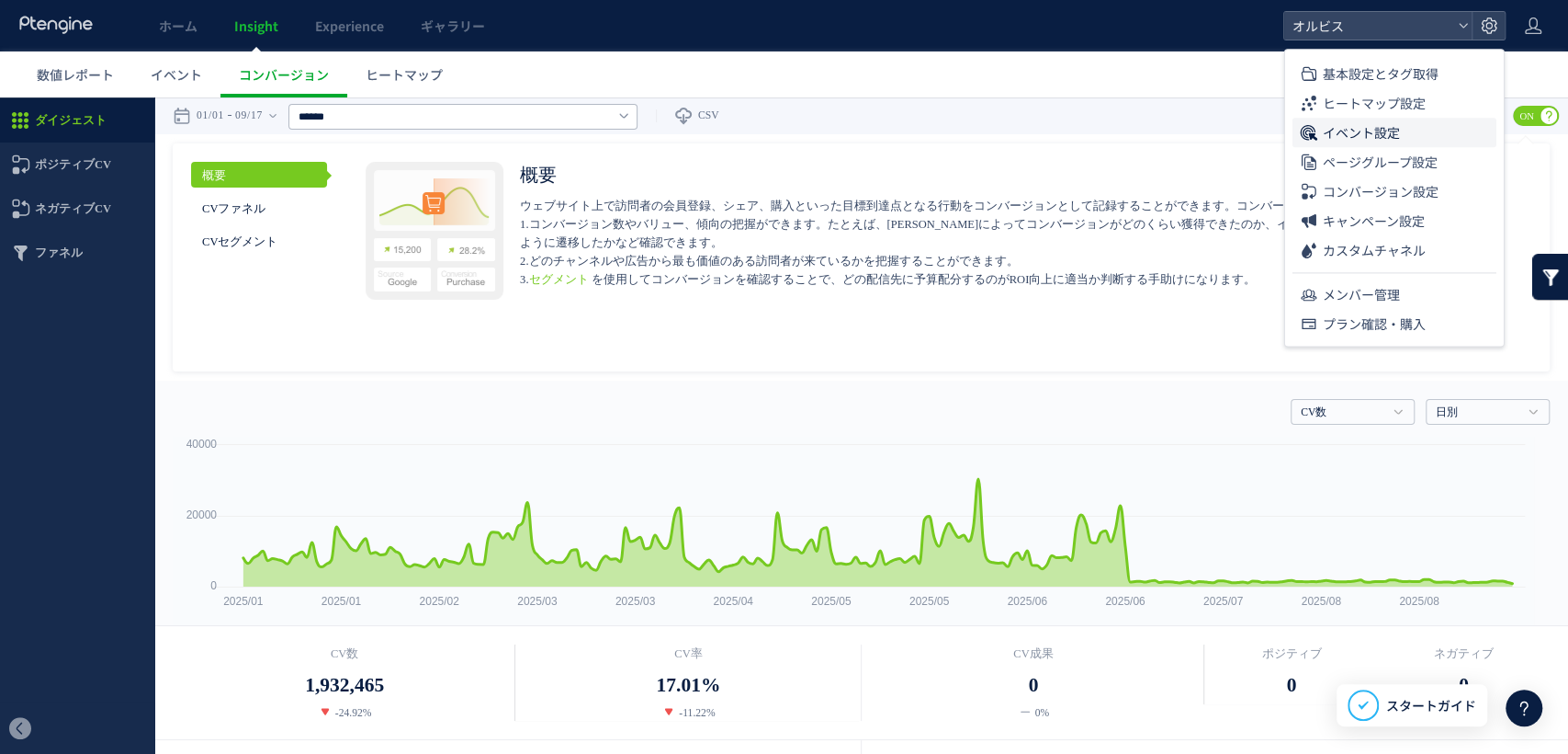
click at [1347, 127] on span "イベント設定" at bounding box center [1361, 132] width 77 height 29
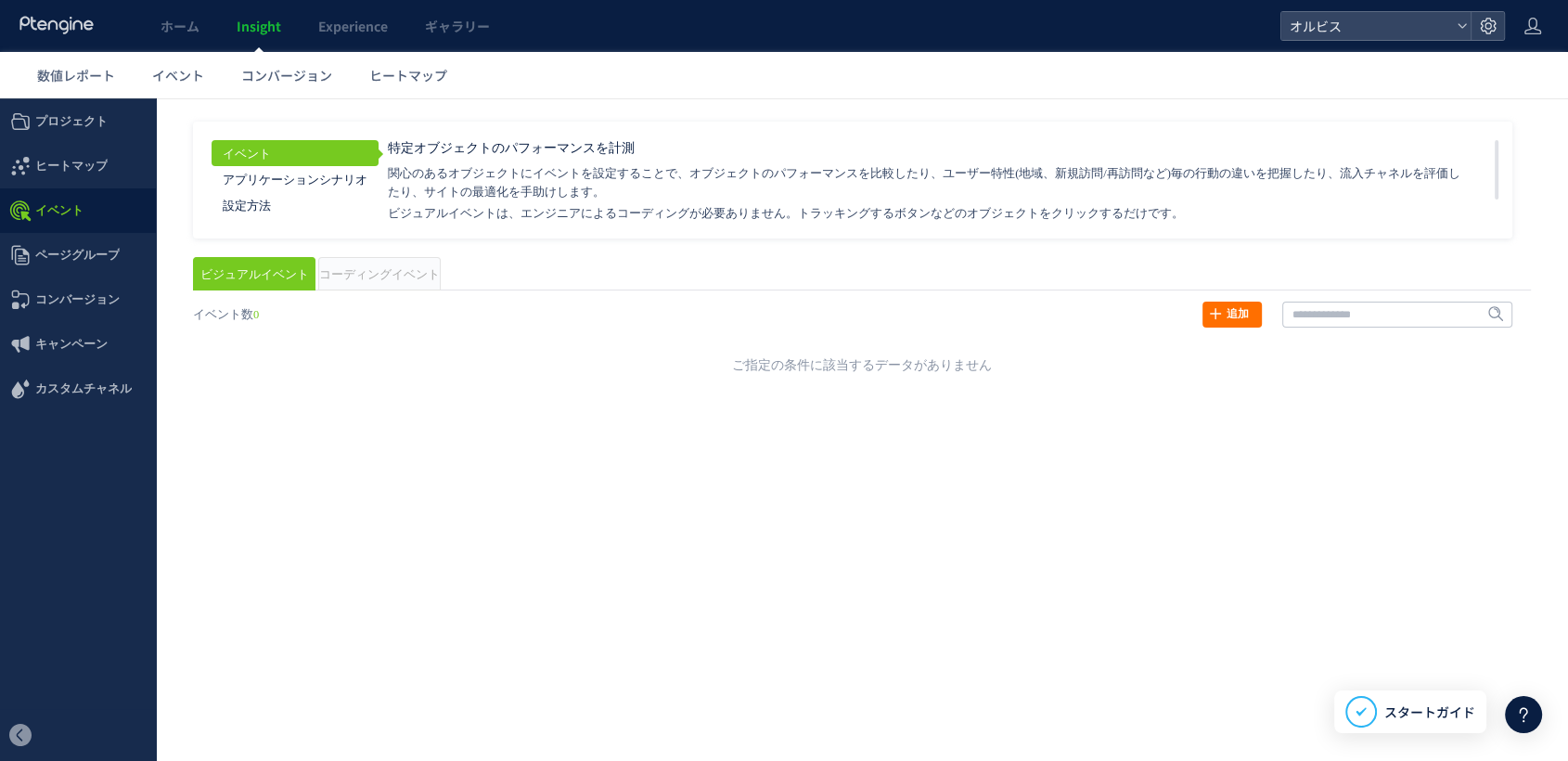
click at [407, 268] on span "コーディングイベント" at bounding box center [380, 274] width 121 height 13
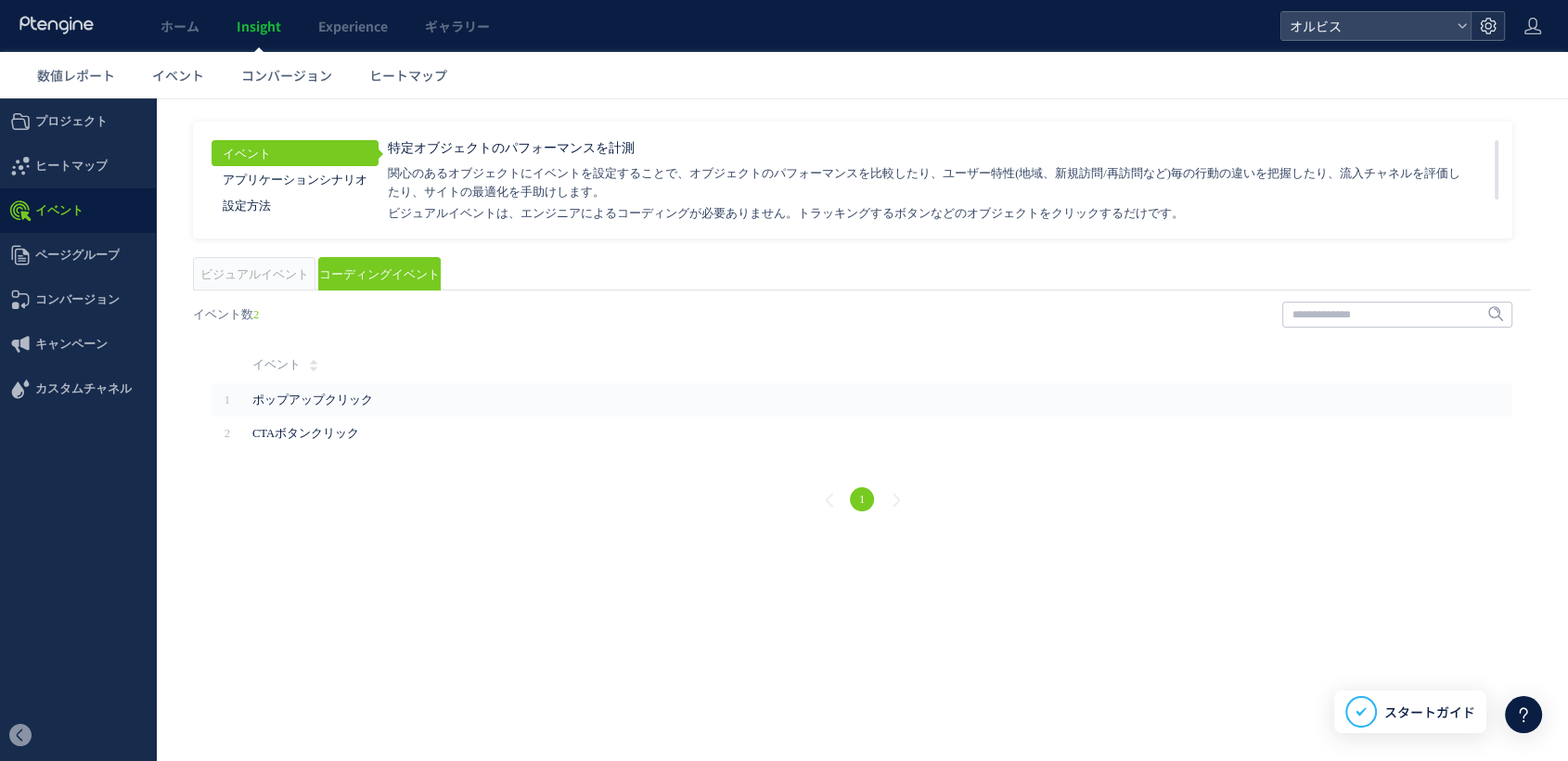
click at [1490, 31] on use at bounding box center [1488, 26] width 16 height 16
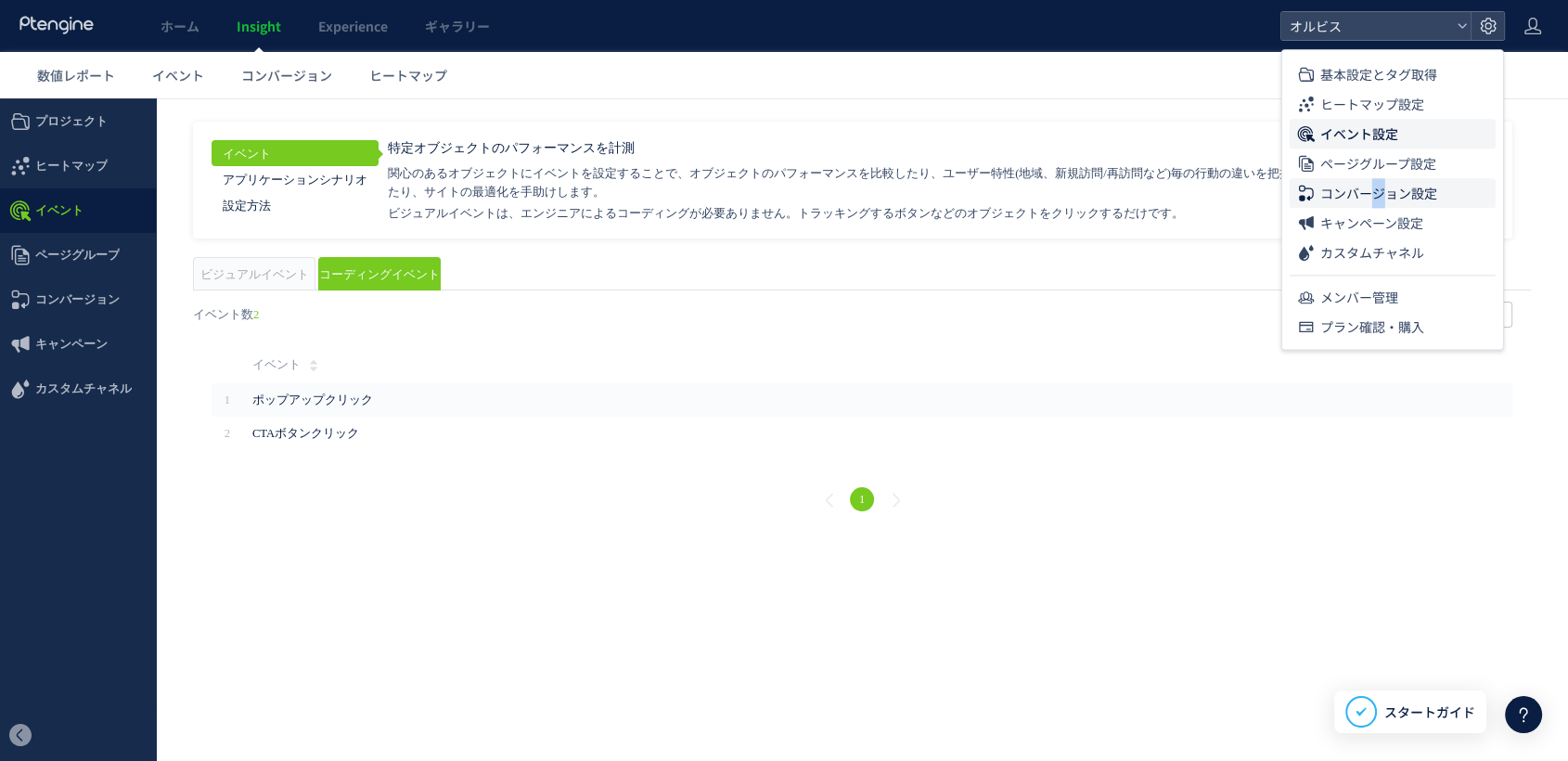
click at [1377, 189] on span "コンバージョン設定" at bounding box center [1378, 193] width 117 height 29
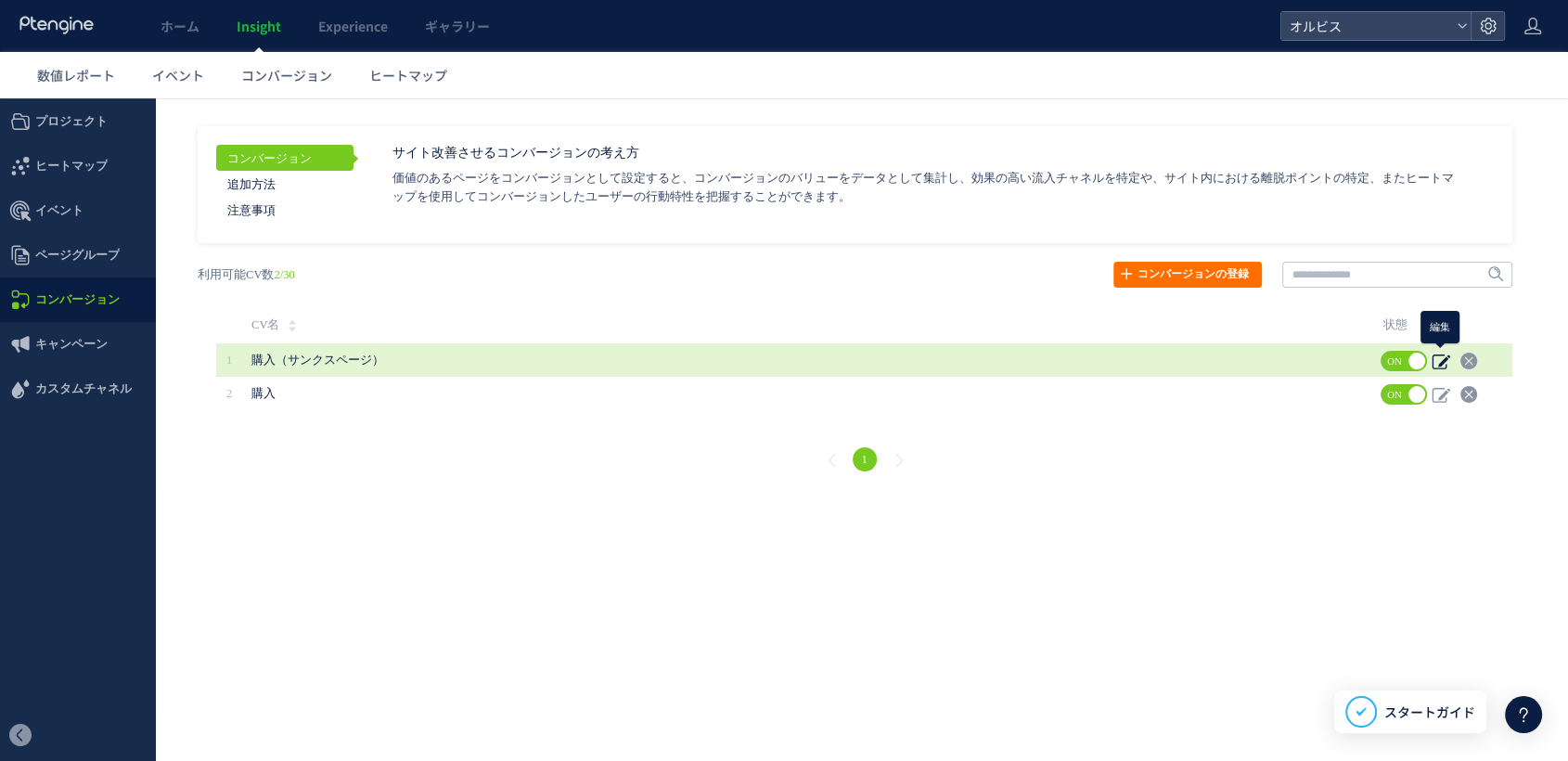
click at [1438, 354] on icon at bounding box center [1441, 361] width 19 height 19
type input "**********"
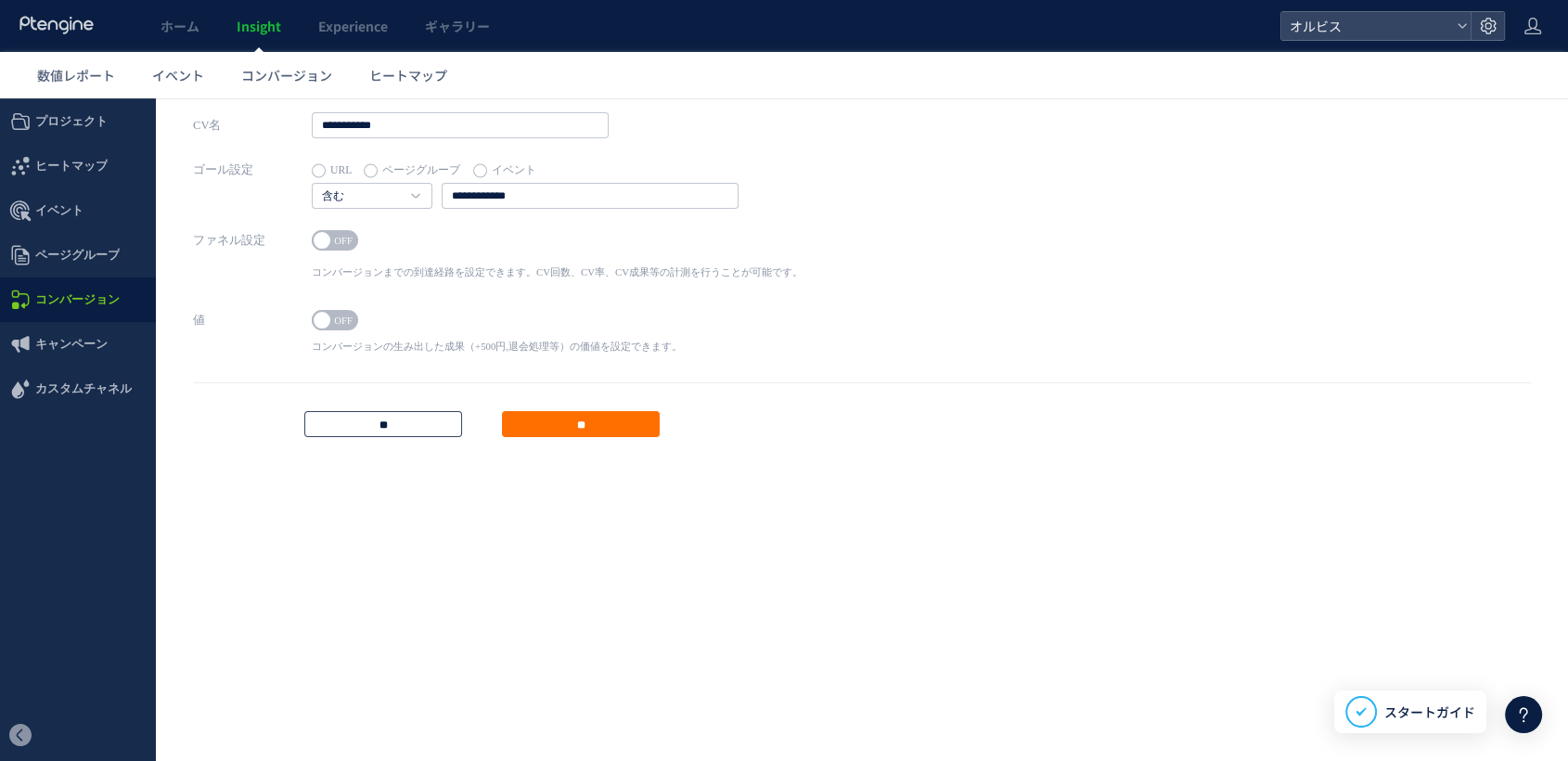
click at [365, 418] on input "**" at bounding box center [383, 424] width 157 height 26
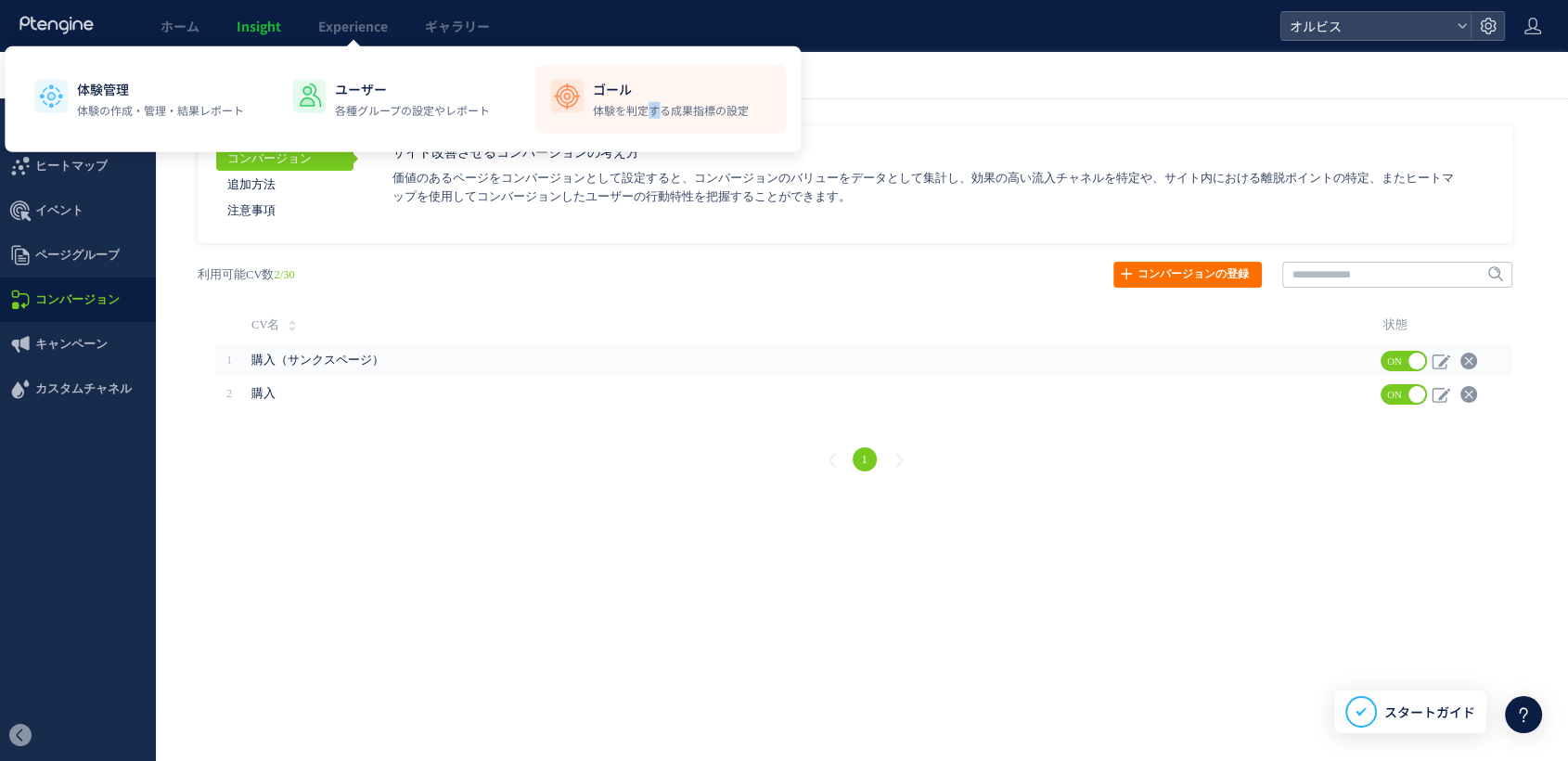
click at [654, 114] on p "体験を判定する成果指標の設定" at bounding box center [671, 110] width 155 height 17
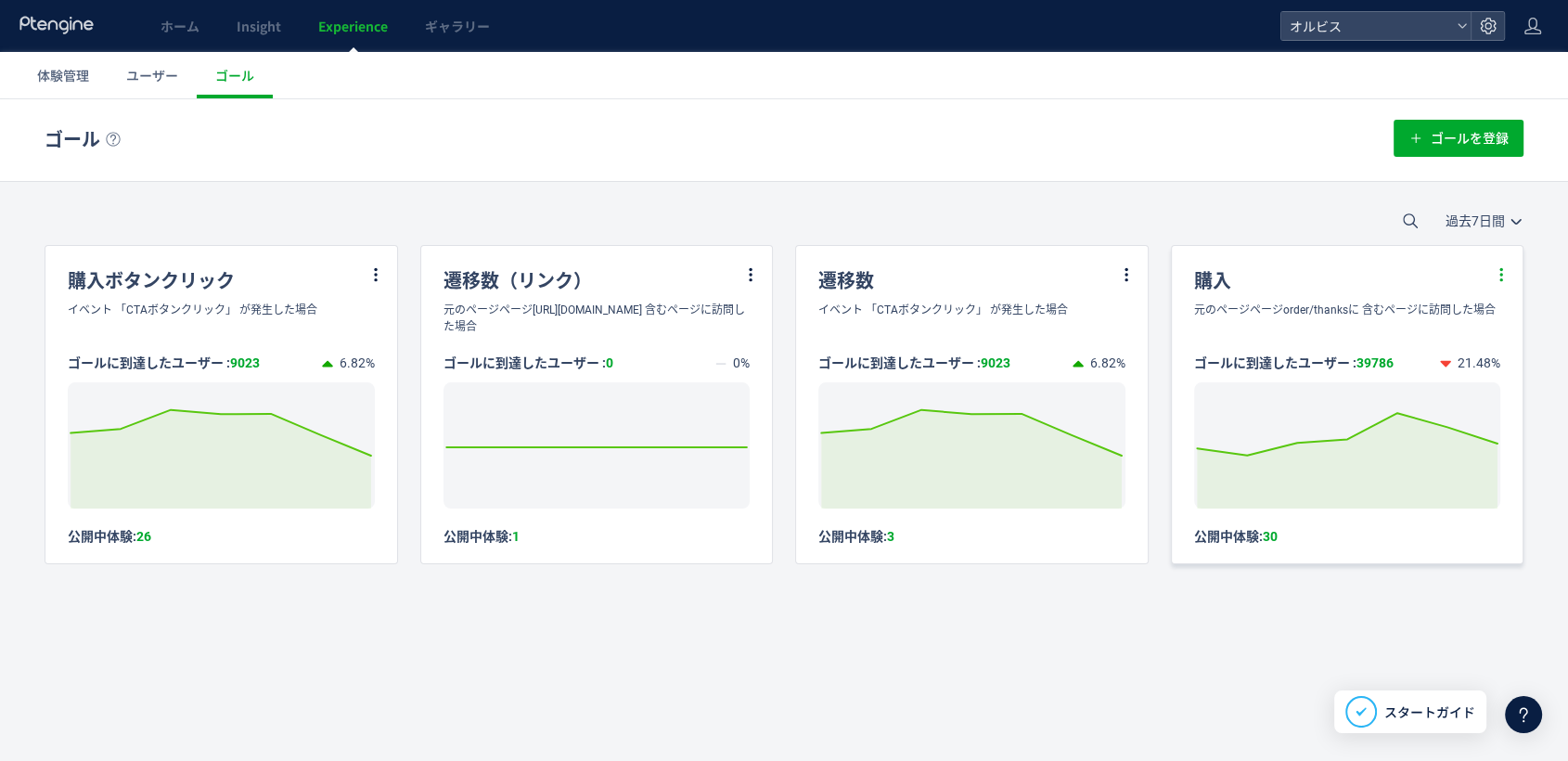
click at [1498, 278] on icon at bounding box center [1501, 274] width 17 height 17
click at [1496, 311] on li "編集" at bounding box center [1479, 320] width 63 height 33
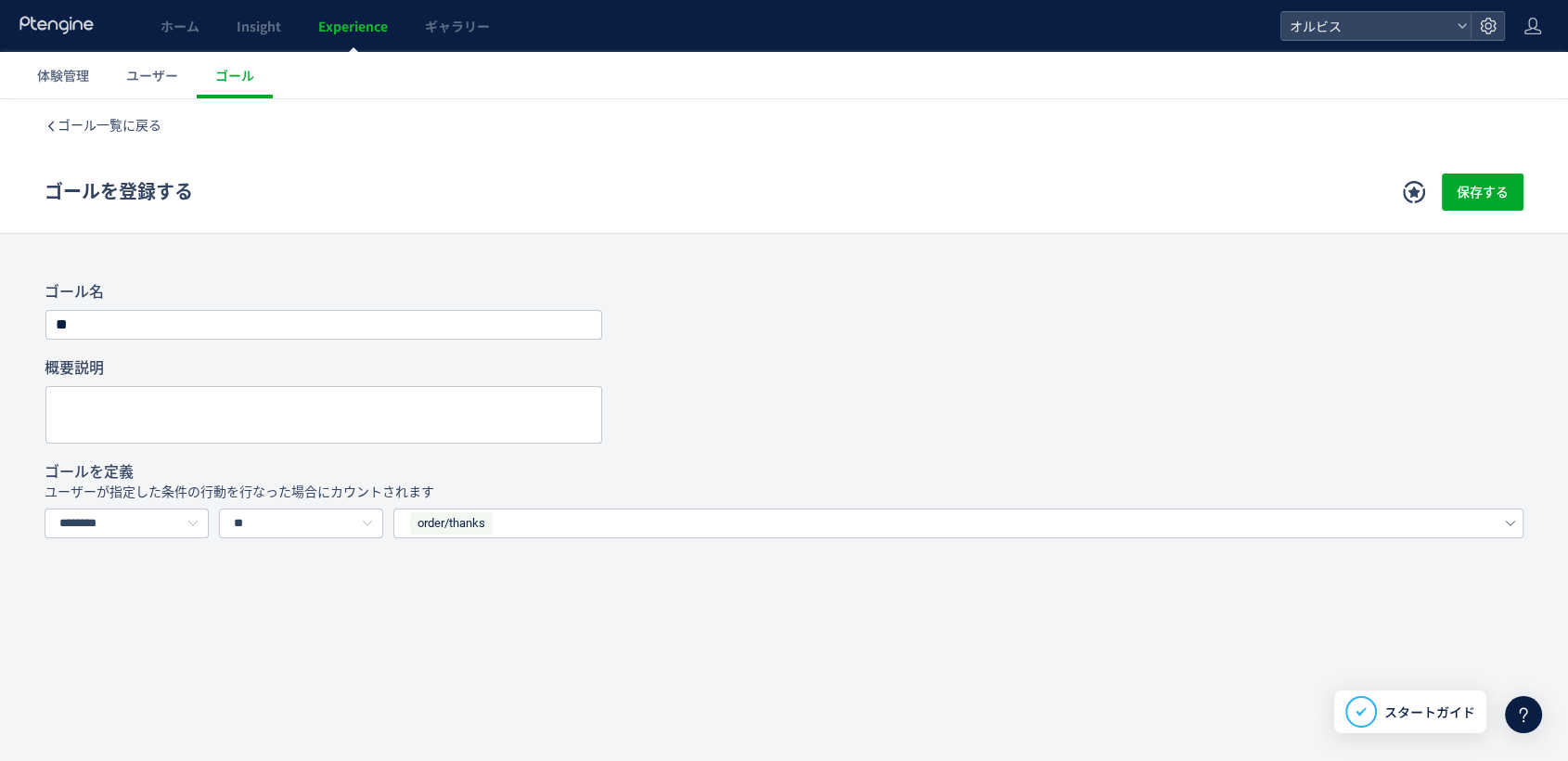
click at [113, 113] on div "ゴール一覧に戻る" at bounding box center [784, 125] width 1479 height 52
click at [115, 127] on span "ゴール一覧に戻る" at bounding box center [109, 125] width 104 height 15
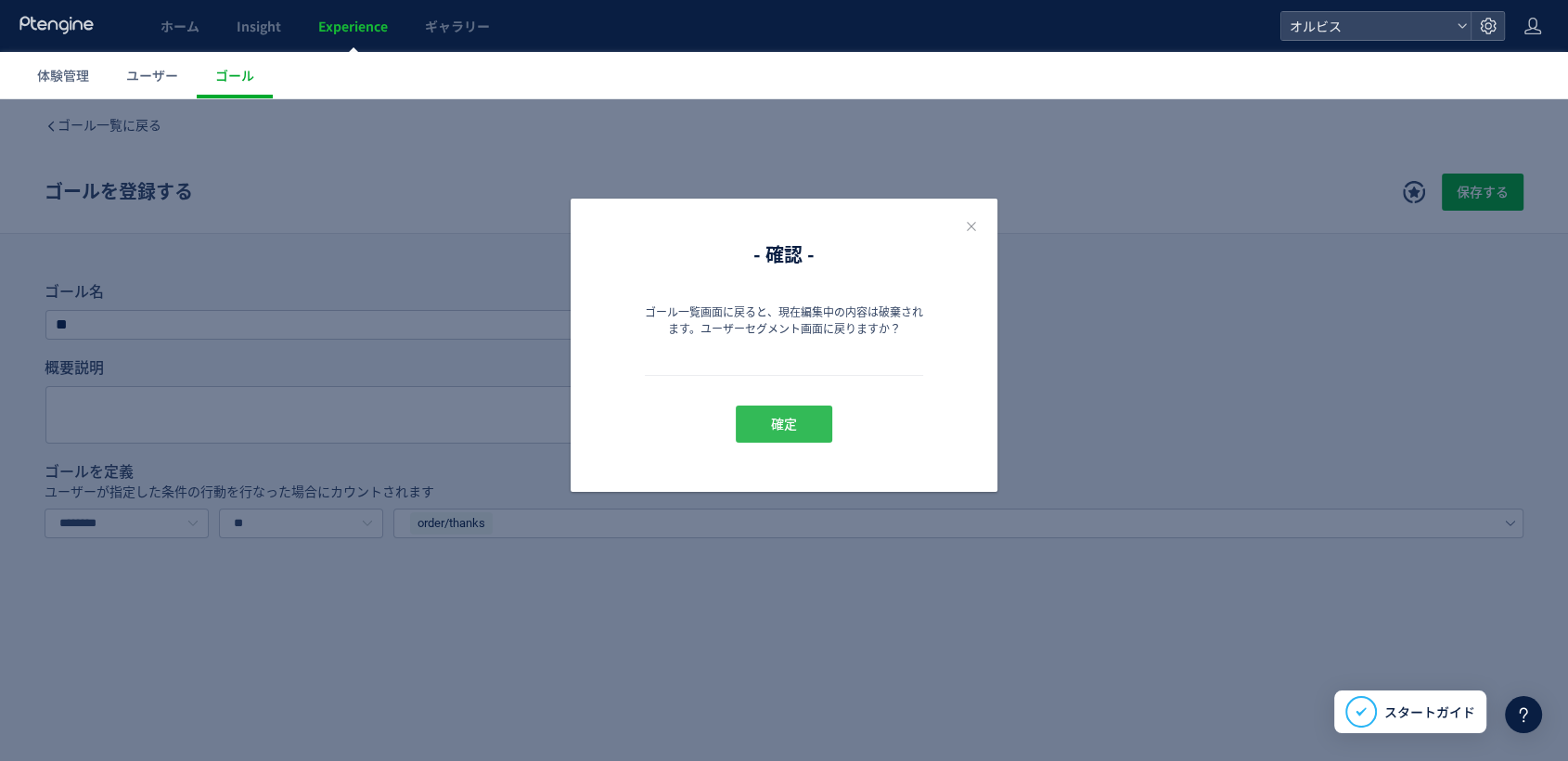
drag, startPoint x: 795, startPoint y: 425, endPoint x: 799, endPoint y: 417, distance: 8.9
click at [795, 425] on span "確定" at bounding box center [784, 424] width 26 height 37
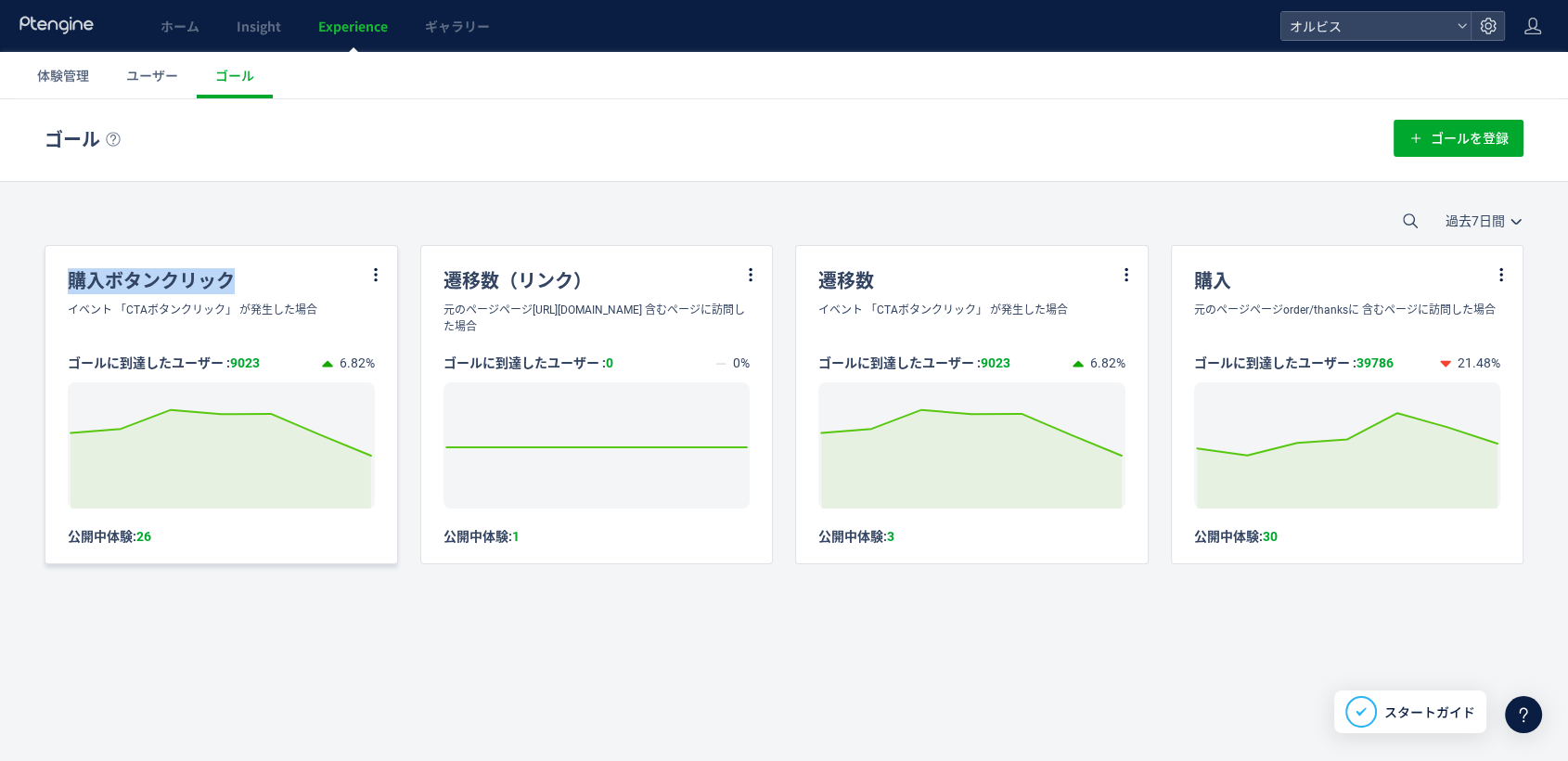
drag, startPoint x: 253, startPoint y: 284, endPoint x: 67, endPoint y: 265, distance: 187.0
click at [67, 265] on div "購入ボタンクリック" at bounding box center [221, 273] width 352 height 56
copy div "購入ボタンクリック"
click at [301, 164] on div "ゴール ゴールを登録" at bounding box center [784, 140] width 1479 height 82
click at [257, 26] on span "Insight" at bounding box center [259, 26] width 44 height 19
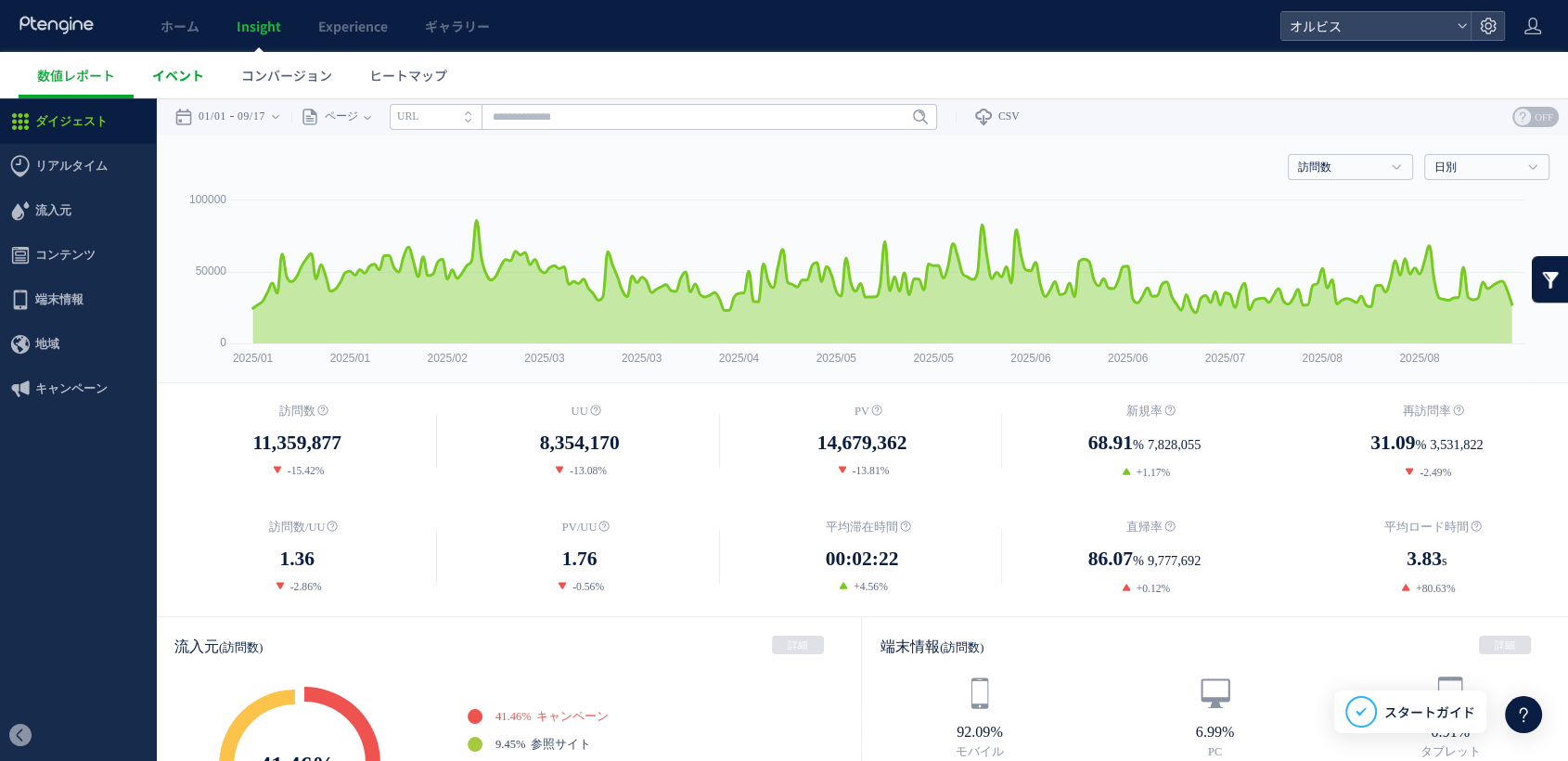
click at [161, 80] on span "イベント" at bounding box center [178, 75] width 52 height 19
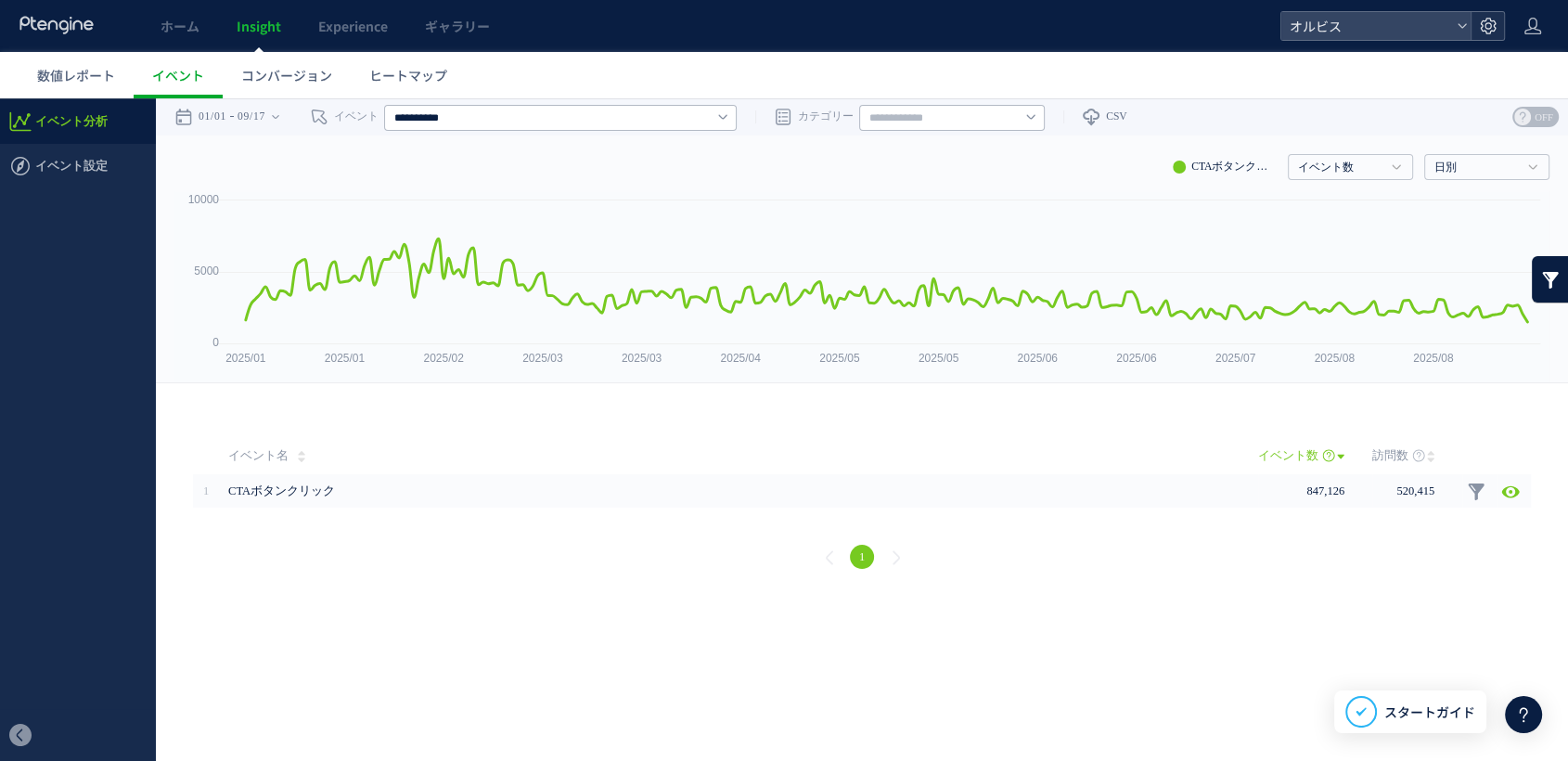
click at [1484, 26] on icon at bounding box center [1488, 26] width 19 height 19
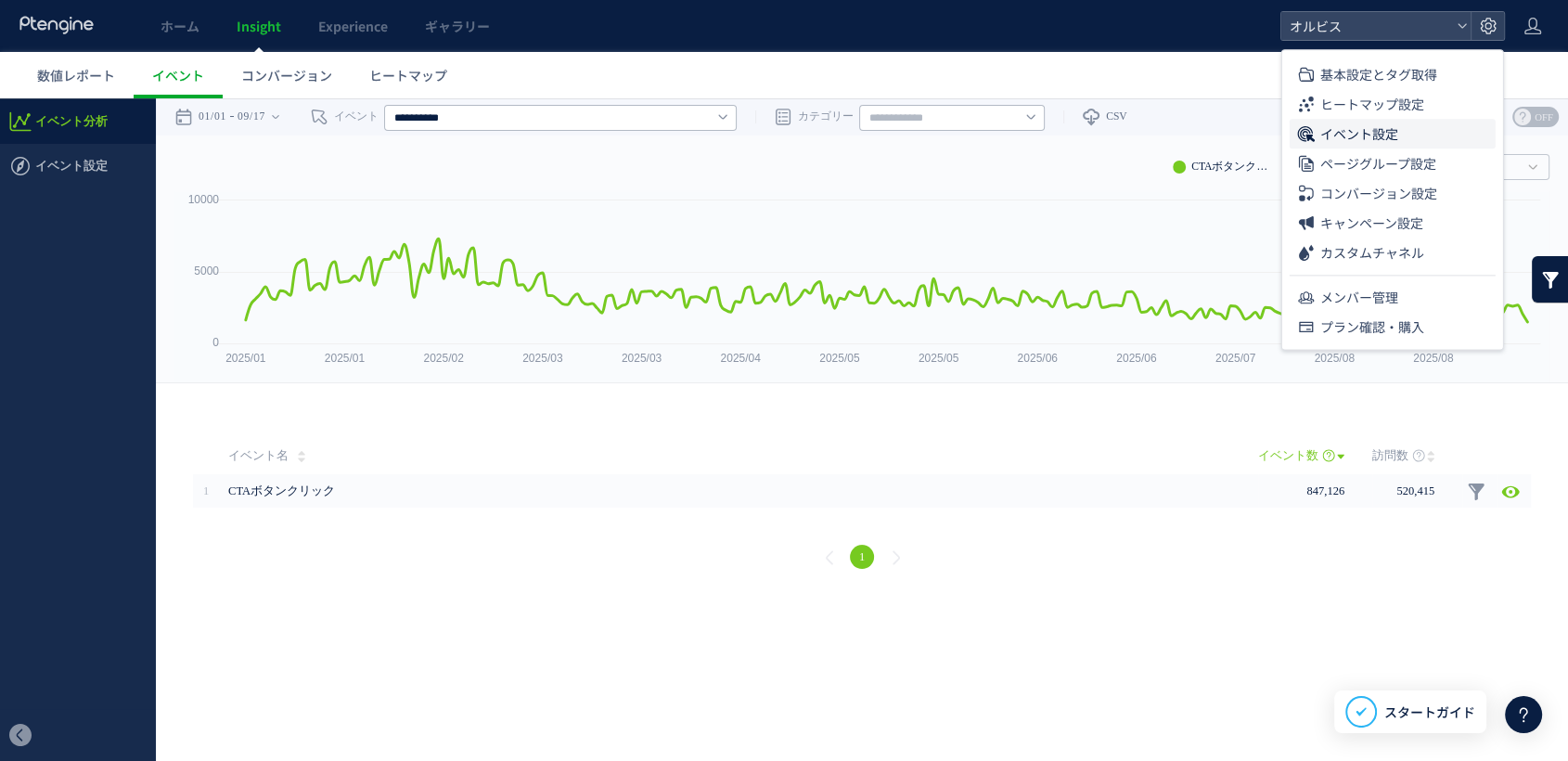
click at [1360, 143] on span "イベント設定" at bounding box center [1358, 134] width 78 height 29
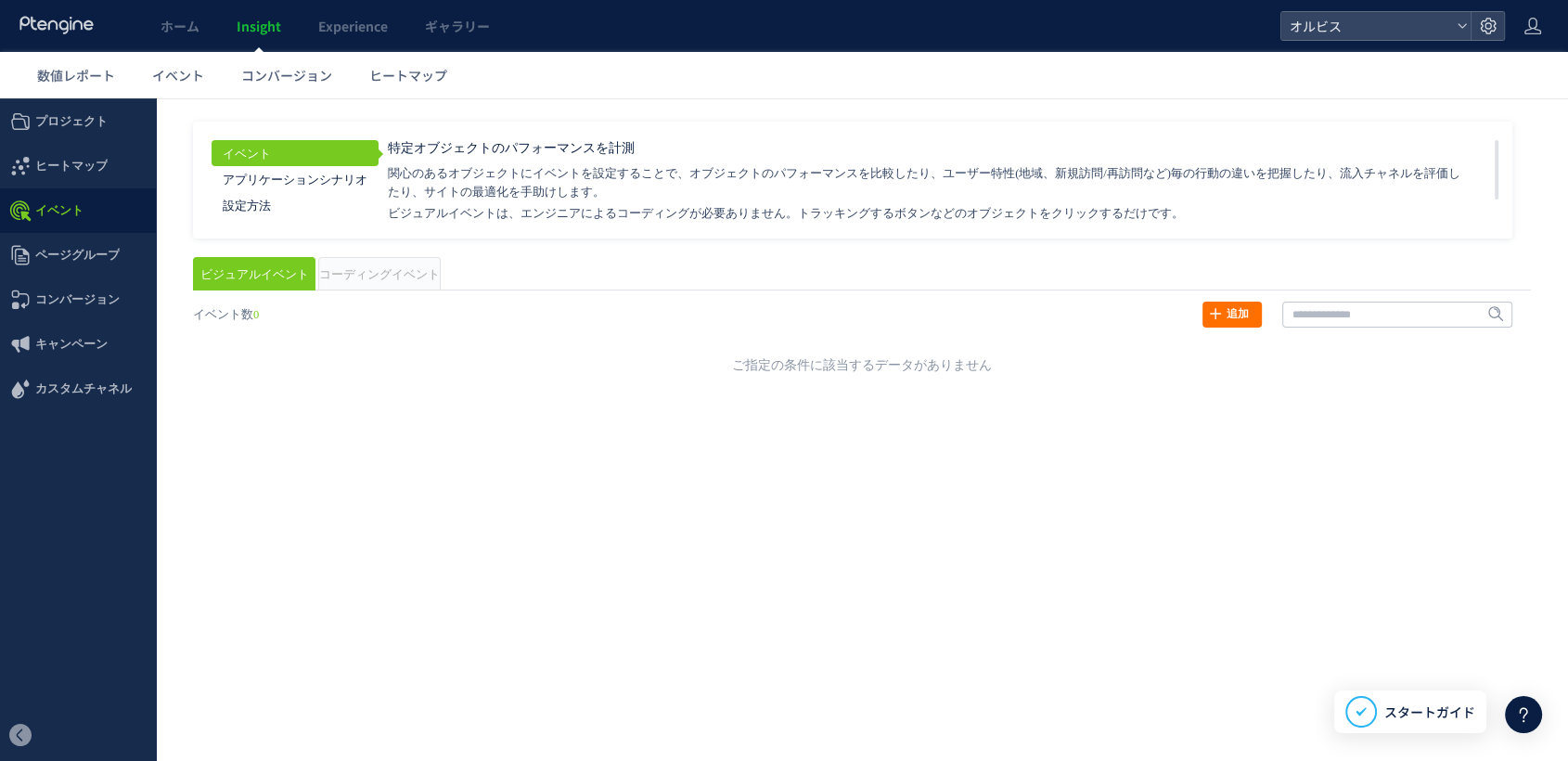
click at [349, 271] on span "コーディングイベント" at bounding box center [380, 274] width 121 height 13
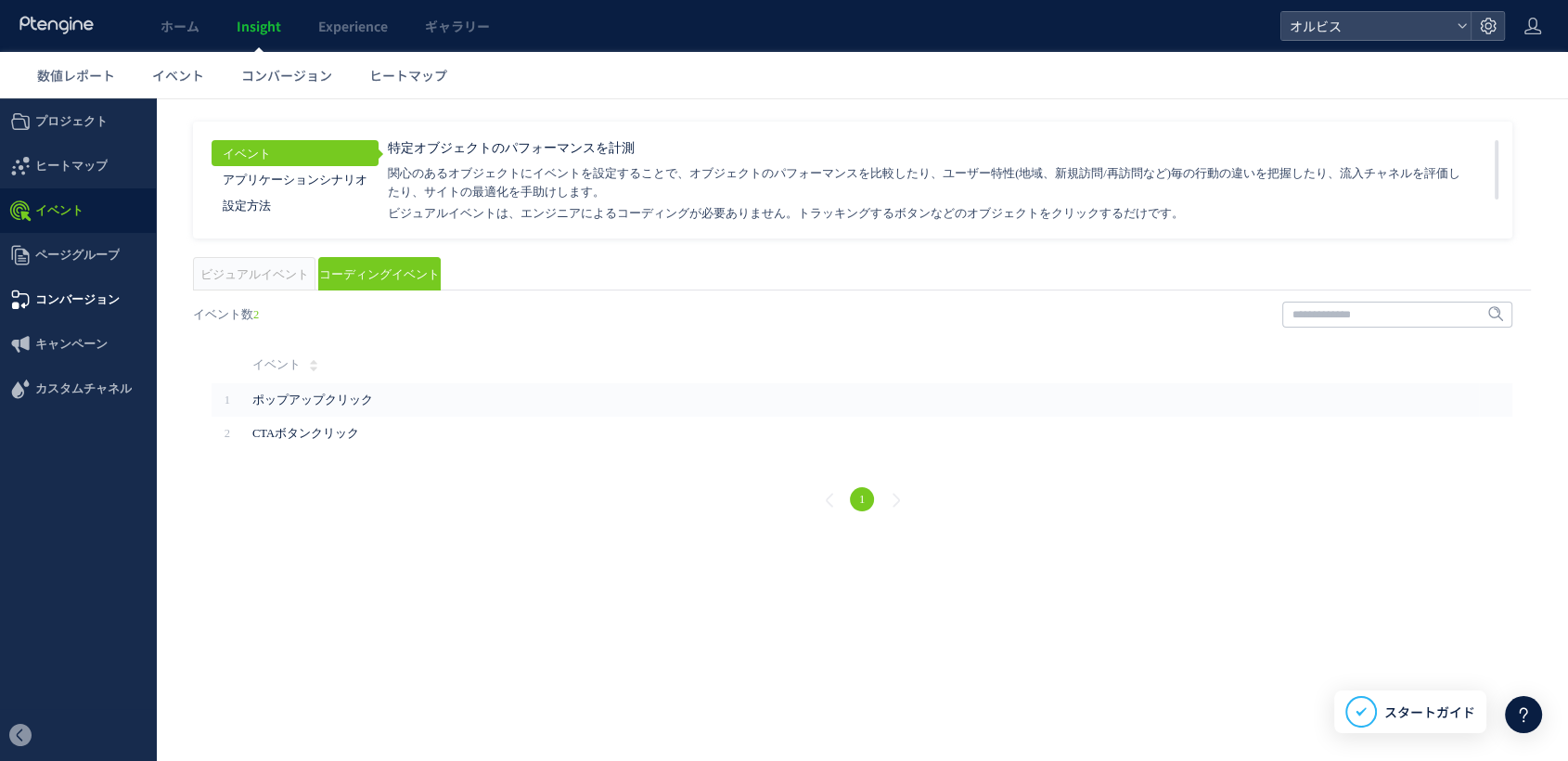
click at [76, 311] on span "コンバージョン" at bounding box center [78, 299] width 85 height 44
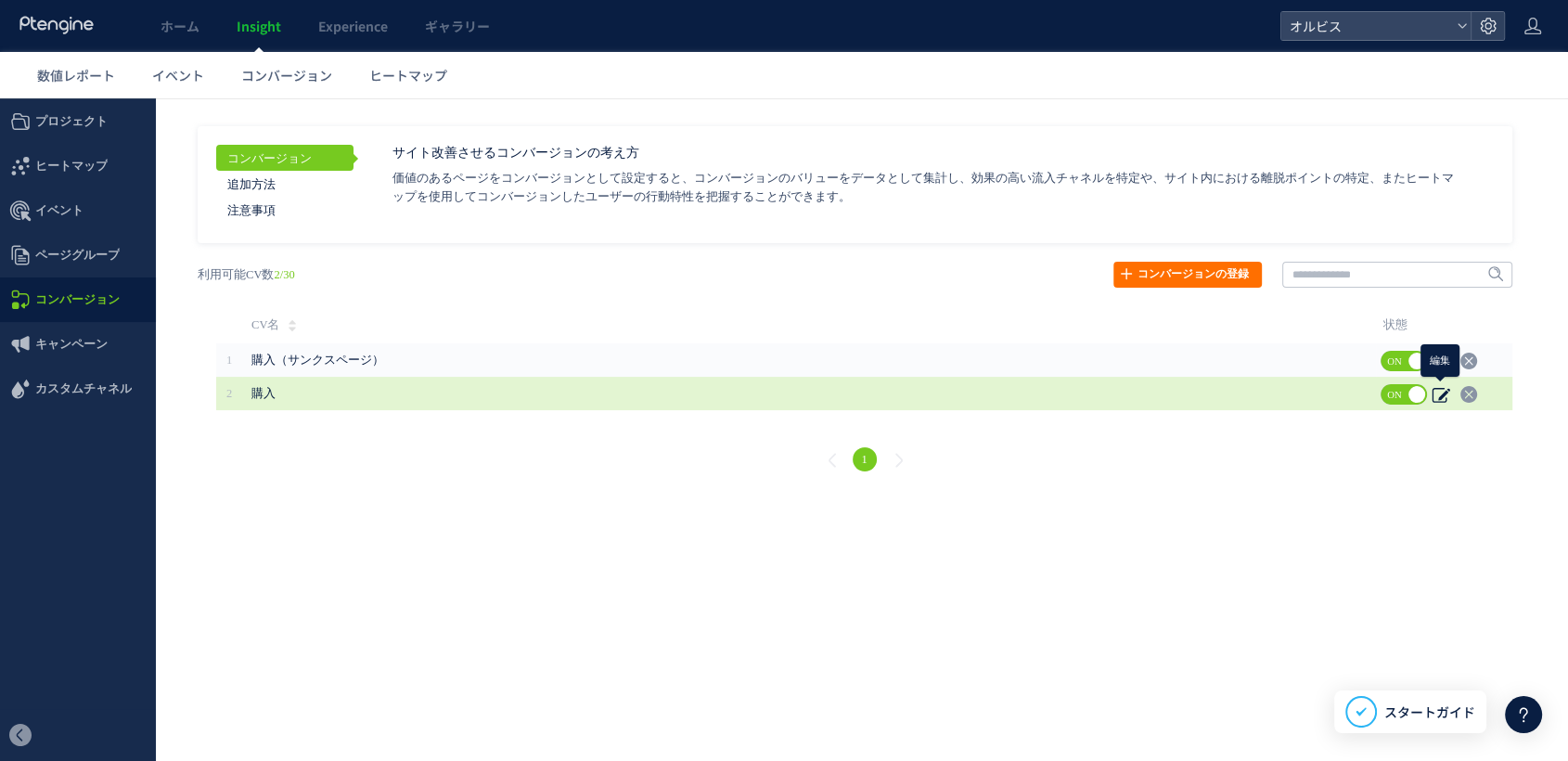
click at [1444, 397] on use at bounding box center [1441, 394] width 18 height 15
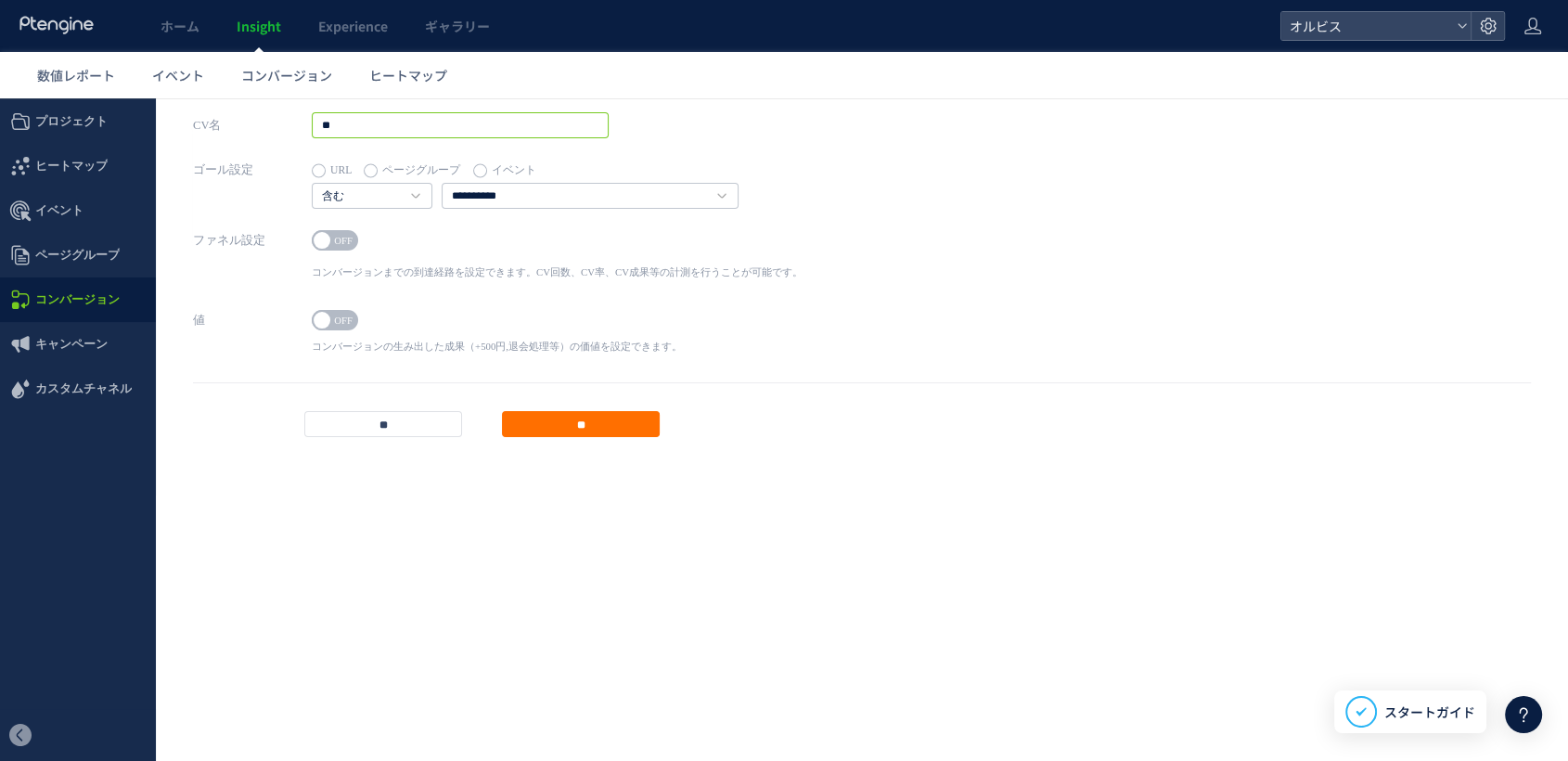
drag, startPoint x: 341, startPoint y: 121, endPoint x: 274, endPoint y: 124, distance: 67.1
click at [271, 126] on div "CV名 **" at bounding box center [862, 134] width 1338 height 44
paste input "*******"
click at [555, 419] on input "**" at bounding box center [580, 424] width 157 height 26
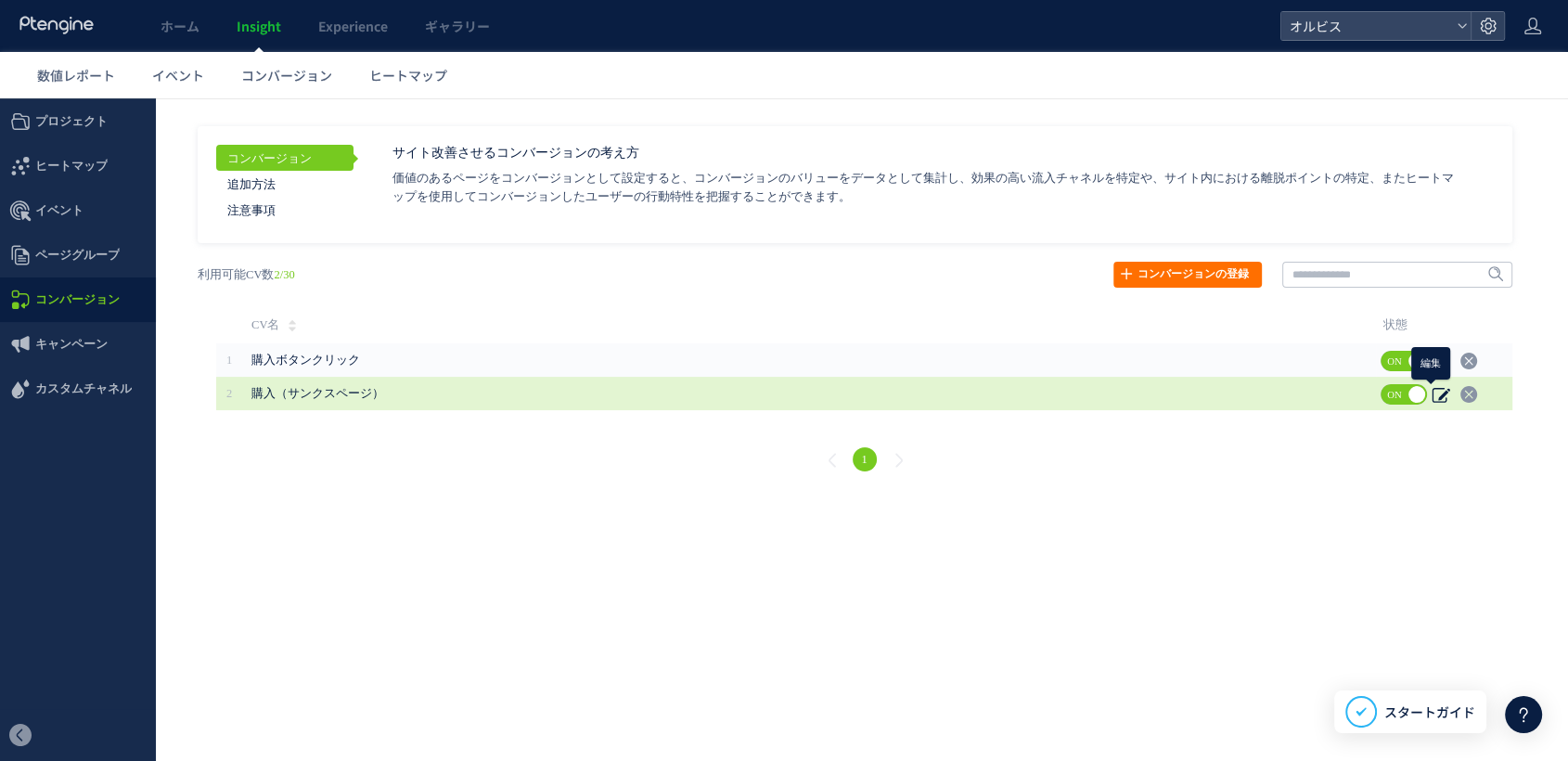
click at [1436, 391] on icon at bounding box center [1441, 394] width 19 height 19
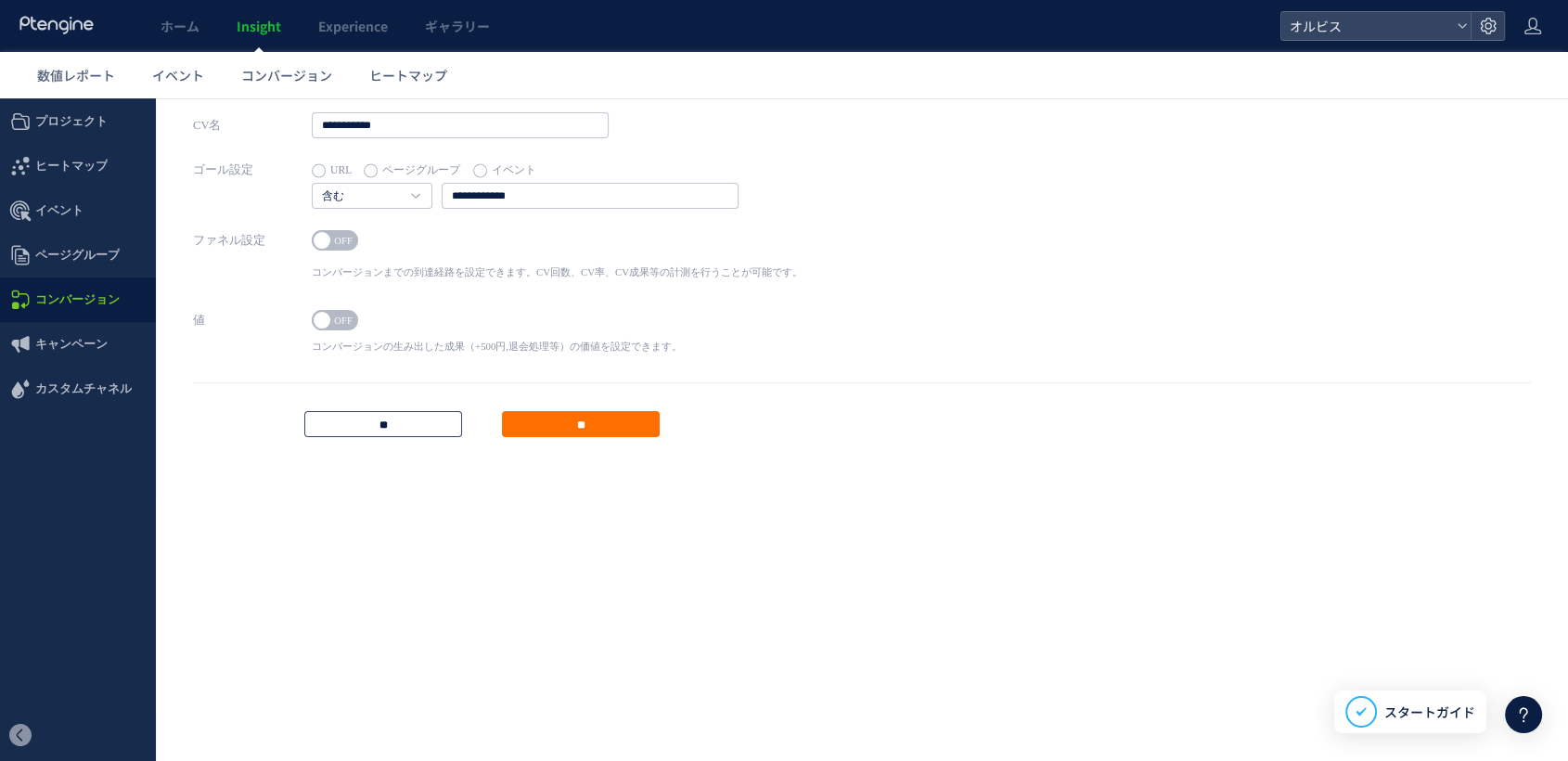
click at [420, 422] on input "**" at bounding box center [383, 424] width 157 height 26
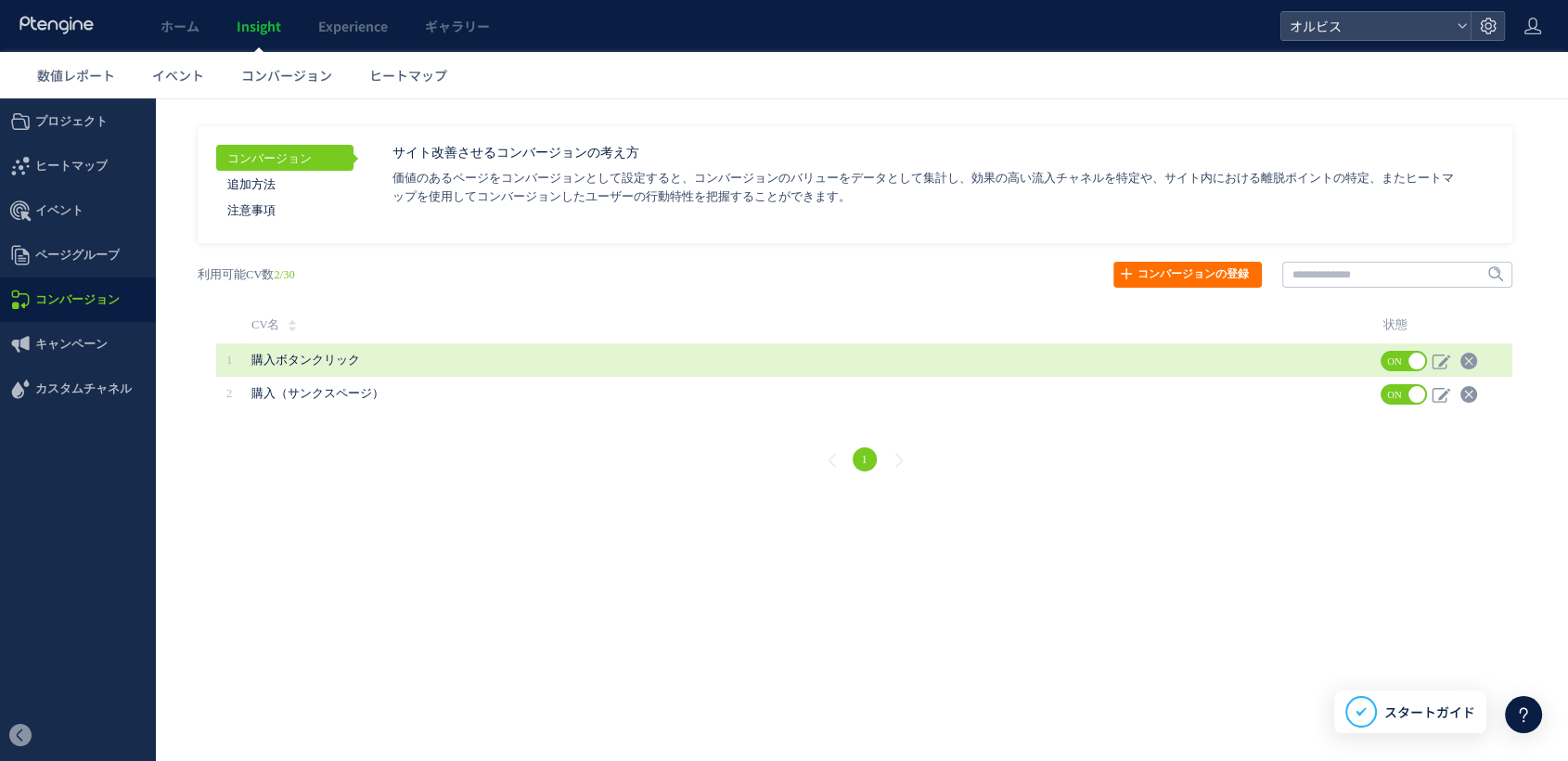
click at [437, 348] on span "購入ボタンクリック" at bounding box center [715, 360] width 928 height 33
click at [333, 368] on span "購入ボタンクリック" at bounding box center [715, 360] width 928 height 33
click at [327, 353] on span "購入ボタンクリック" at bounding box center [306, 359] width 108 height 13
click at [1433, 360] on icon at bounding box center [1441, 361] width 19 height 19
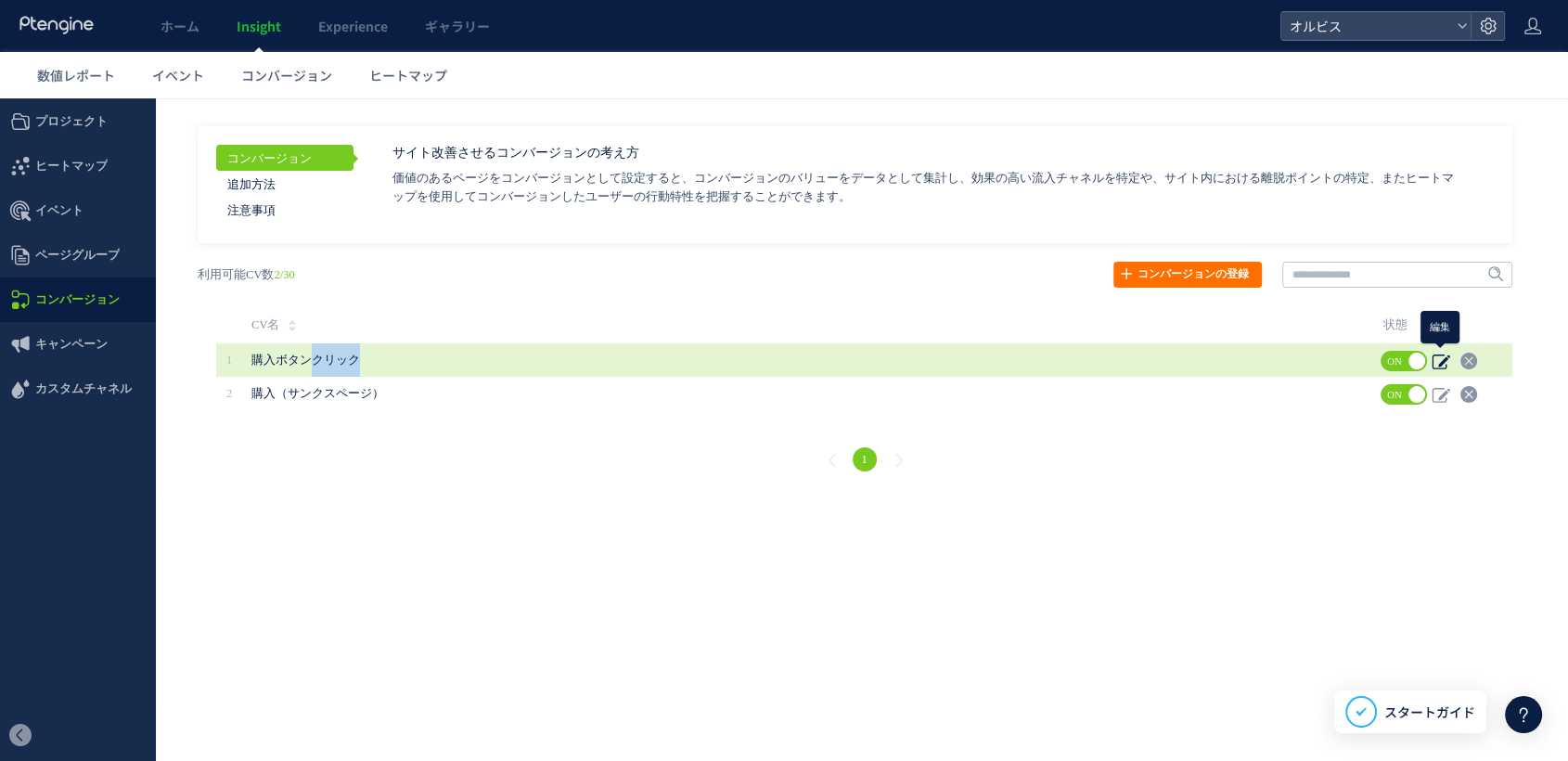
type input "*********"
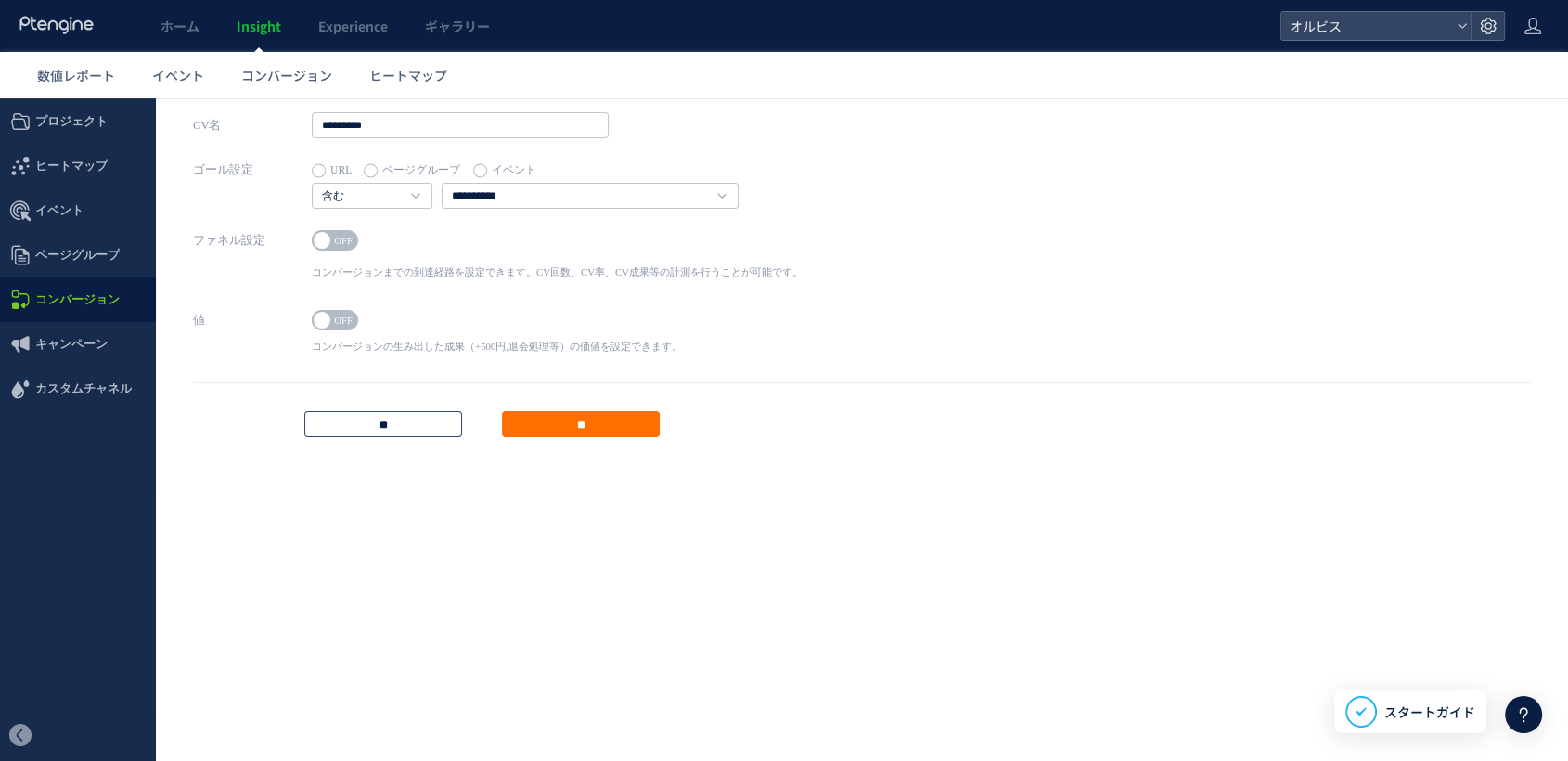
click at [374, 424] on input "**" at bounding box center [383, 424] width 157 height 26
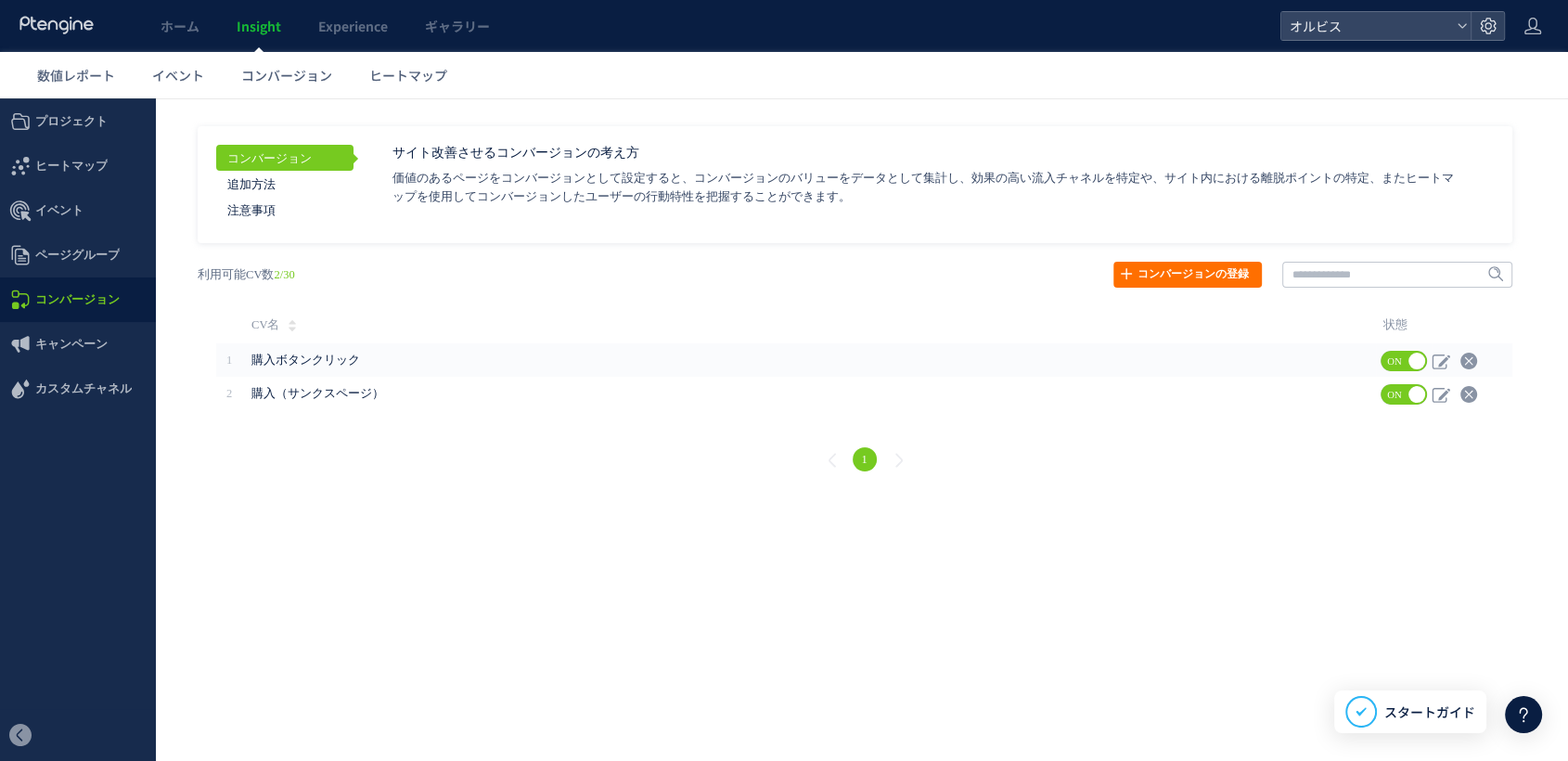
click at [470, 496] on html ".cls-1 { fill-rule: evenodd; } .cls-1 { fill: #ececec; } .cls-2 { fill: #929292…" at bounding box center [784, 297] width 1568 height 397
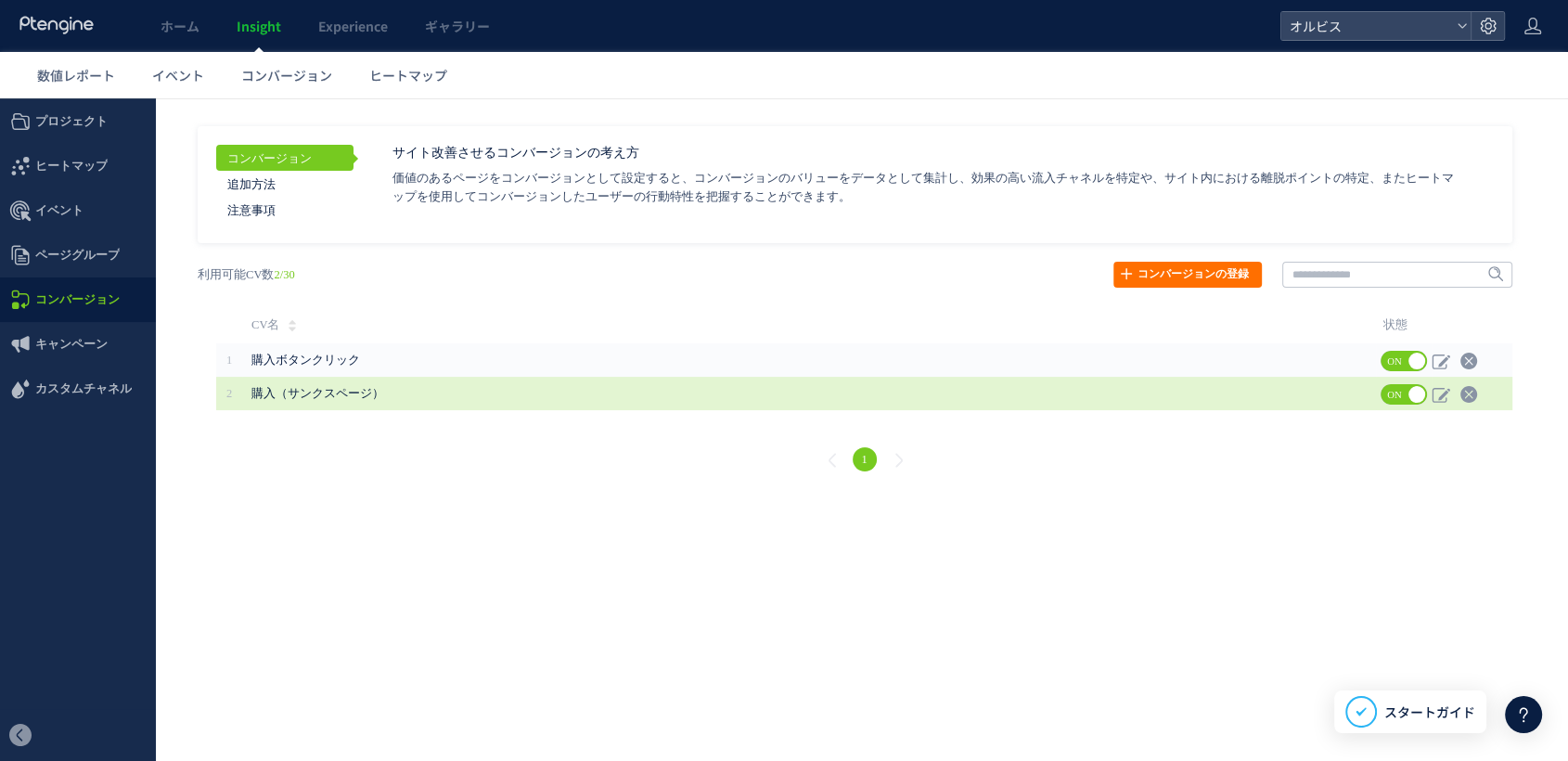
click at [339, 387] on span "購入（サンクスページ）" at bounding box center [318, 392] width 133 height 13
click at [380, 387] on span "購入（サンクスページ）" at bounding box center [715, 393] width 928 height 33
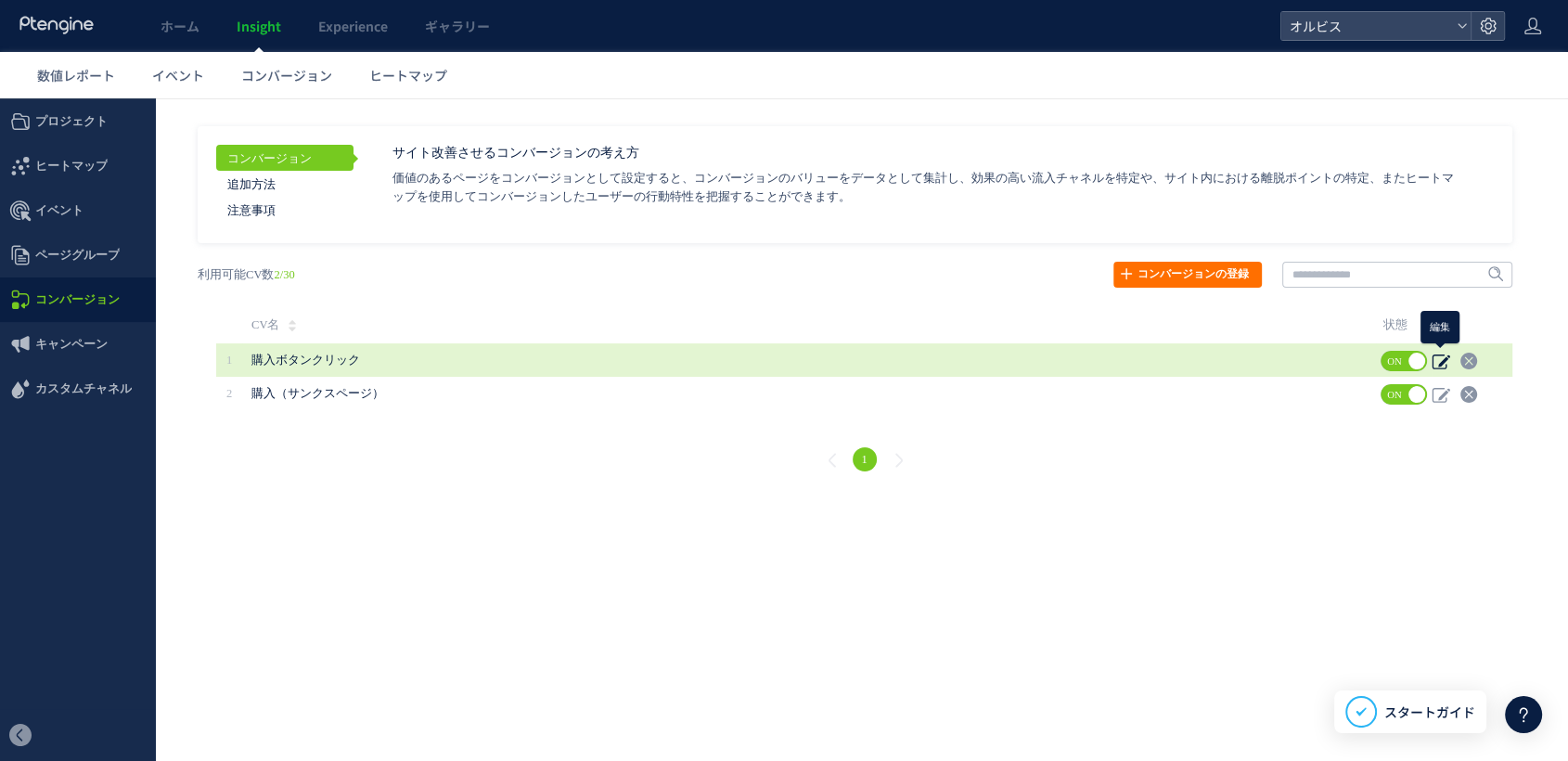
click at [1439, 360] on icon at bounding box center [1441, 361] width 19 height 19
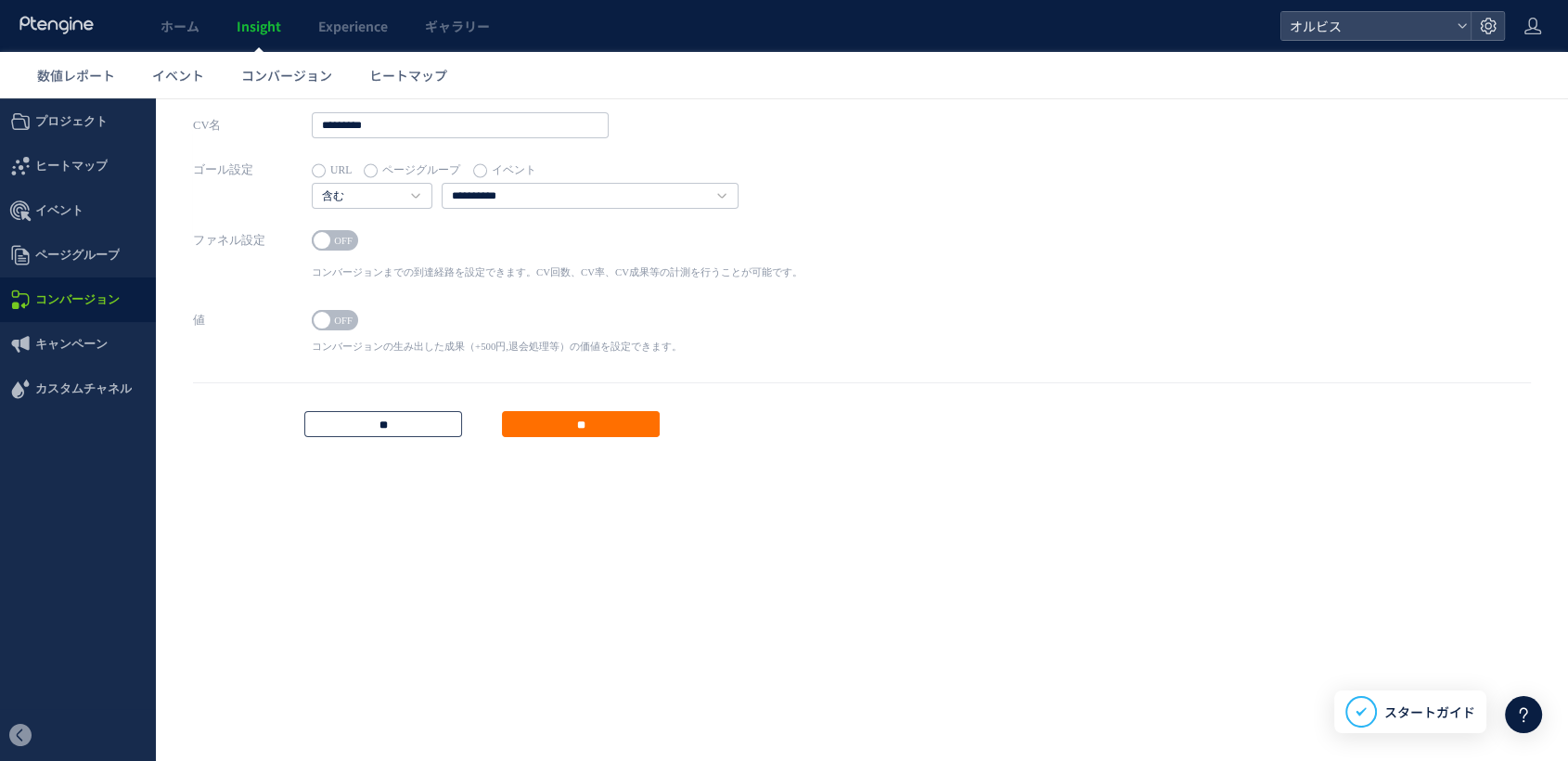
click at [396, 411] on input "**" at bounding box center [383, 424] width 157 height 26
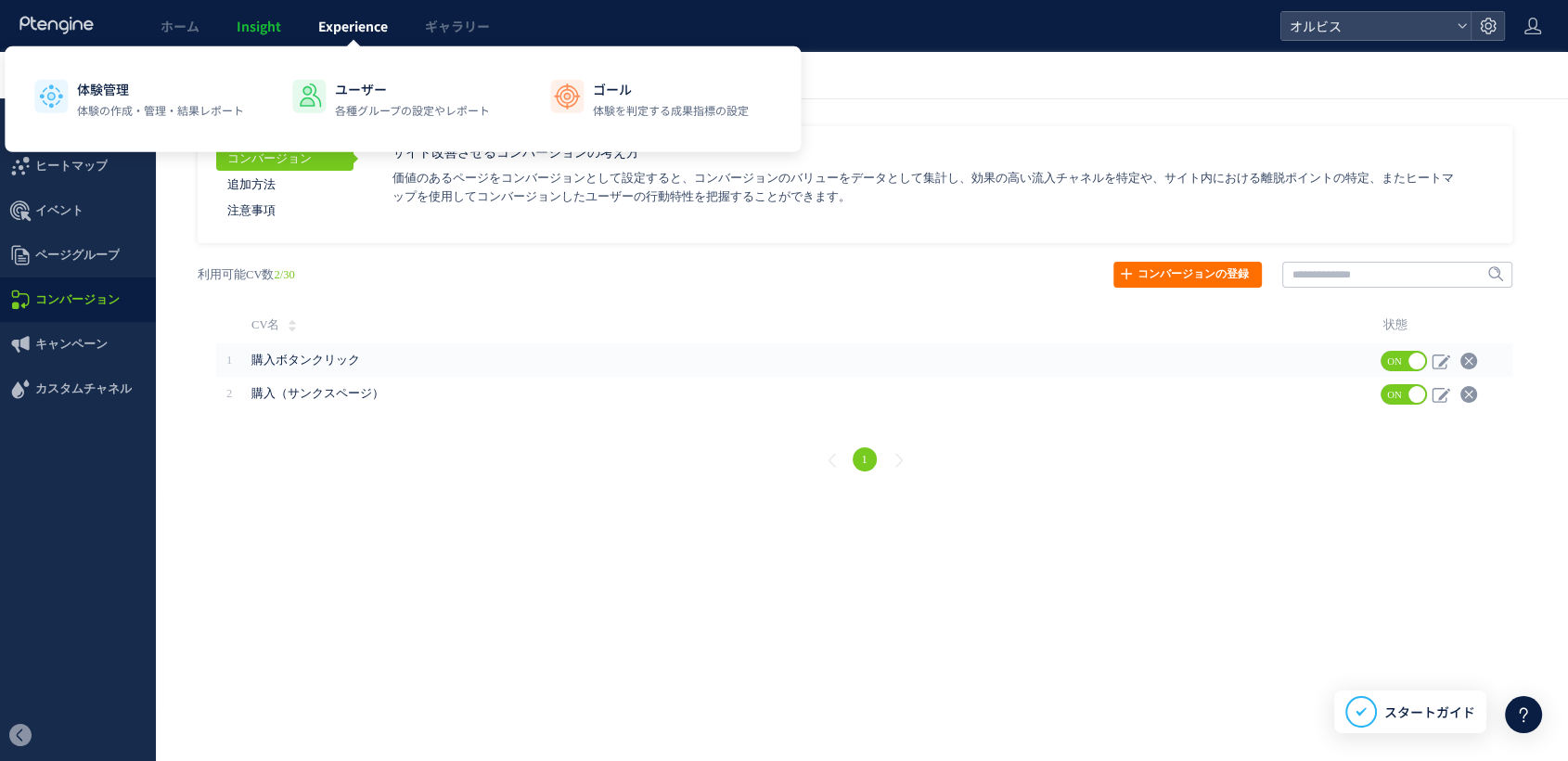
click at [349, 23] on span "Experience" at bounding box center [353, 26] width 70 height 19
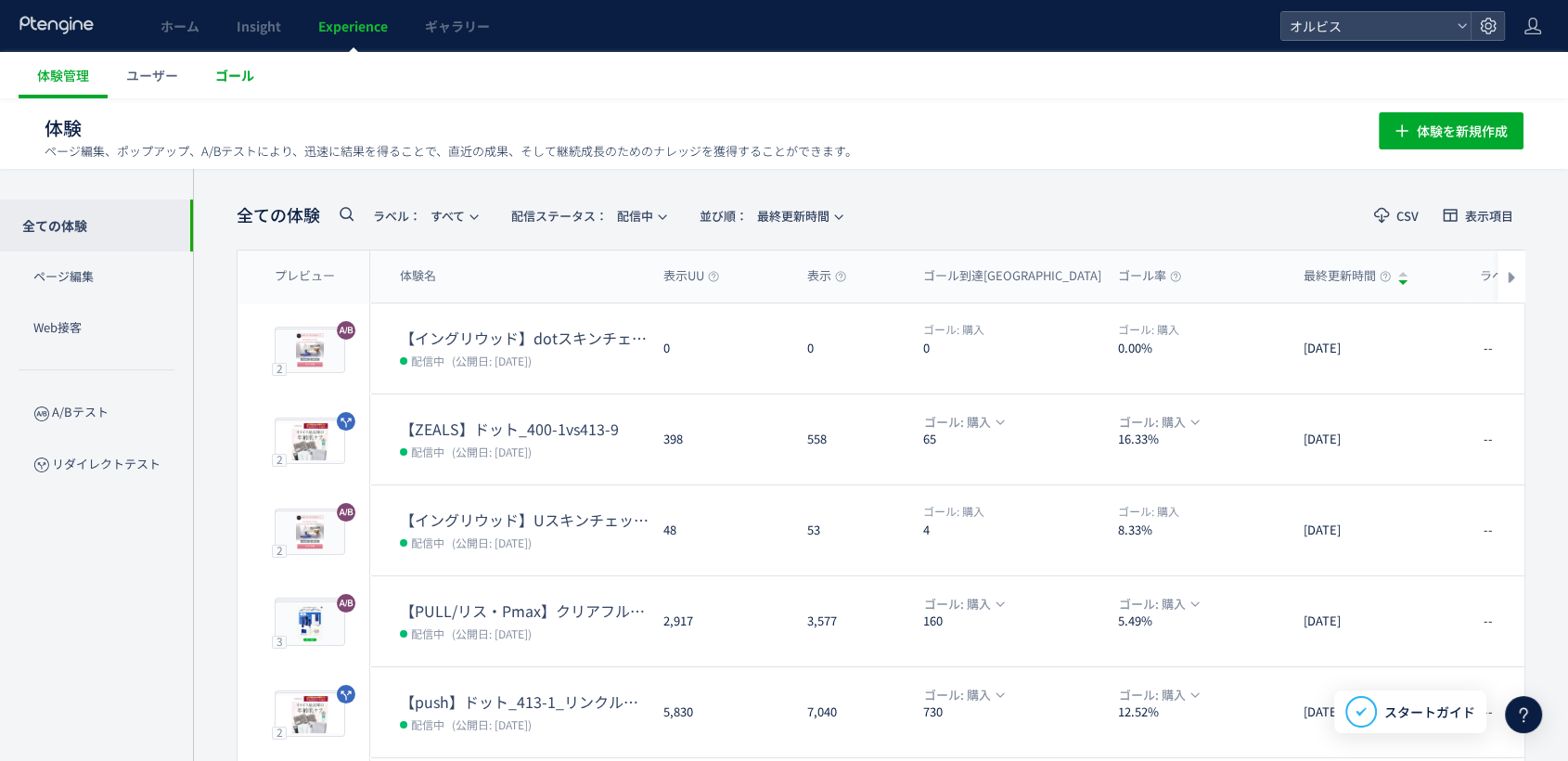
click at [239, 72] on span "ゴール" at bounding box center [235, 75] width 39 height 19
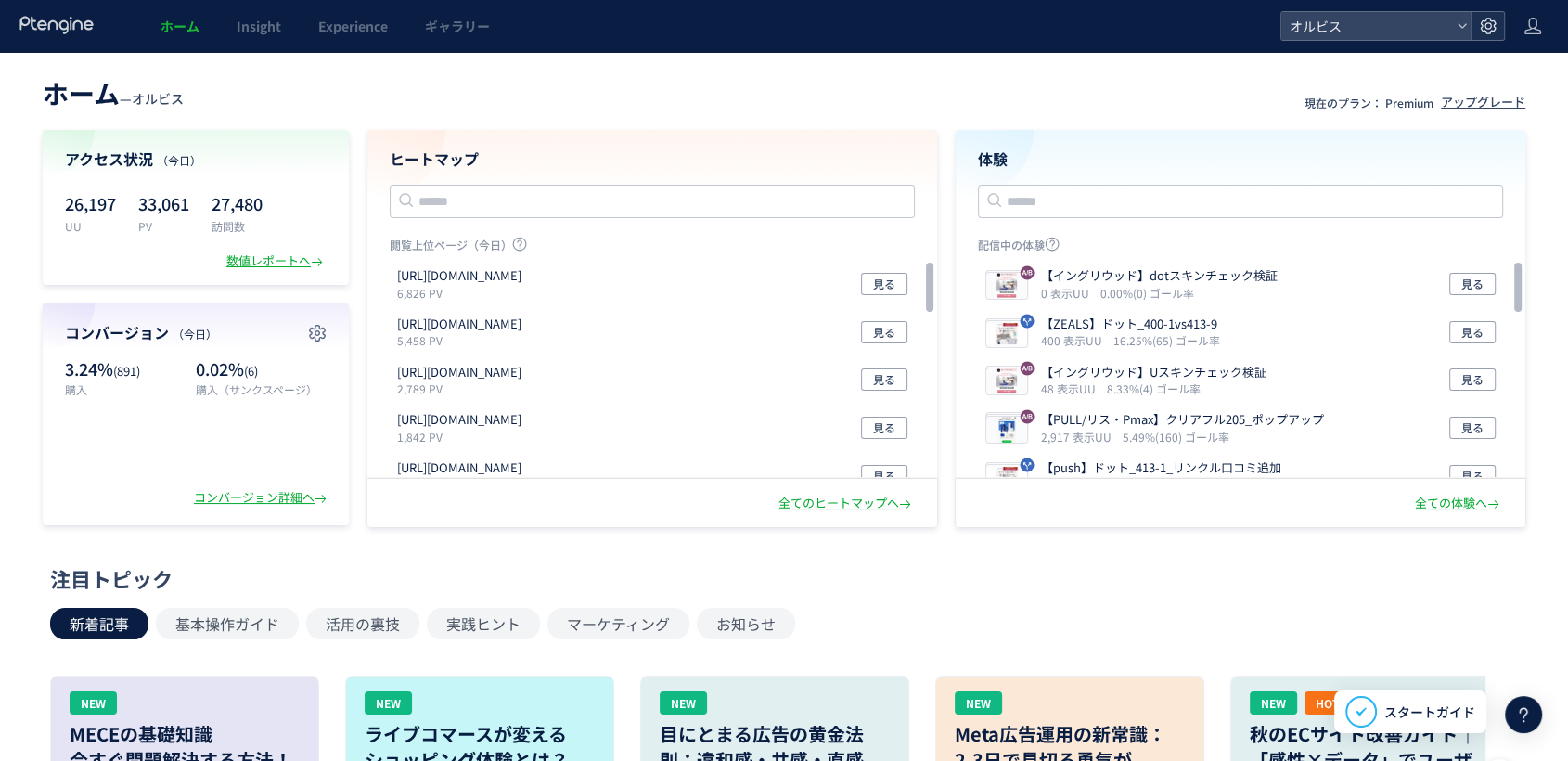
click at [1479, 29] on icon at bounding box center [1488, 26] width 19 height 19
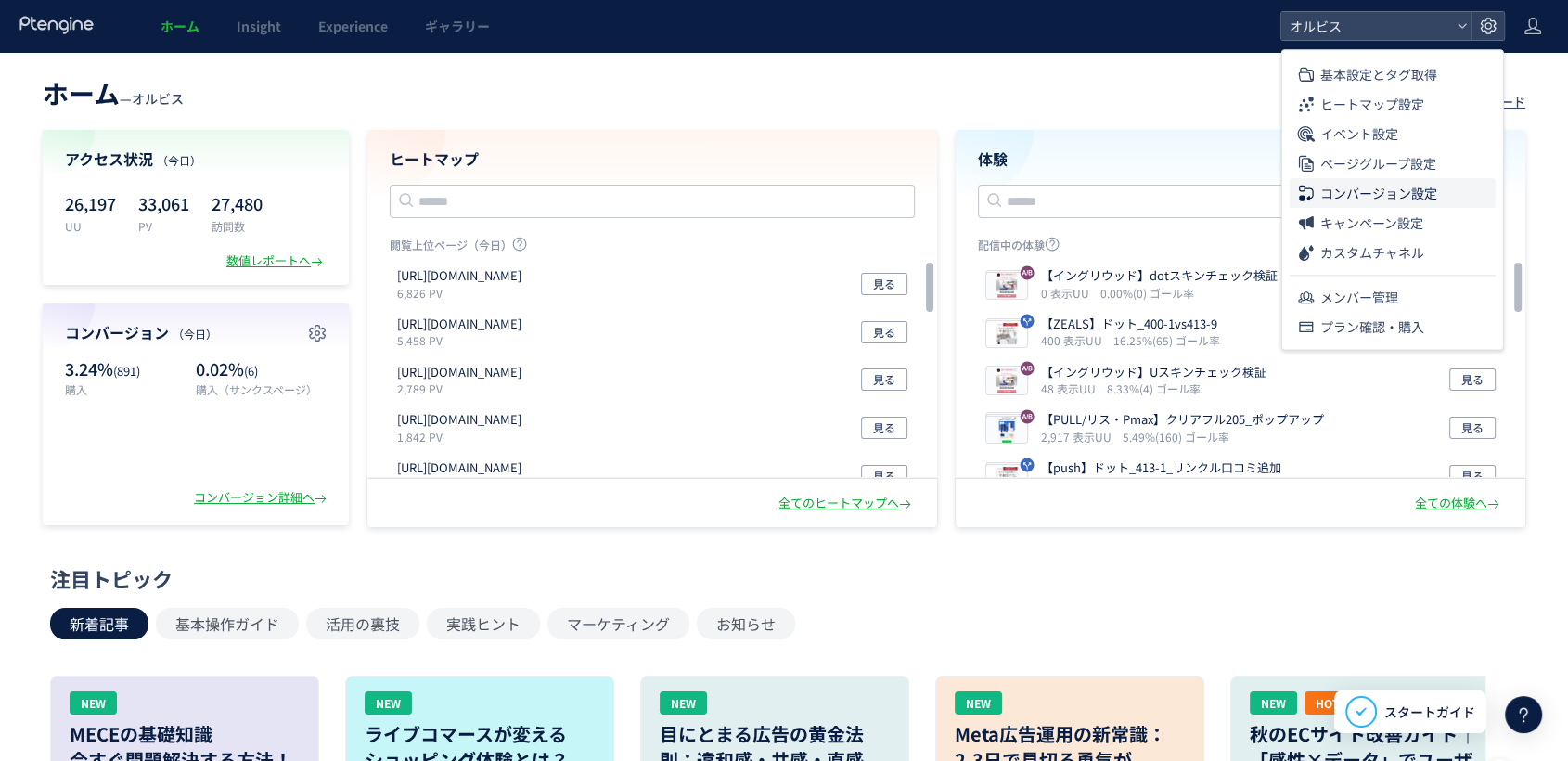
click at [1369, 192] on span "コンバージョン設定" at bounding box center [1378, 193] width 117 height 29
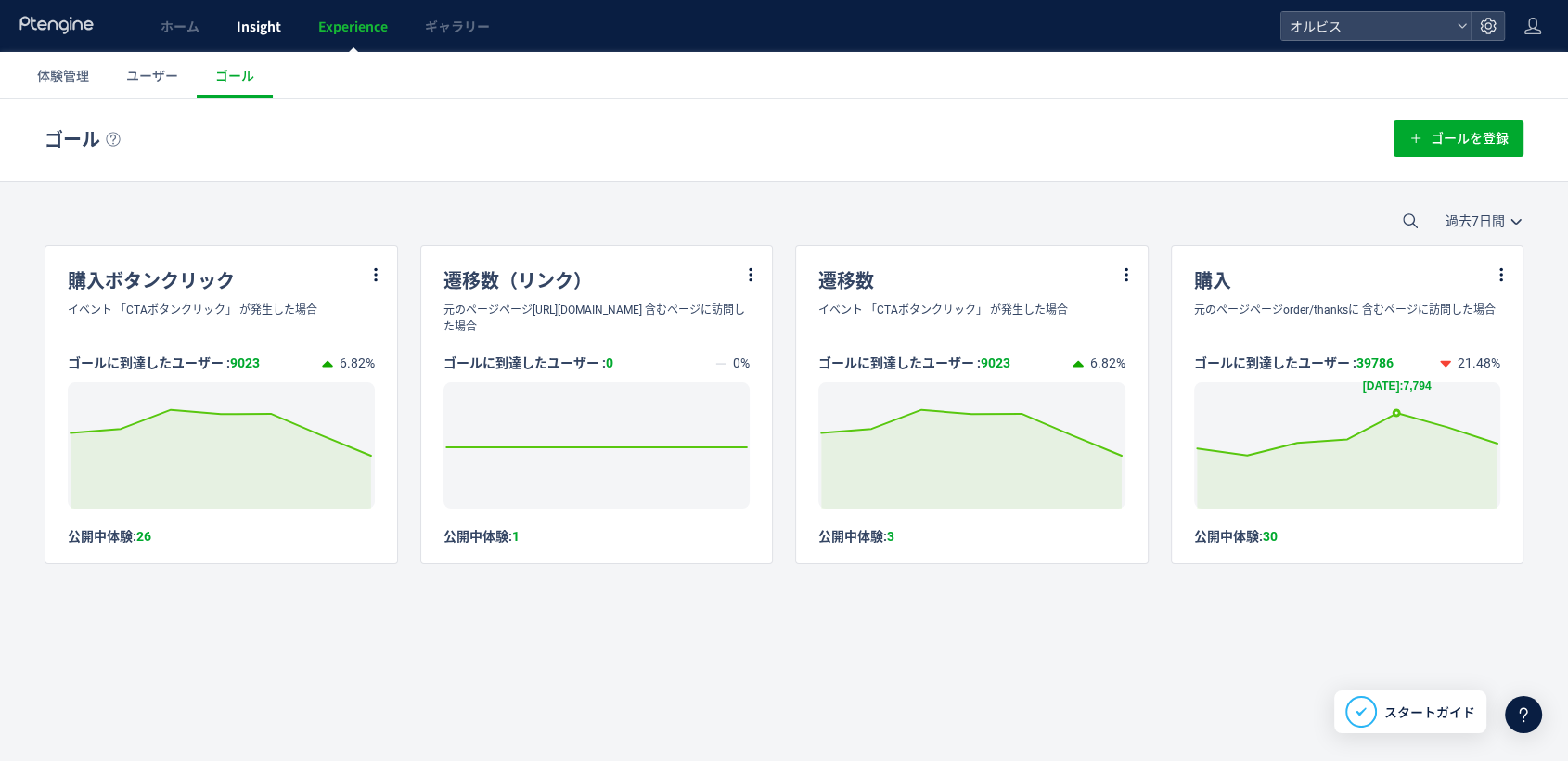
click at [269, 14] on link "Insight" at bounding box center [259, 26] width 82 height 52
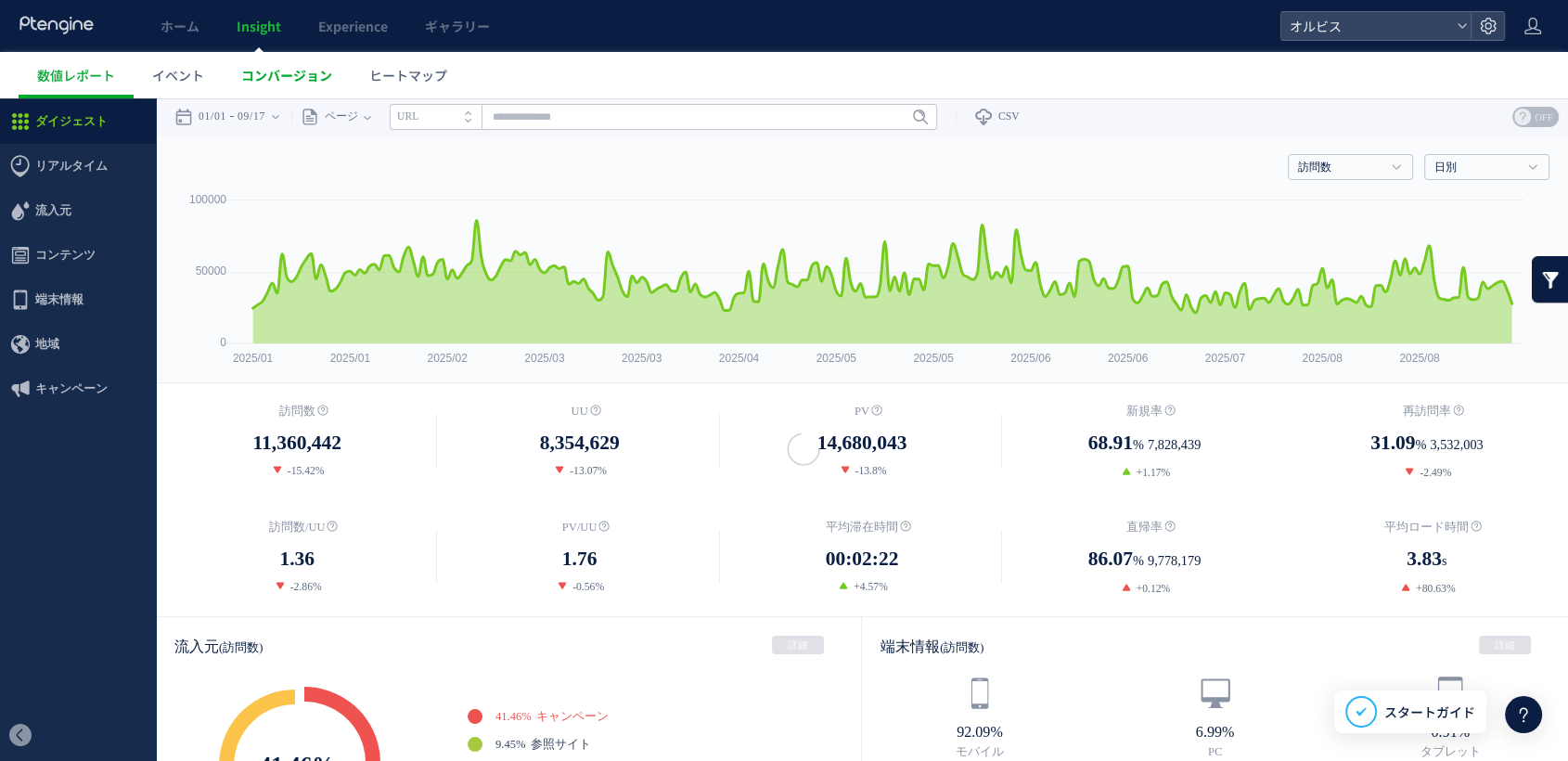
click at [269, 93] on link "コンバージョン" at bounding box center [286, 75] width 128 height 46
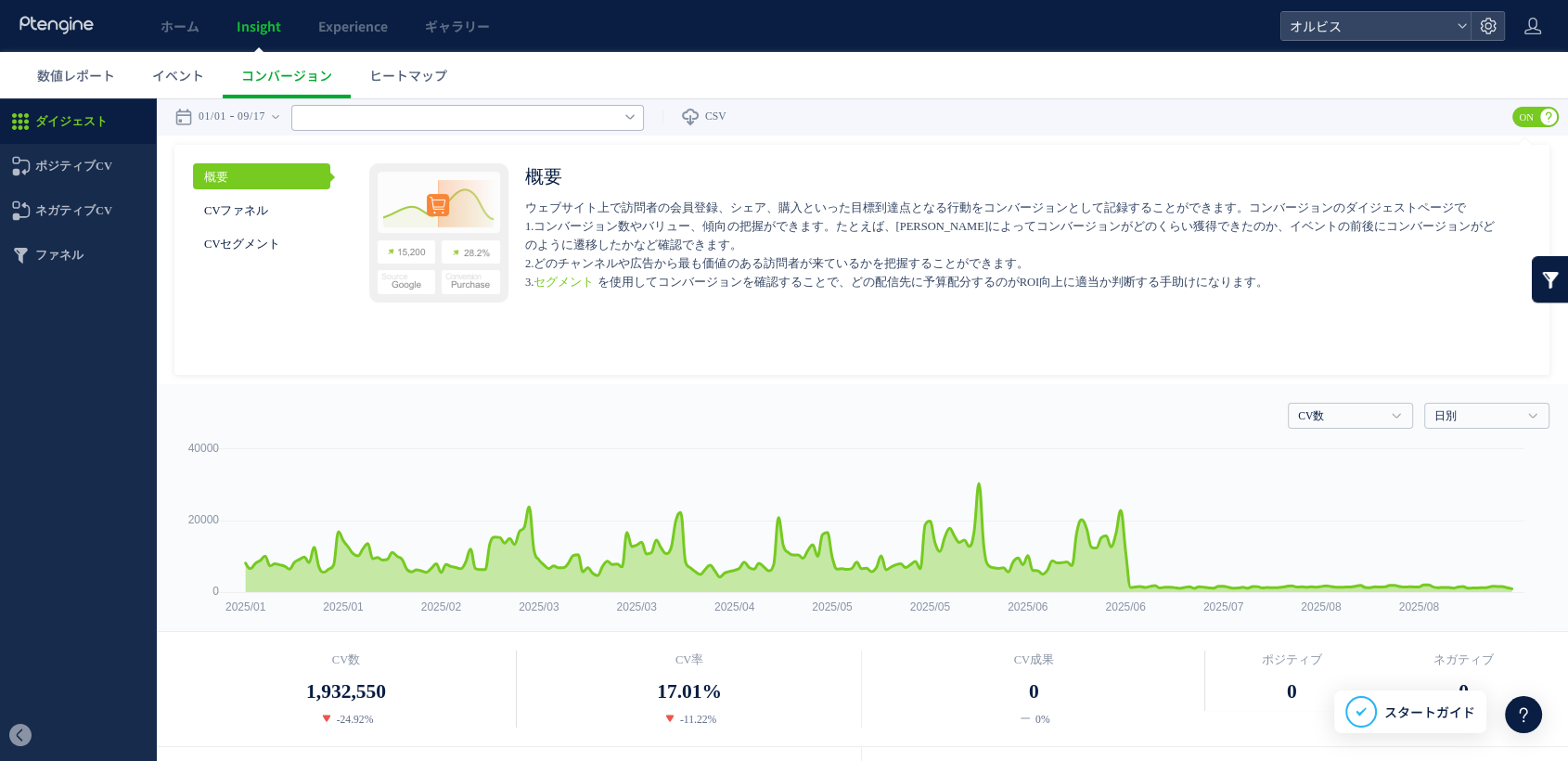
click at [363, 113] on input "text" at bounding box center [467, 118] width 352 height 26
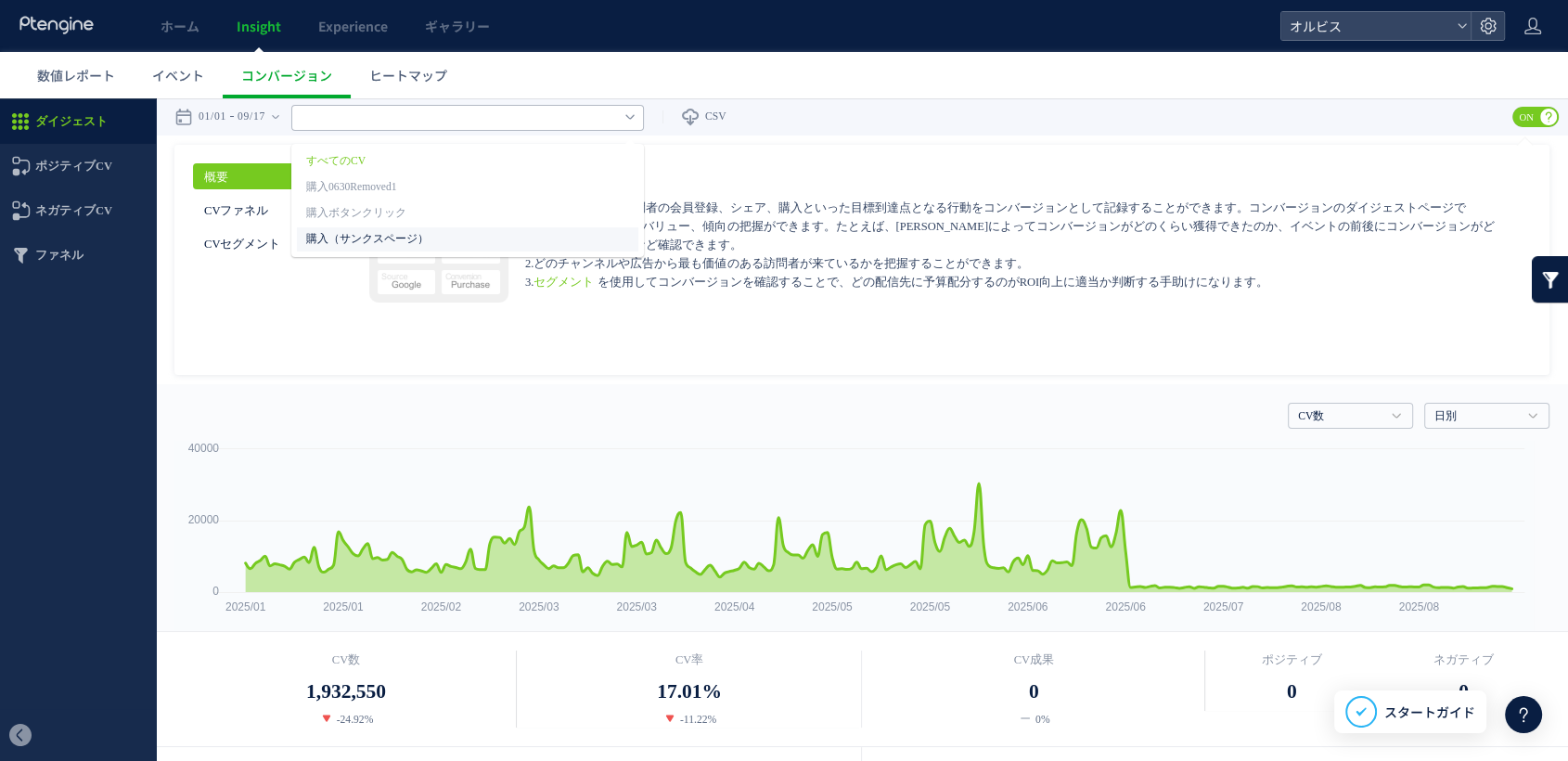
type input "******"
click at [408, 106] on input "text" at bounding box center [467, 118] width 352 height 26
click at [415, 236] on link "購入（サンクスページ）" at bounding box center [440, 239] width 268 height 25
type input "**********"
